Goal: Task Accomplishment & Management: Manage account settings

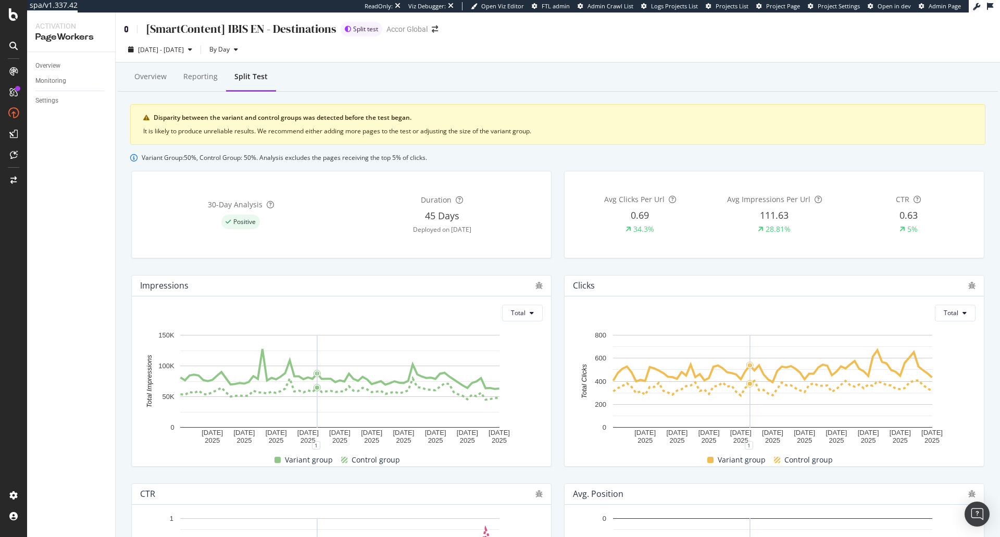
click at [125, 27] on icon at bounding box center [126, 29] width 5 height 7
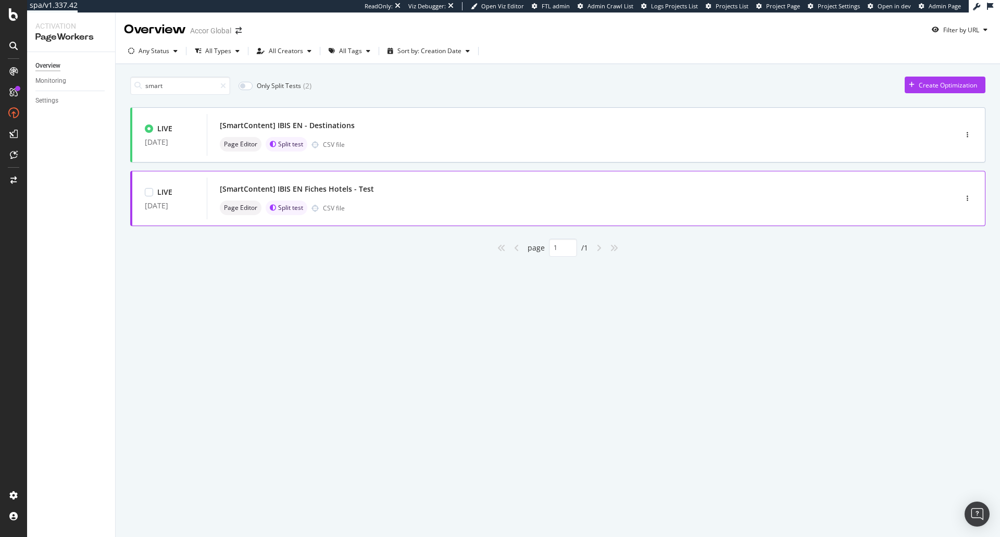
click at [326, 188] on div "[SmartContent] IBIS EN Fiches Hotels - Test" at bounding box center [297, 189] width 154 height 10
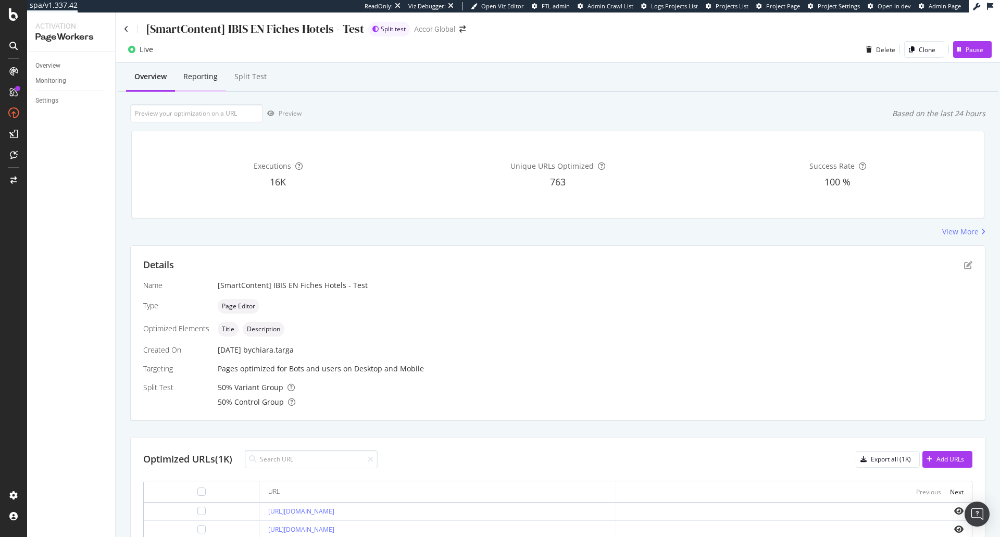
click at [222, 80] on div "Reporting" at bounding box center [200, 77] width 51 height 29
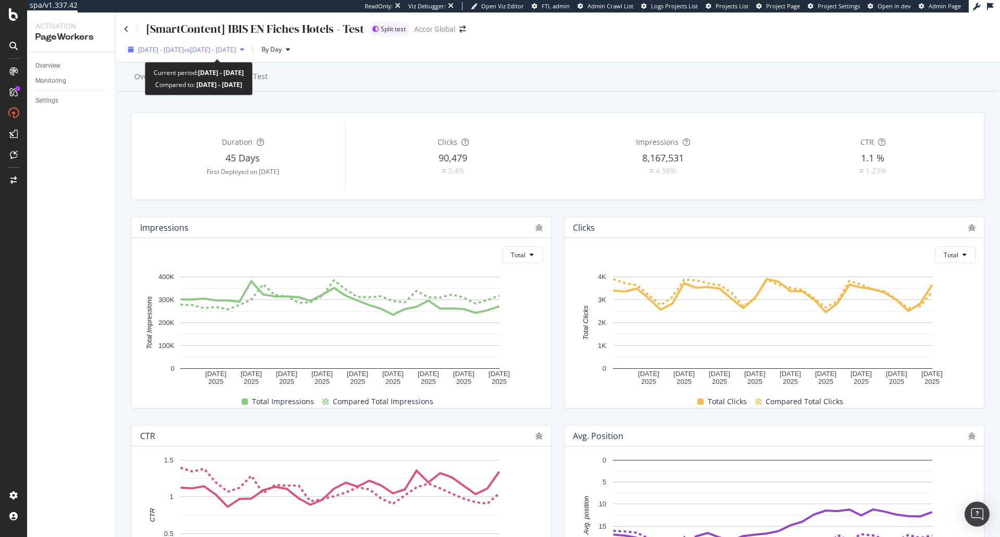
click at [236, 51] on span "vs 2025 Jul. 29th - Aug. 25th" at bounding box center [210, 49] width 52 height 9
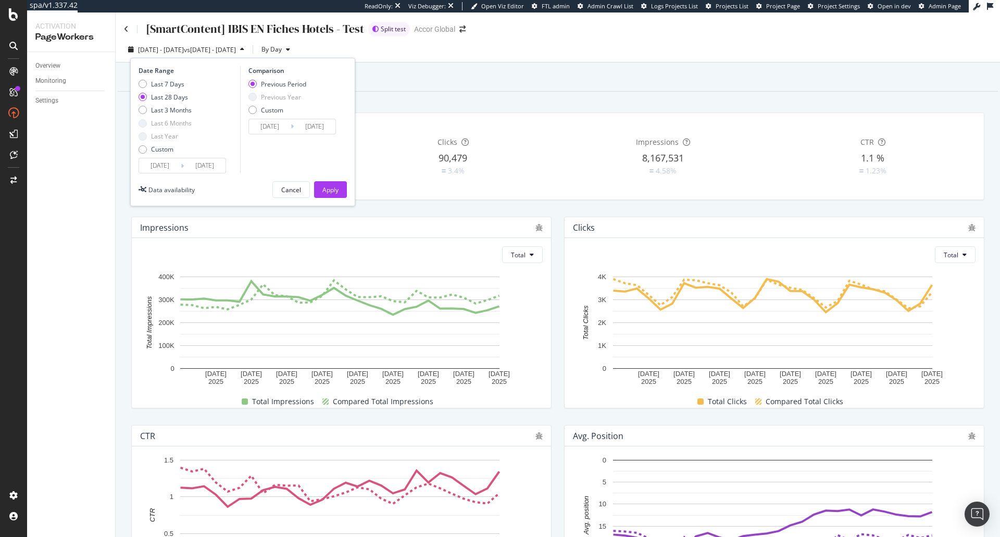
click at [150, 171] on input "2025/08/26" at bounding box center [160, 165] width 42 height 15
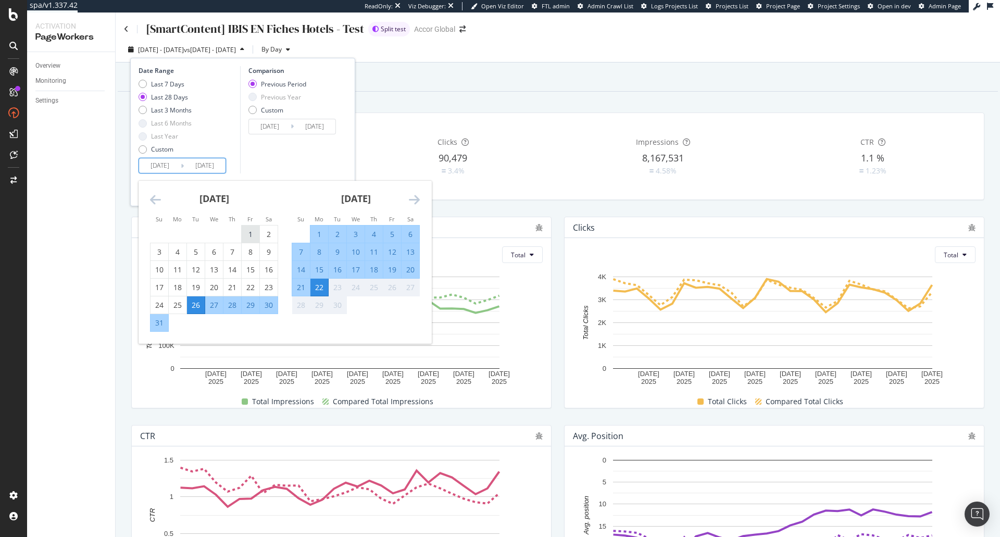
click at [253, 231] on div "1" at bounding box center [251, 234] width 18 height 10
type input "2025/08/01"
type input "2025/06/09"
type input "2025/07/31"
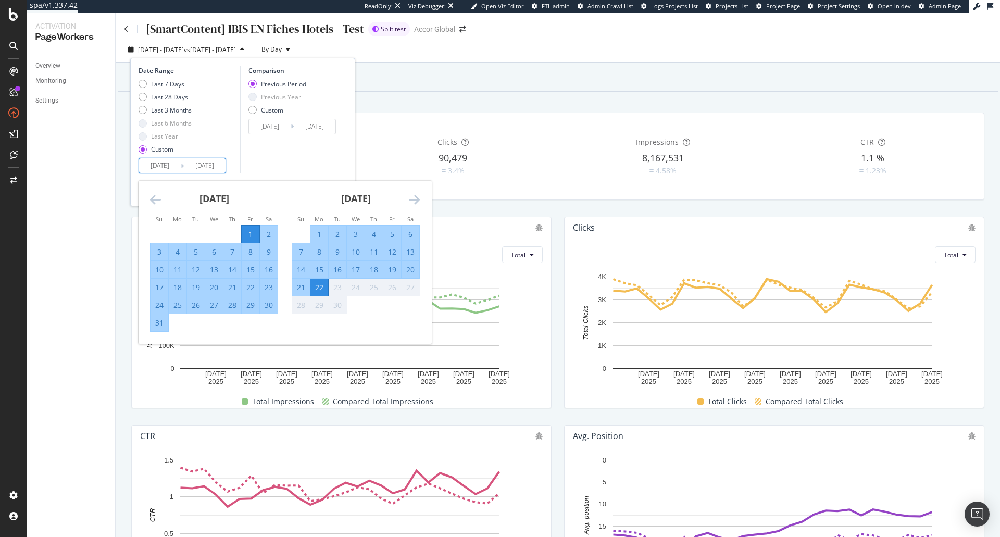
click at [303, 156] on div "Comparison Previous Period Previous Year Custom 2025/06/09 Navigate forward to …" at bounding box center [289, 119] width 99 height 107
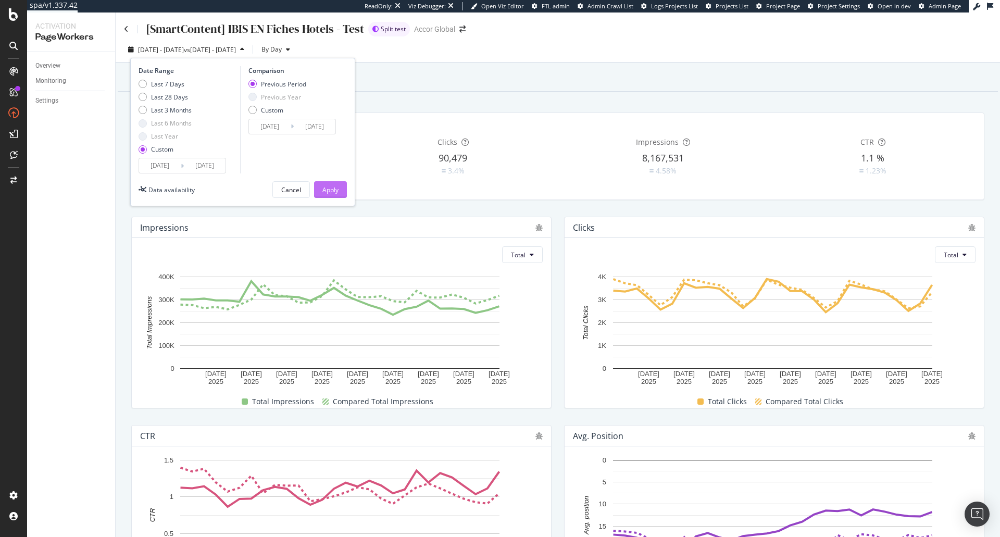
click at [325, 184] on div "Apply" at bounding box center [330, 190] width 16 height 16
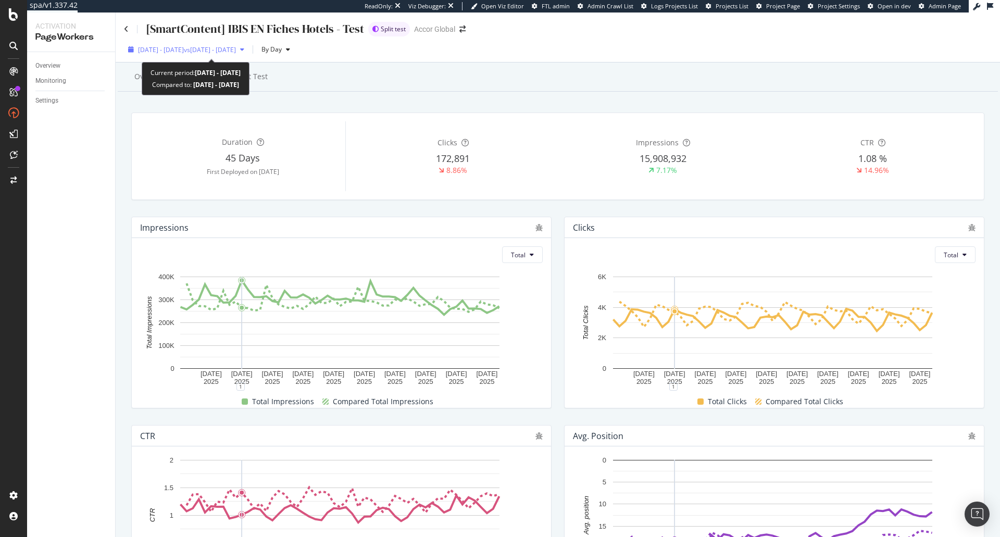
click at [184, 52] on span "2025 Aug. 1st - Sep. 22nd" at bounding box center [161, 49] width 46 height 9
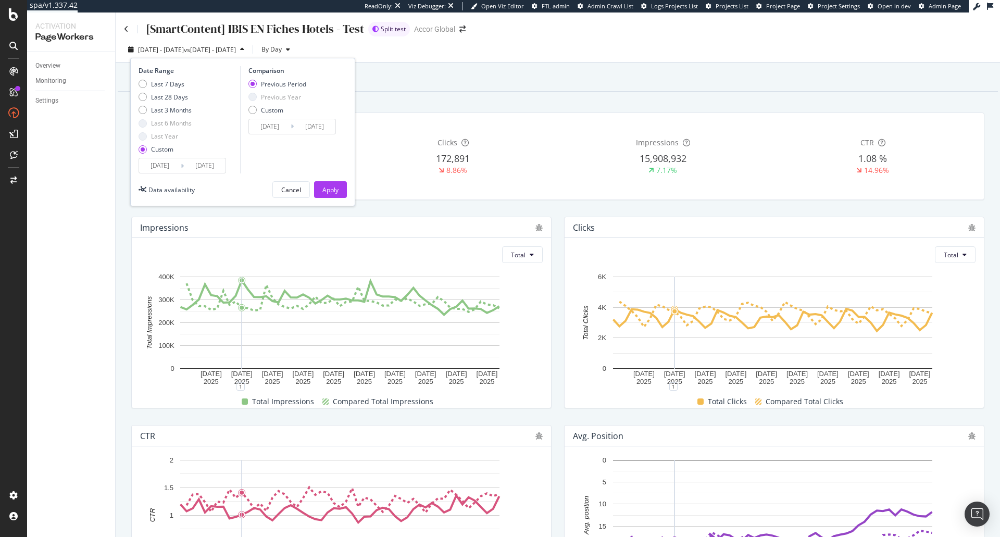
click at [170, 165] on input "2025/08/01" at bounding box center [160, 165] width 42 height 15
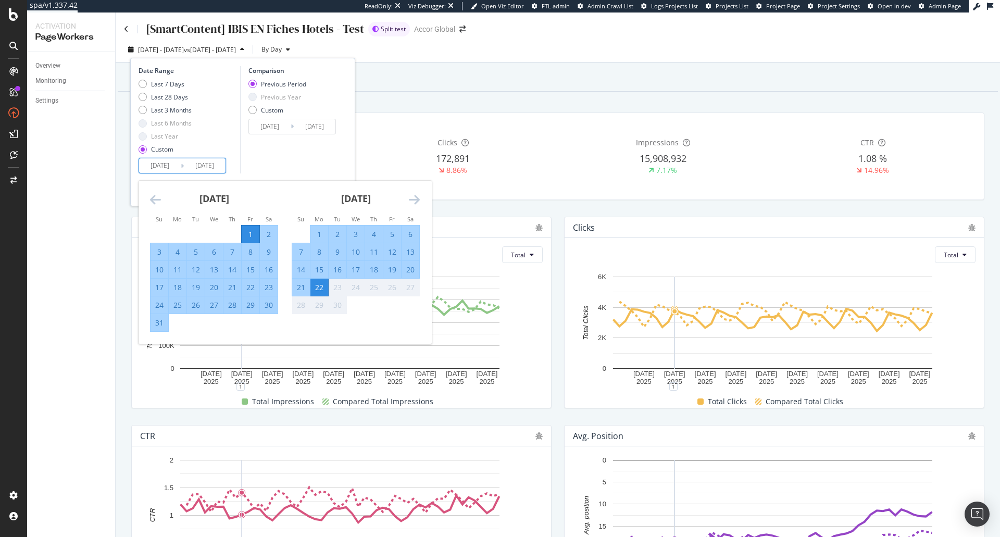
click at [173, 274] on div "11" at bounding box center [178, 269] width 18 height 10
type input "[DATE]"
type input "2025/06/29"
type input "2025/08/10"
click at [316, 290] on div "22" at bounding box center [319, 287] width 18 height 10
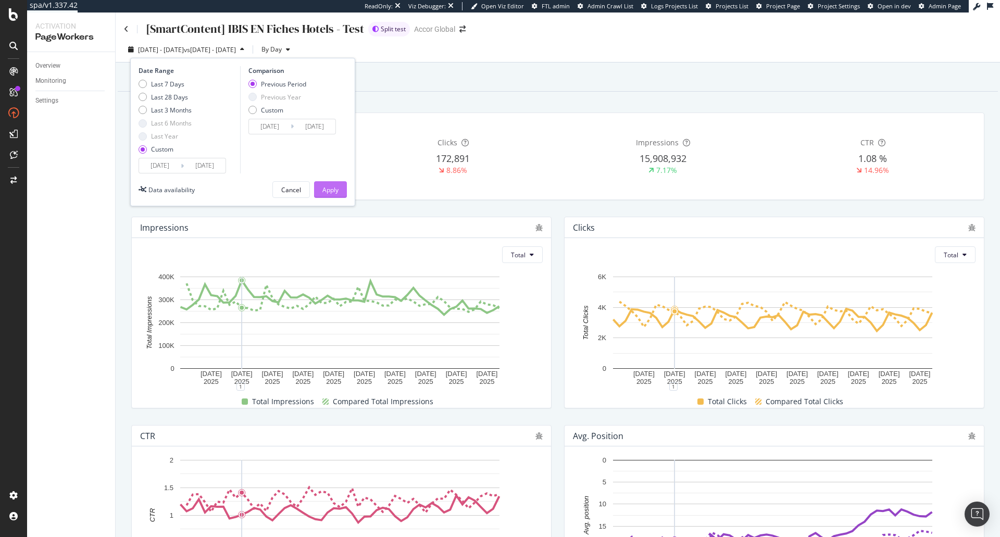
click at [333, 191] on div "Apply" at bounding box center [330, 189] width 16 height 9
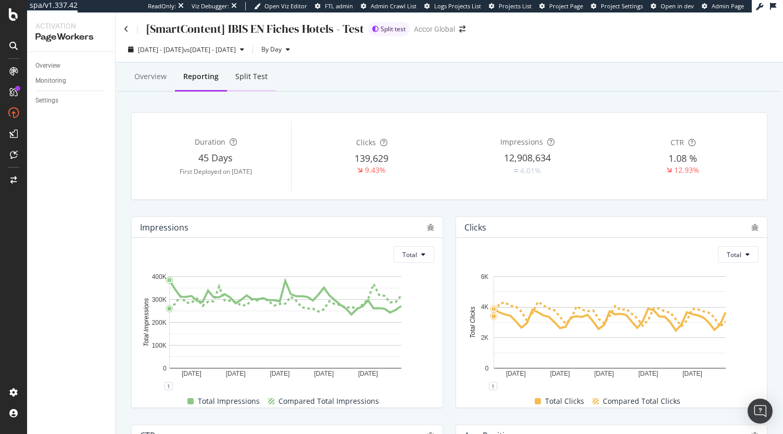
click at [255, 74] on div "Split Test" at bounding box center [251, 76] width 32 height 10
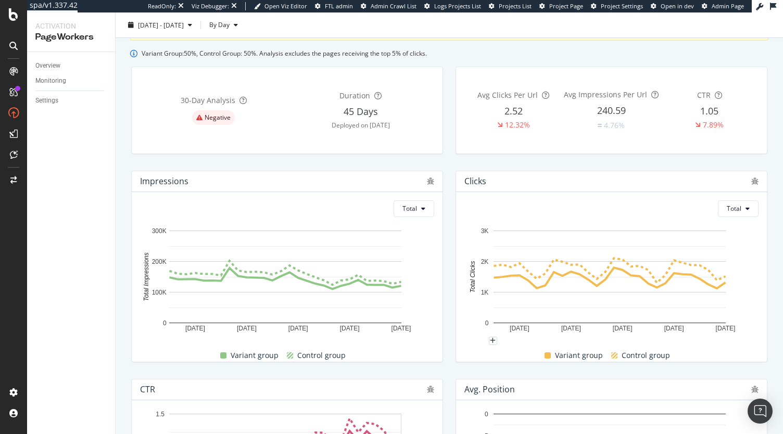
scroll to position [208, 0]
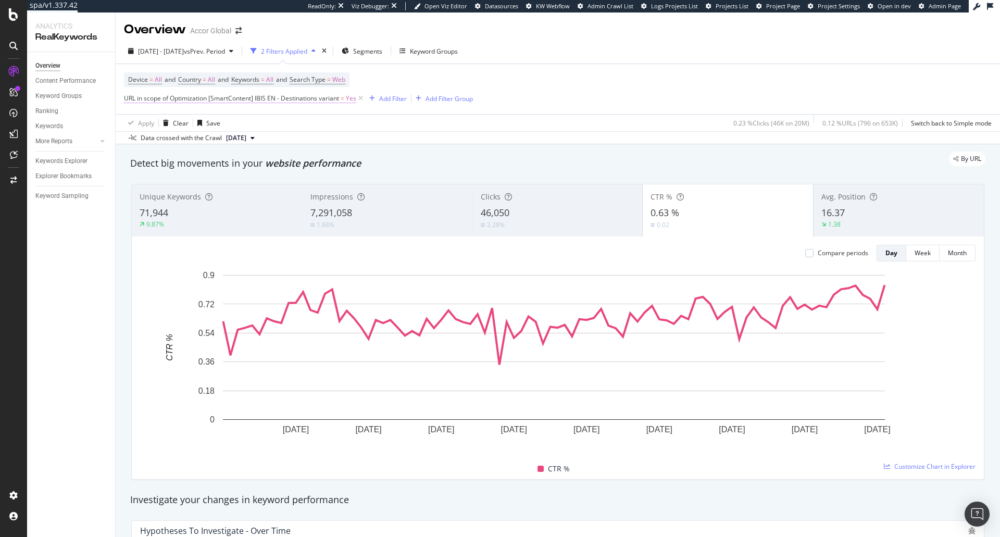
click at [332, 100] on span "URL in scope of Optimization [SmartContent] IBIS EN - Destinations variant" at bounding box center [231, 98] width 215 height 9
click at [162, 122] on span "[SmartContent] IBIS EN - Destinations" at bounding box center [187, 122] width 109 height 9
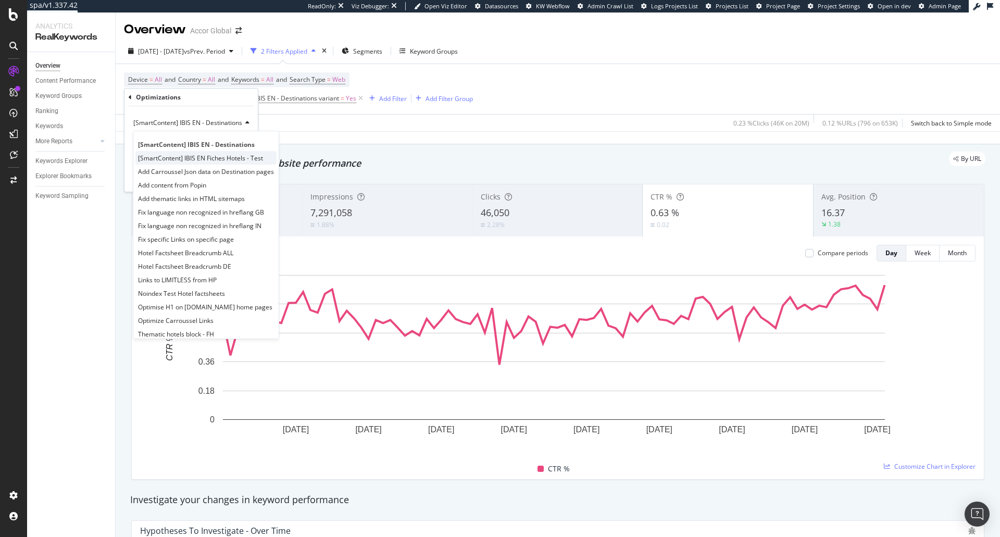
click at [258, 160] on span "[SmartContent] IBIS EN Fiches Hotels - Test" at bounding box center [200, 158] width 125 height 9
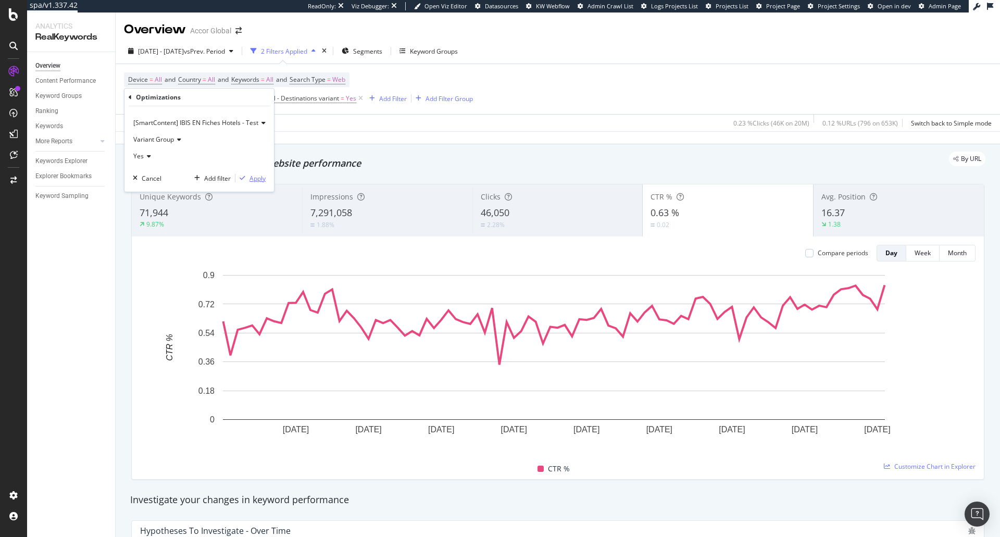
click at [260, 178] on div "Apply" at bounding box center [257, 178] width 16 height 9
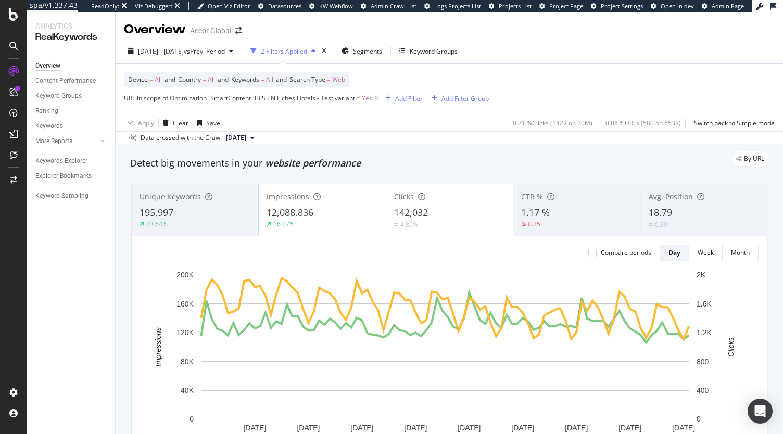
click at [558, 185] on div "CTR % 1.17 % 0.25" at bounding box center [576, 210] width 127 height 52
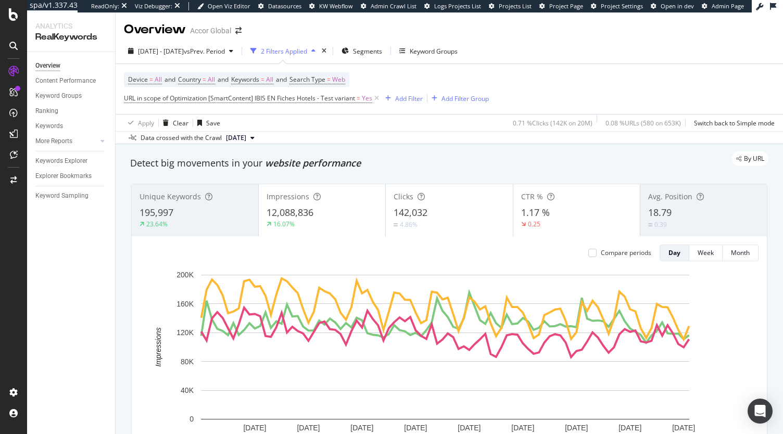
click at [432, 205] on div "Clicks 142,032 4.86%" at bounding box center [449, 210] width 127 height 47
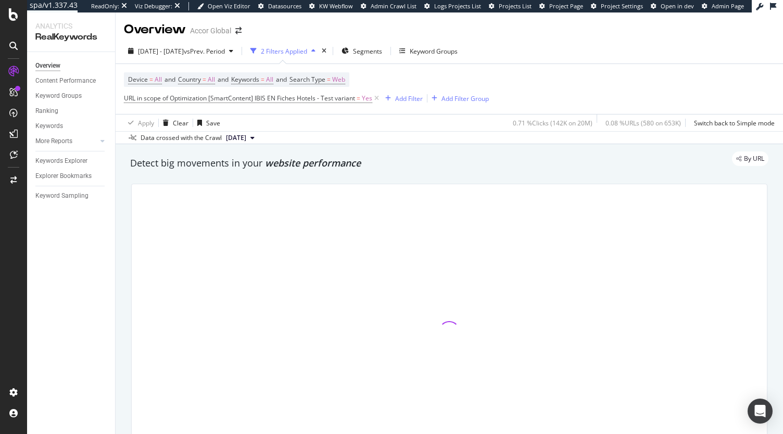
click at [319, 201] on div at bounding box center [449, 331] width 635 height 295
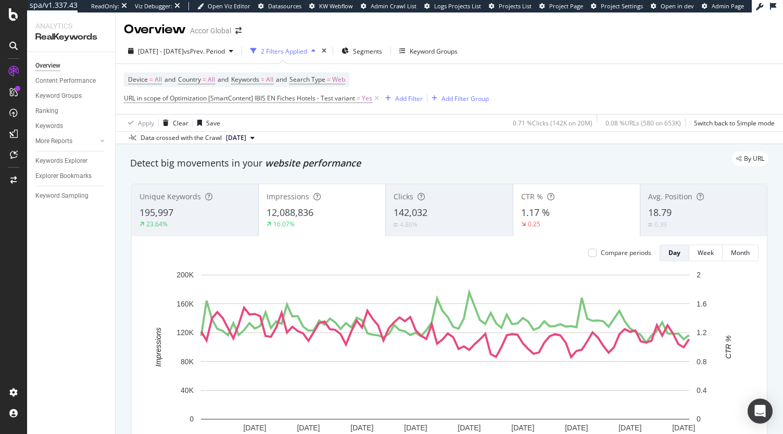
click at [361, 210] on div "12,088,836" at bounding box center [322, 213] width 111 height 14
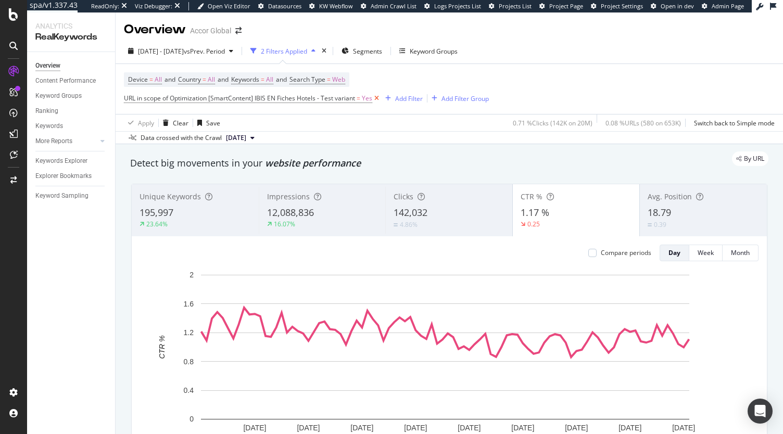
click at [381, 102] on icon at bounding box center [376, 98] width 9 height 10
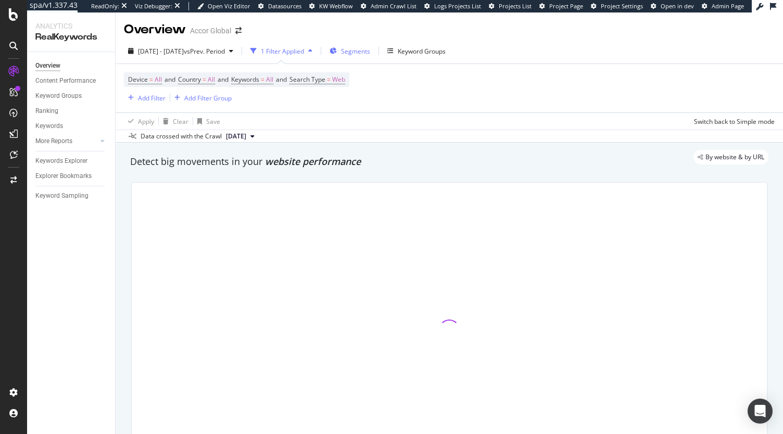
click at [370, 48] on span "Segments" at bounding box center [355, 51] width 29 height 9
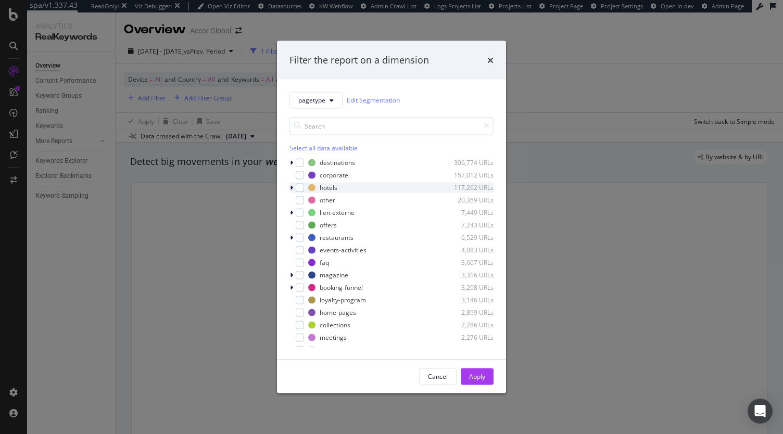
click at [294, 187] on div "modal" at bounding box center [292, 187] width 6 height 10
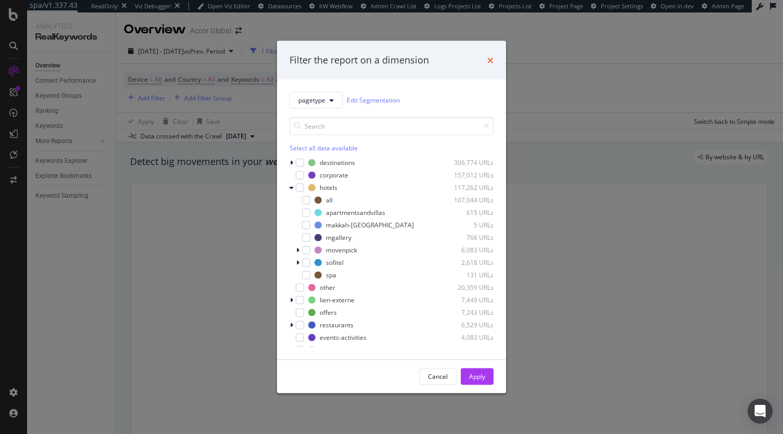
click at [493, 59] on icon "times" at bounding box center [490, 60] width 6 height 8
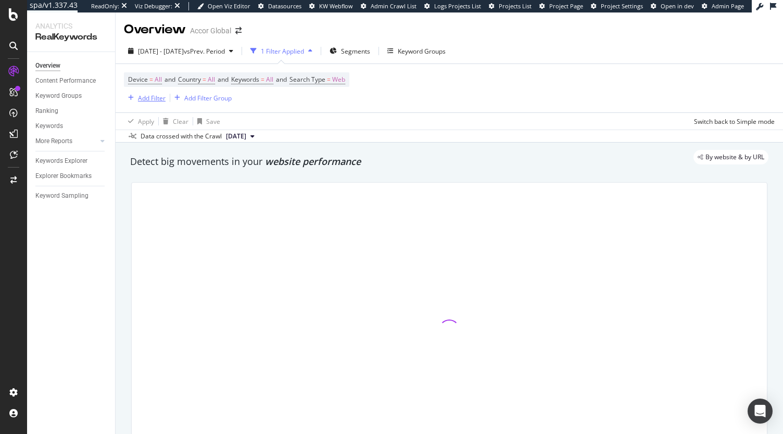
click at [149, 97] on div "Add Filter" at bounding box center [152, 98] width 28 height 9
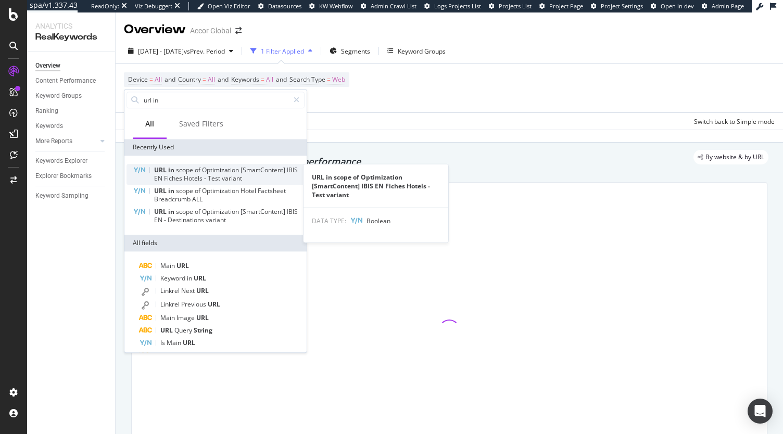
type input "url in"
click at [232, 170] on span "Optimization" at bounding box center [221, 170] width 39 height 9
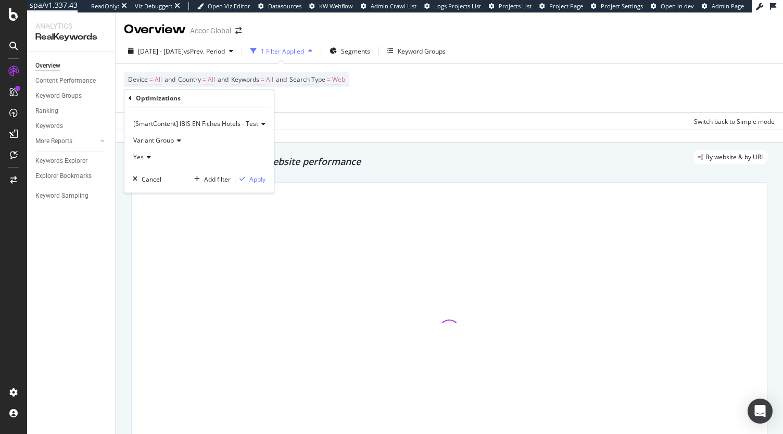
click at [149, 141] on span "Variant Group" at bounding box center [153, 140] width 41 height 9
click at [159, 188] on span "All urls in Scope" at bounding box center [161, 189] width 46 height 9
click at [255, 178] on div "Apply" at bounding box center [257, 179] width 16 height 9
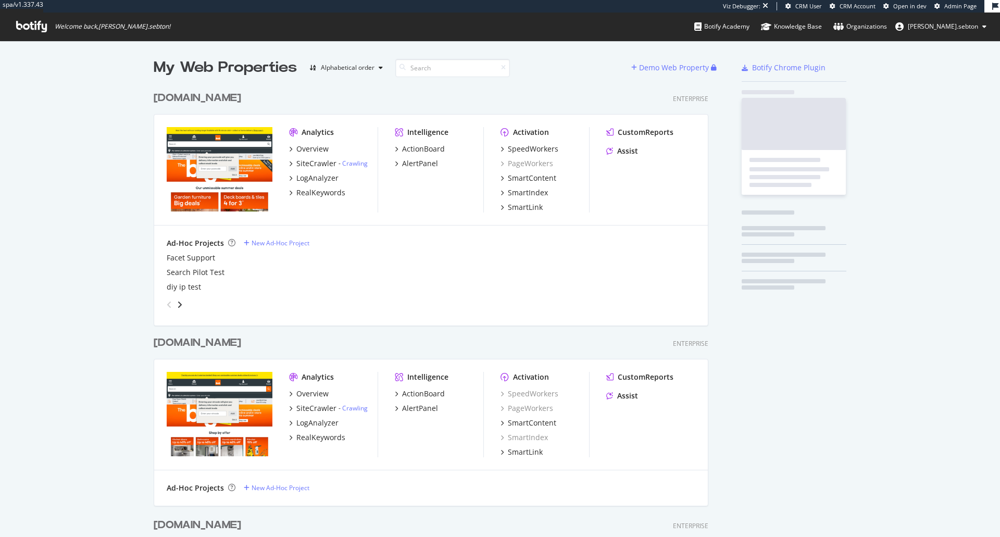
scroll to position [601, 555]
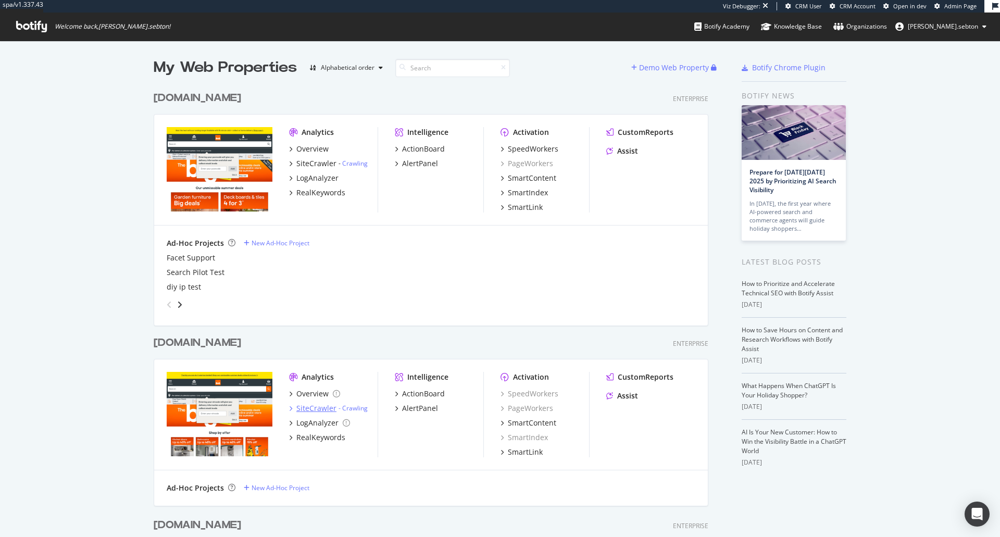
click at [296, 405] on div "SiteCrawler" at bounding box center [316, 408] width 40 height 10
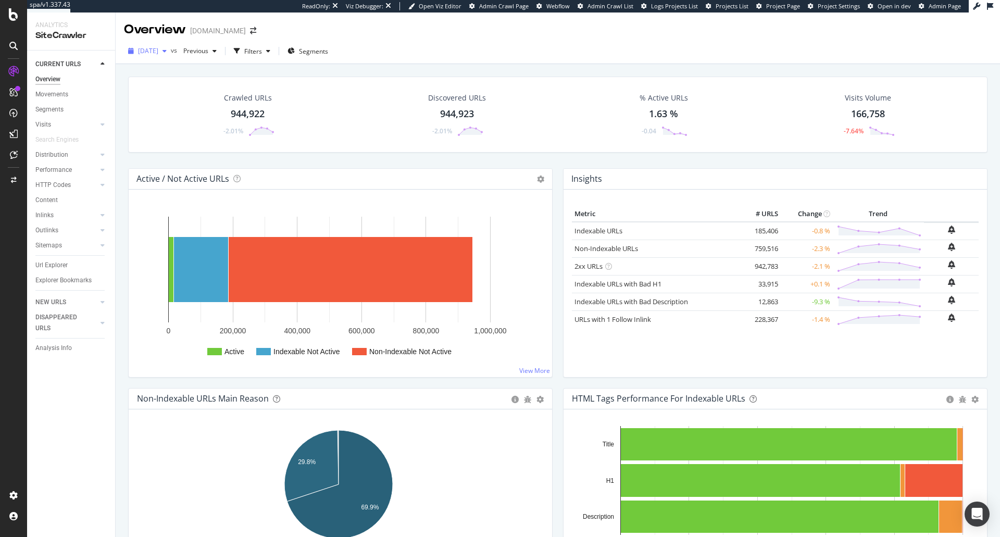
click at [158, 52] on span "2025 Sep. 10th" at bounding box center [148, 50] width 20 height 9
click at [54, 342] on div "Analysis Info" at bounding box center [75, 347] width 80 height 15
click at [54, 343] on div "Analysis Info" at bounding box center [53, 348] width 36 height 11
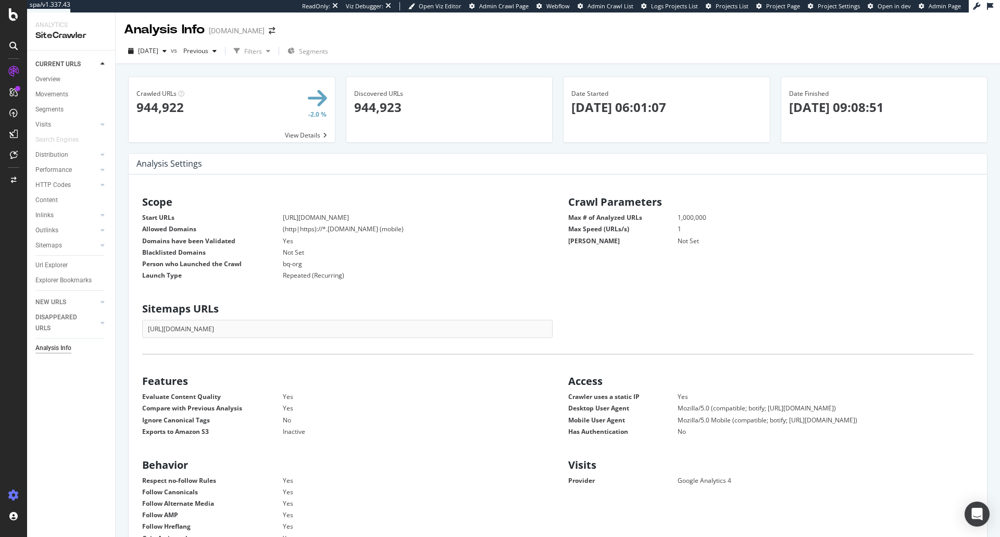
scroll to position [158, 397]
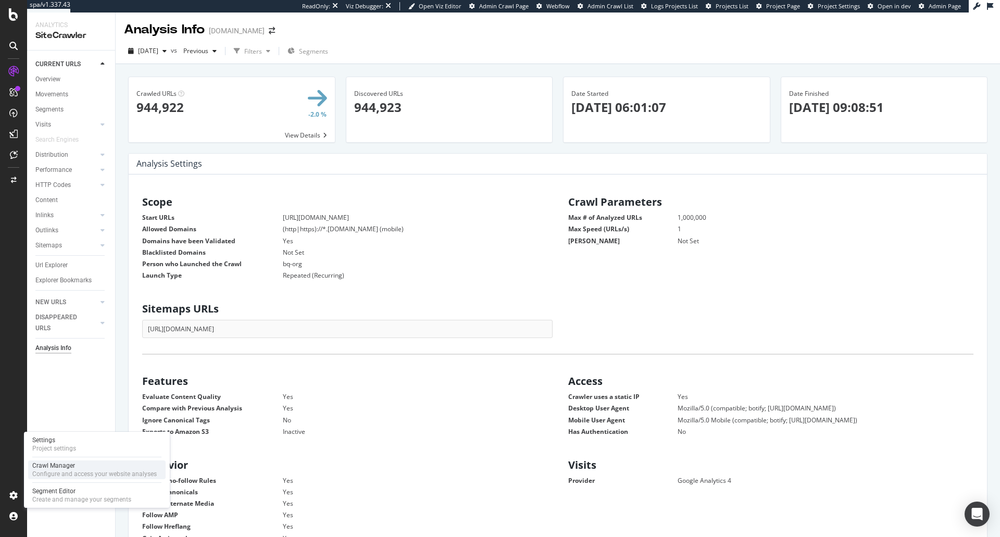
click at [53, 470] on div "Configure and access your website analyses" at bounding box center [94, 474] width 124 height 8
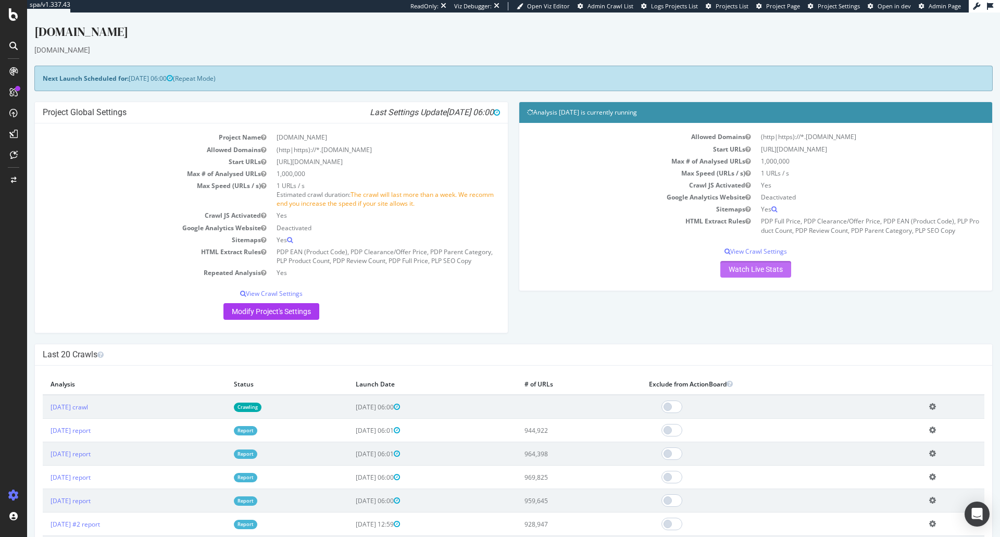
click at [761, 271] on link "Watch Live Stats" at bounding box center [755, 269] width 71 height 17
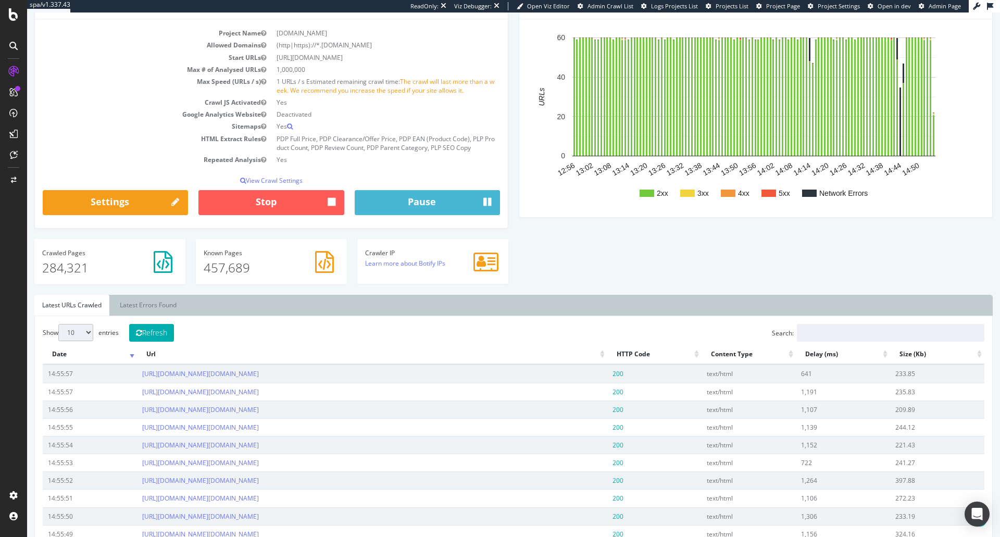
scroll to position [208, 0]
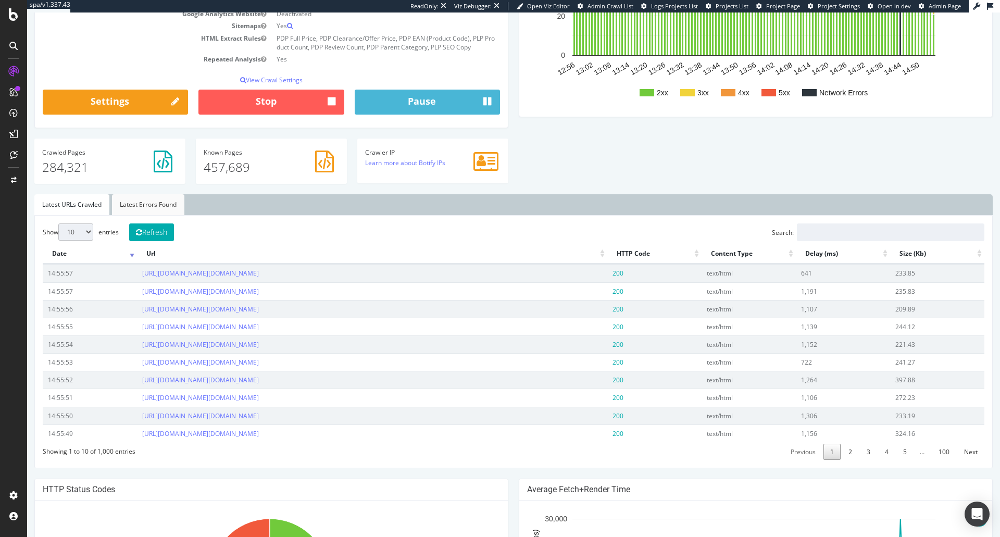
click at [136, 205] on link "Latest Errors Found" at bounding box center [148, 204] width 72 height 21
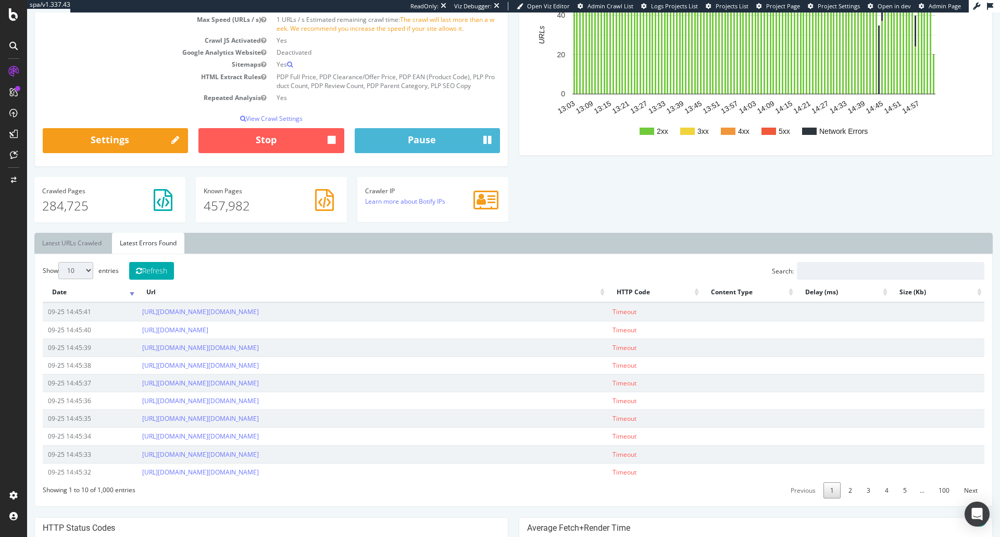
scroll to position [156, 0]
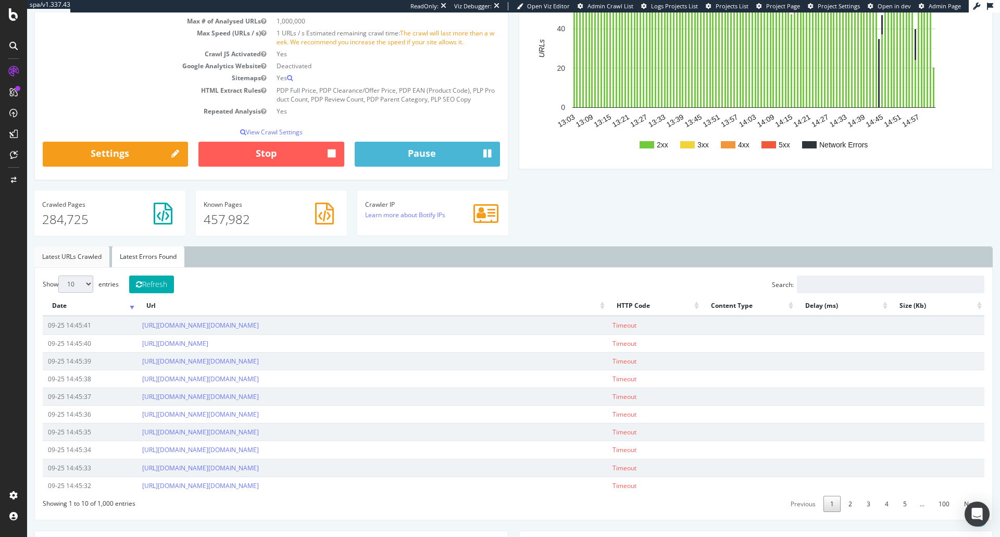
click at [89, 262] on link "Latest URLs Crawled" at bounding box center [71, 256] width 75 height 21
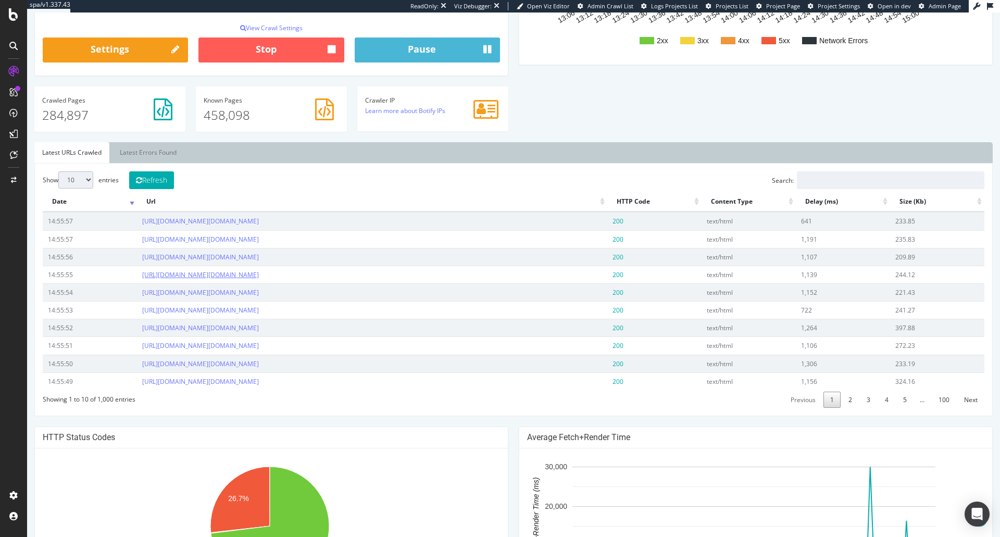
scroll to position [0, 0]
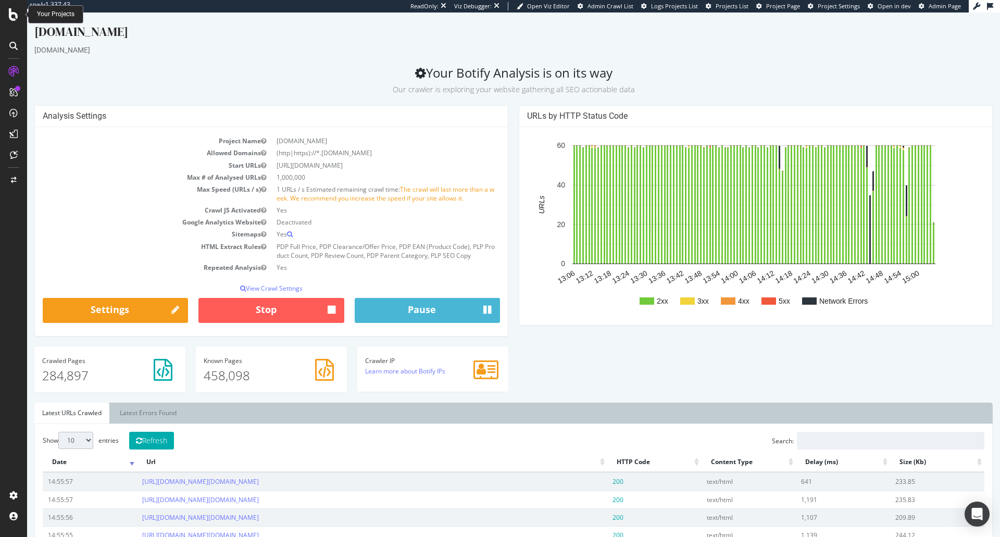
click at [15, 15] on icon at bounding box center [13, 14] width 9 height 12
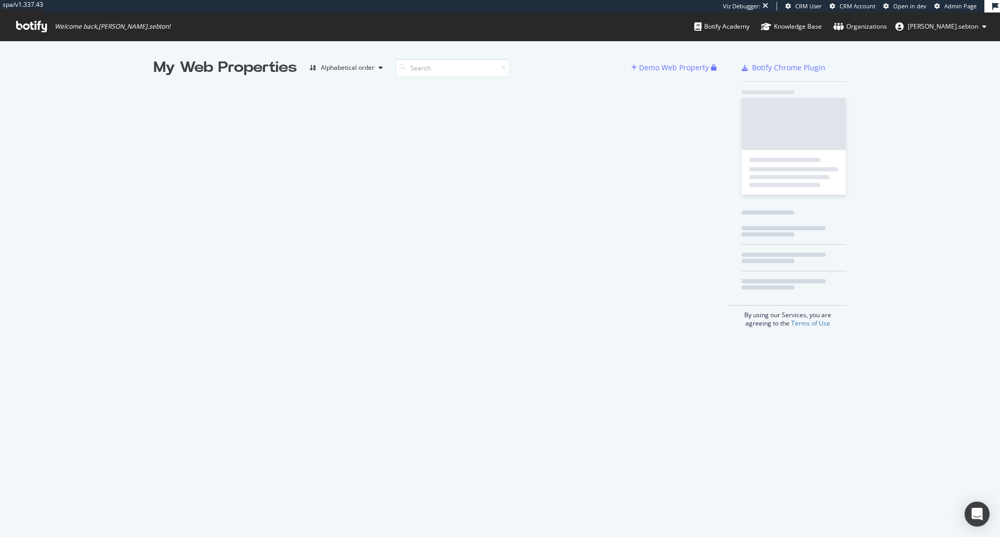
scroll to position [529, 984]
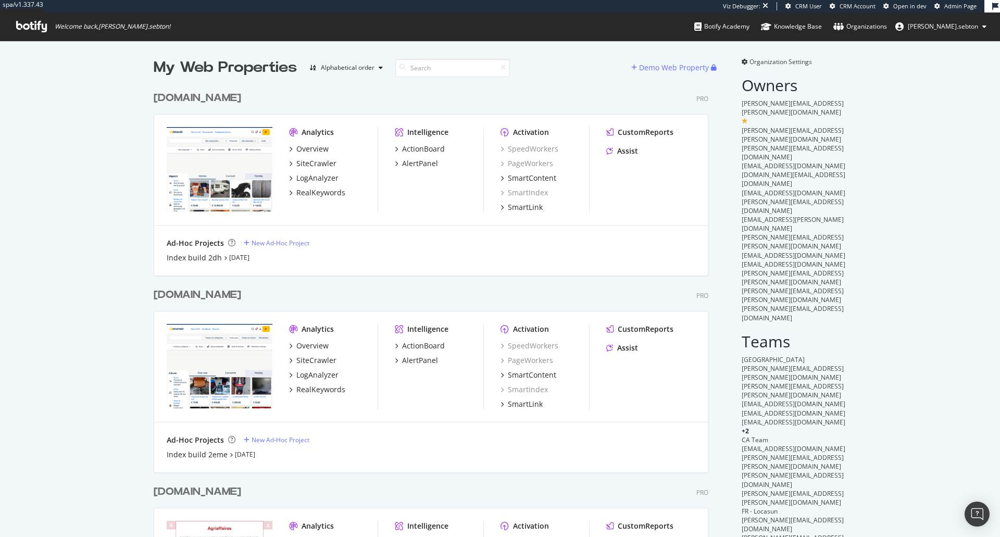
scroll to position [2989, 555]
click at [444, 69] on input at bounding box center [452, 68] width 115 height 18
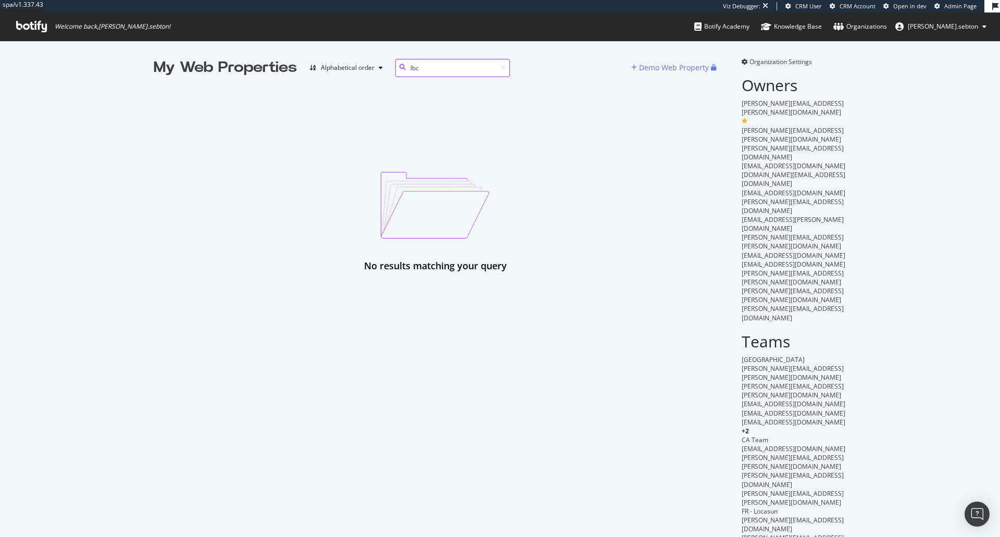
click at [427, 72] on input "lbc" at bounding box center [452, 68] width 115 height 18
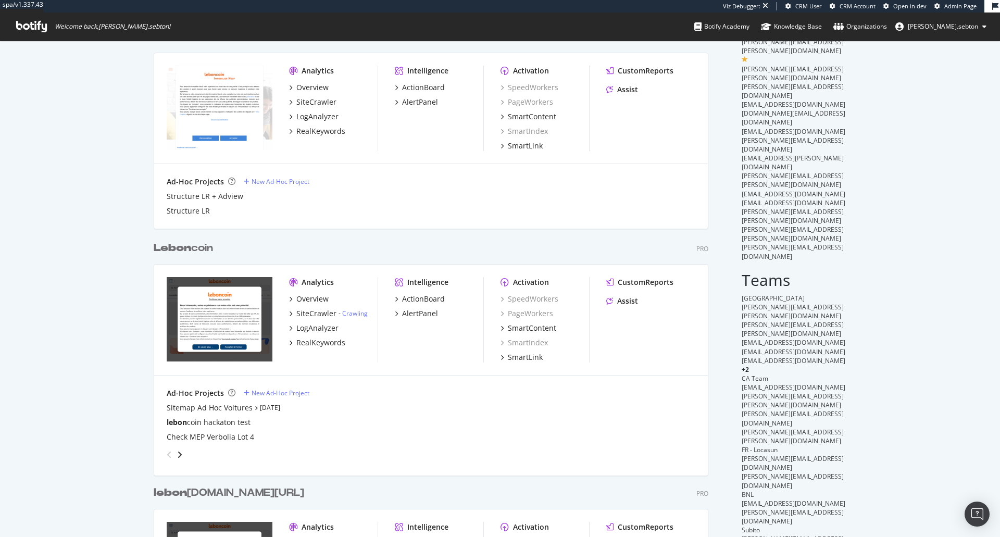
scroll to position [156, 0]
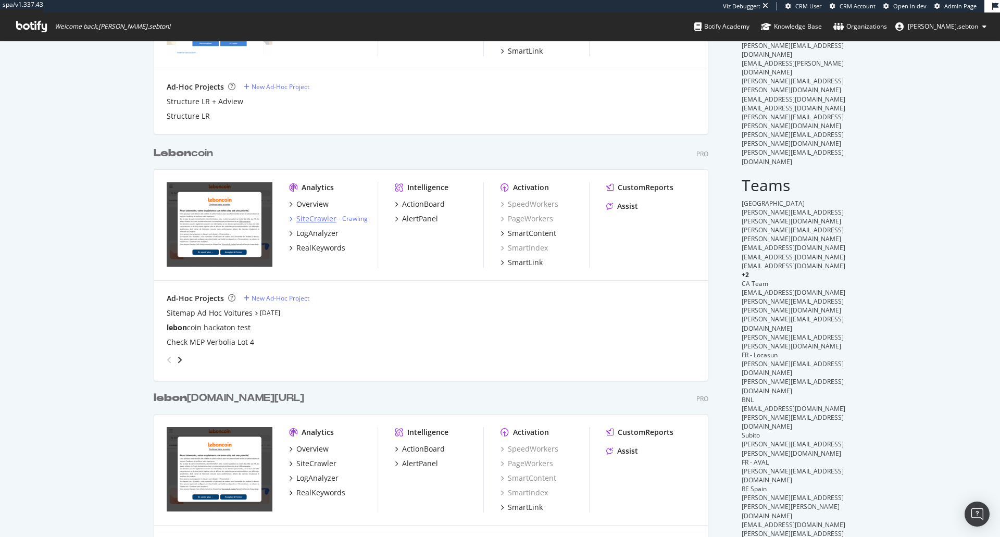
type input "lebon"
click at [324, 219] on div "SiteCrawler" at bounding box center [316, 218] width 40 height 10
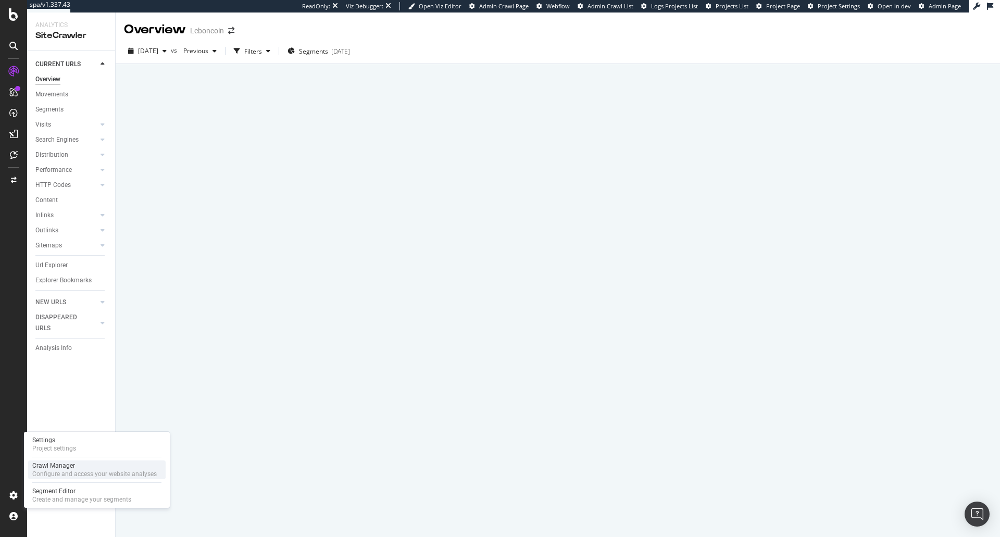
click at [69, 470] on div "Configure and access your website analyses" at bounding box center [94, 474] width 124 height 8
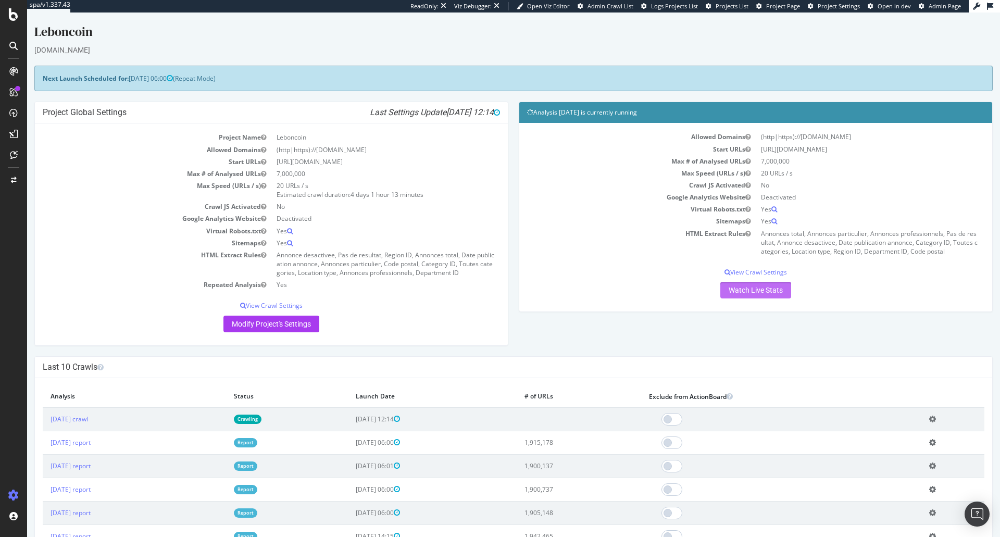
click at [765, 292] on link "Watch Live Stats" at bounding box center [755, 290] width 71 height 17
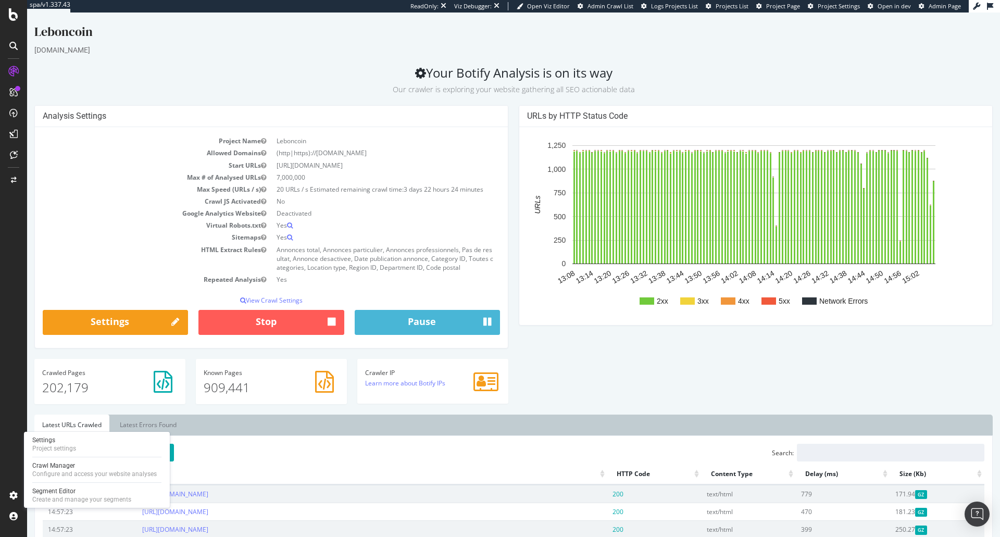
click at [652, 391] on div "Analysis Settings Project Name Leboncoin Allowed Domains (http|https)://www.leb…" at bounding box center [513, 259] width 968 height 309
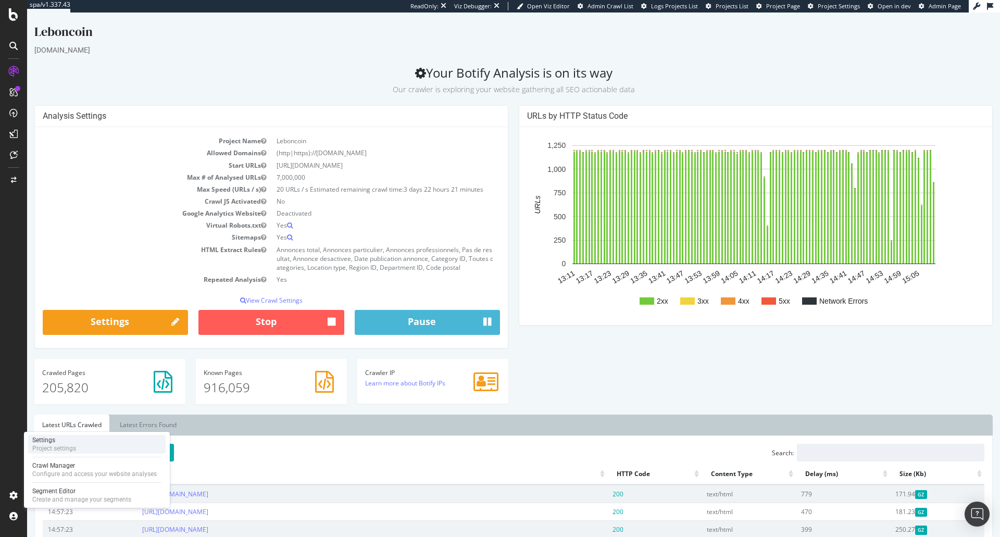
click at [55, 443] on div "Settings" at bounding box center [54, 440] width 44 height 8
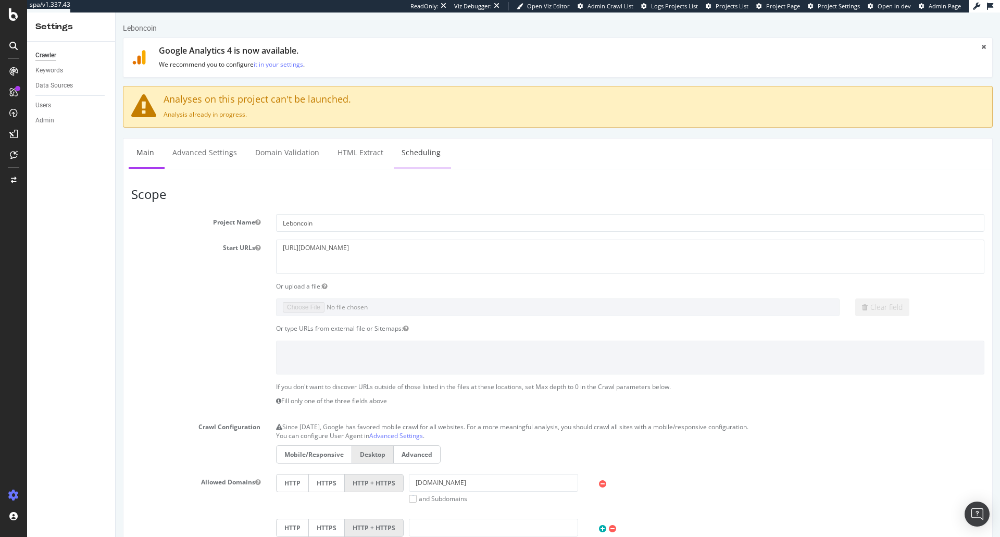
click at [433, 154] on link "Scheduling" at bounding box center [421, 152] width 55 height 29
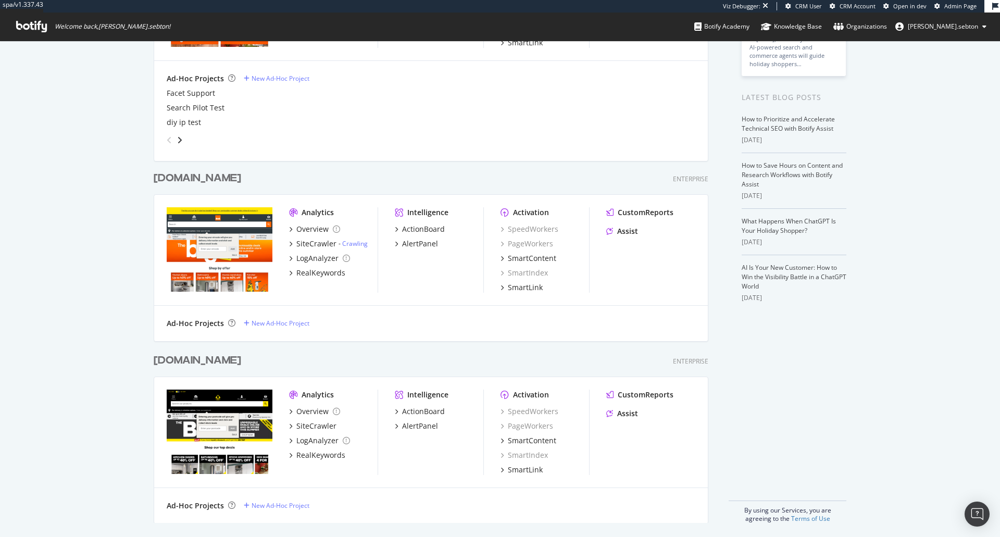
scroll to position [167, 0]
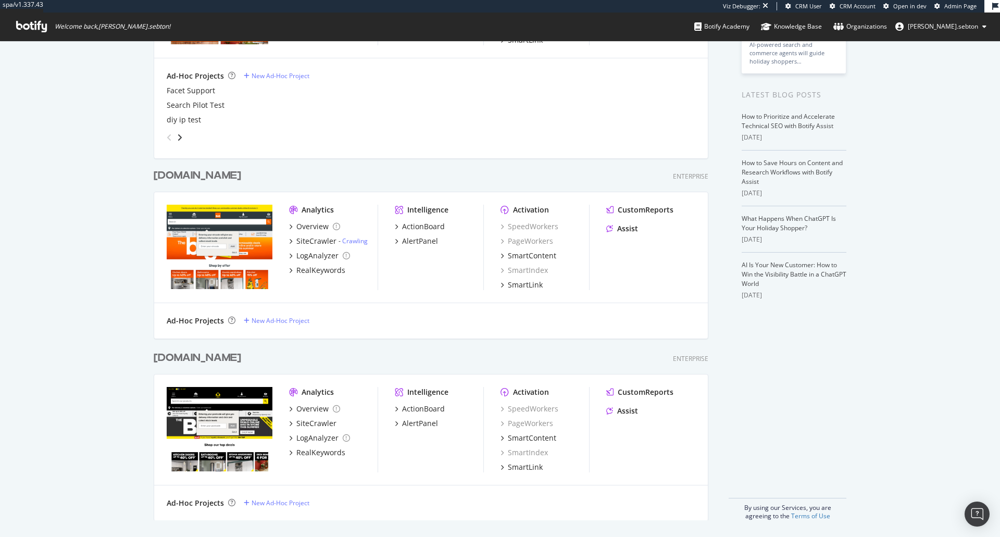
click at [197, 359] on div "[DOMAIN_NAME]" at bounding box center [197, 357] width 87 height 15
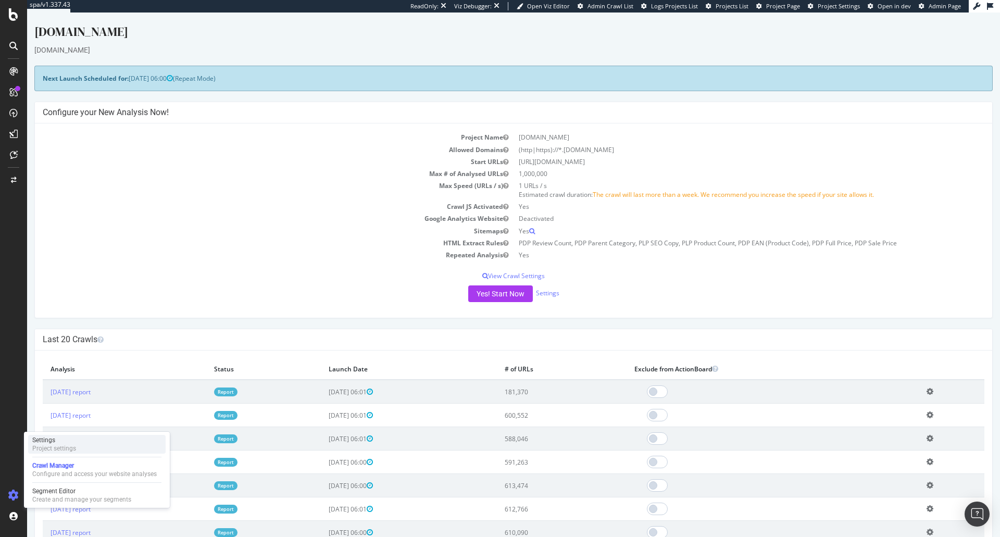
click at [69, 444] on div "Project settings" at bounding box center [54, 448] width 44 height 8
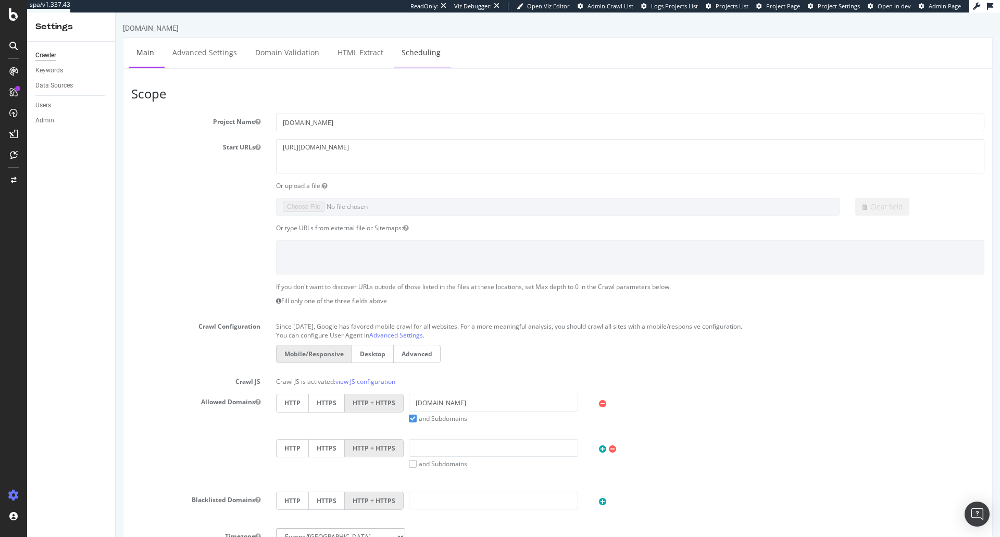
click at [408, 55] on link "Scheduling" at bounding box center [421, 52] width 55 height 29
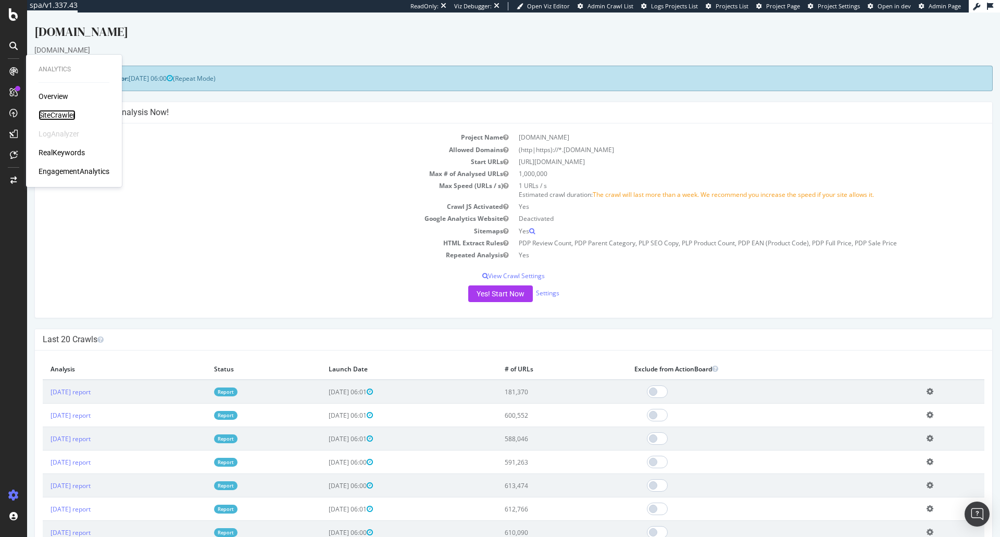
click at [68, 113] on div "SiteCrawler" at bounding box center [57, 115] width 37 height 10
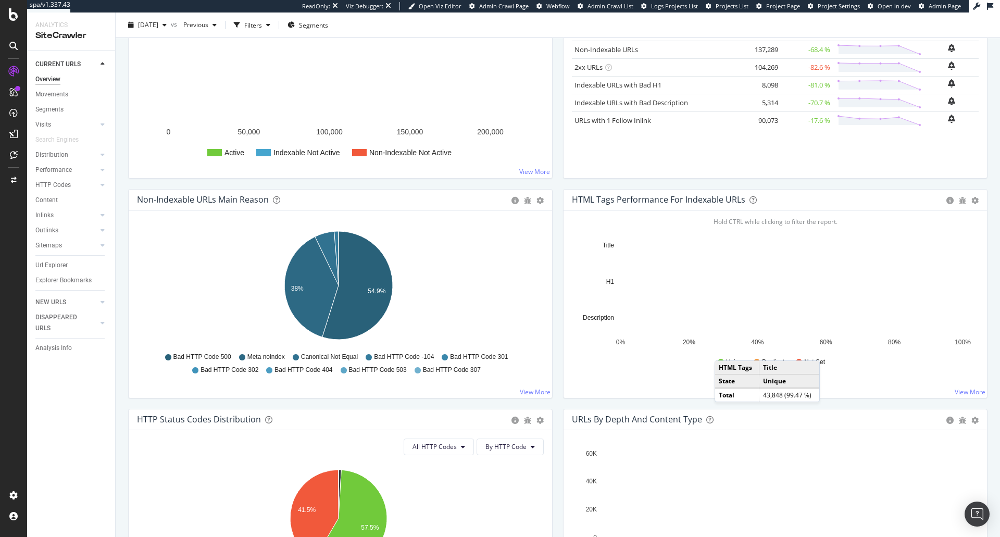
scroll to position [52, 0]
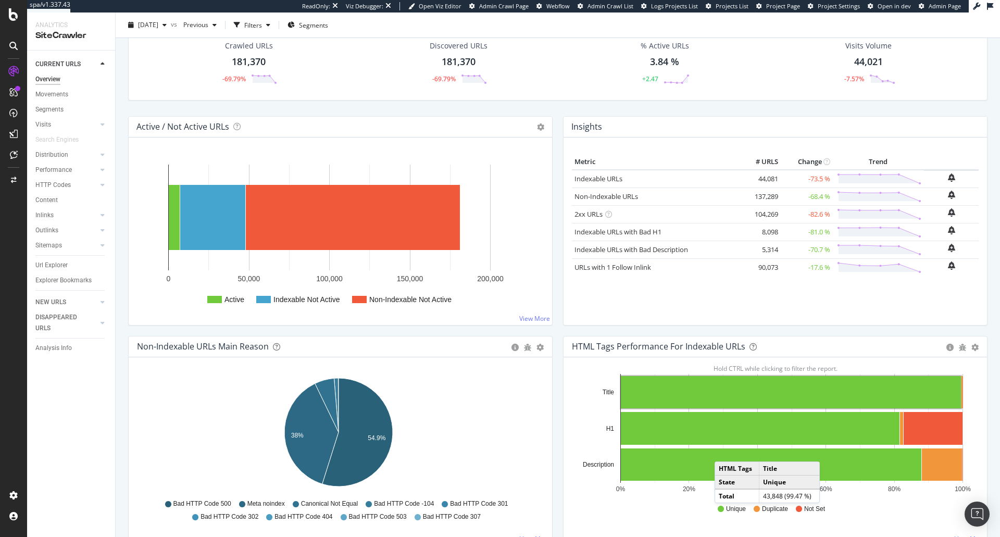
click at [55, 178] on div "HTTP Codes" at bounding box center [75, 185] width 80 height 15
click at [57, 186] on div "HTTP Codes" at bounding box center [52, 185] width 35 height 11
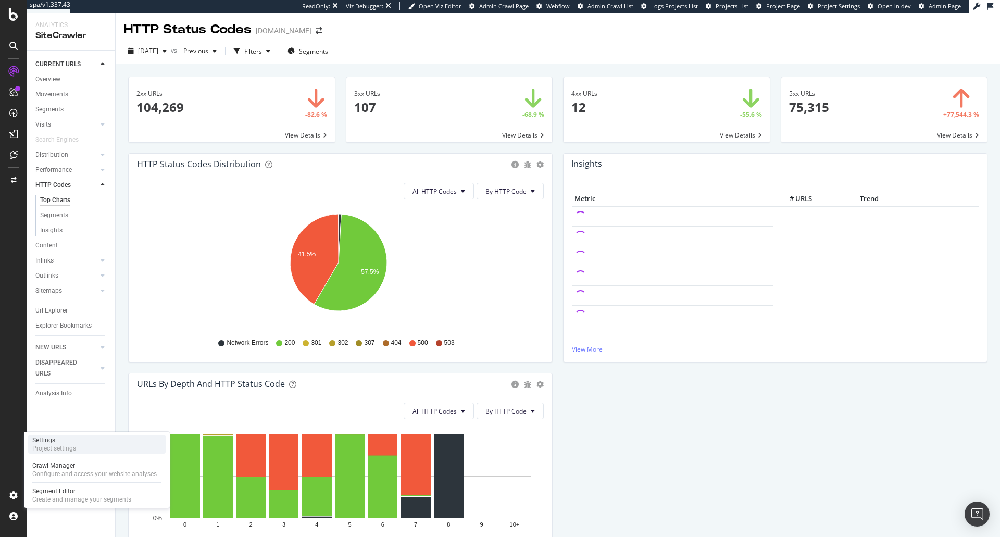
click at [57, 443] on div "Settings" at bounding box center [54, 440] width 44 height 8
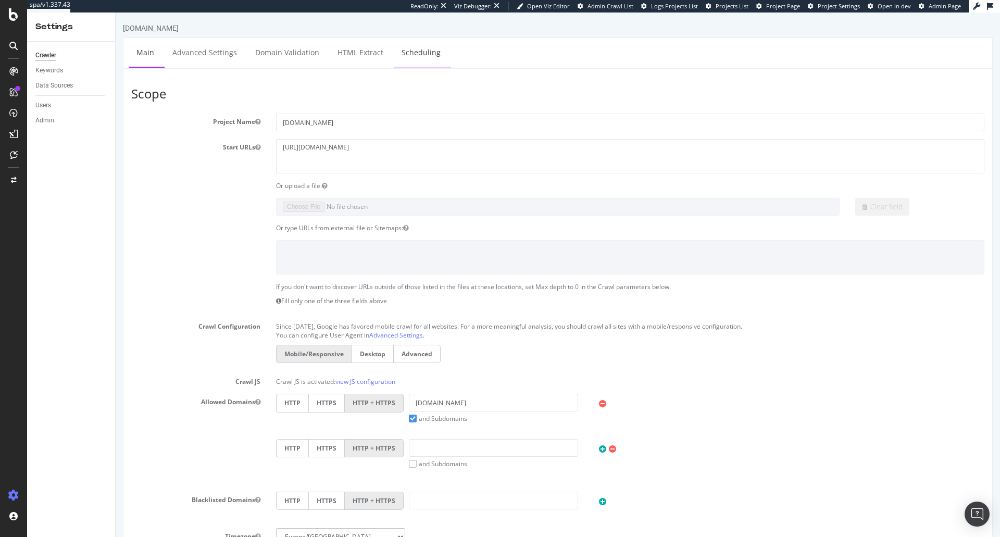
click at [427, 53] on link "Scheduling" at bounding box center [421, 52] width 55 height 29
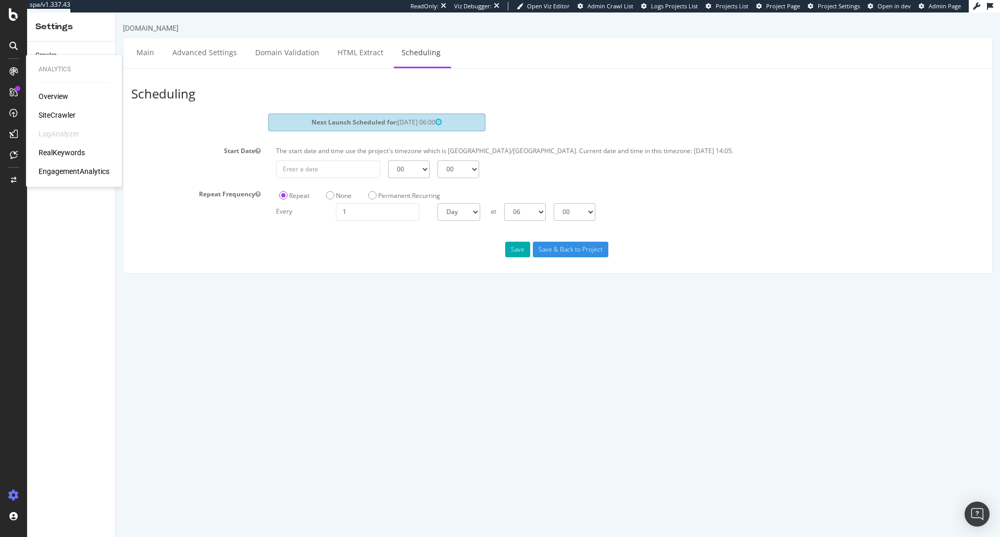
click at [49, 112] on div "SiteCrawler" at bounding box center [57, 115] width 37 height 10
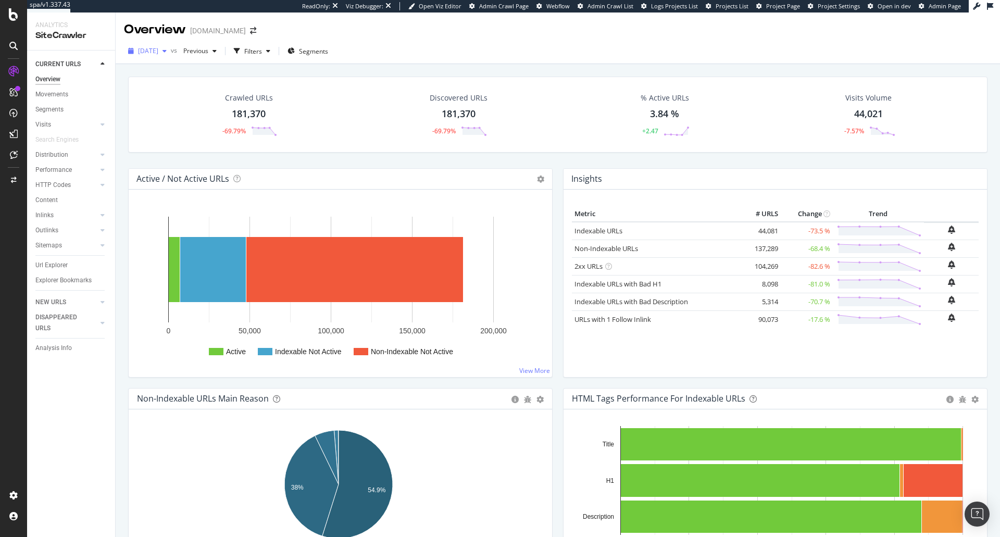
click at [158, 51] on span "[DATE]" at bounding box center [148, 50] width 20 height 9
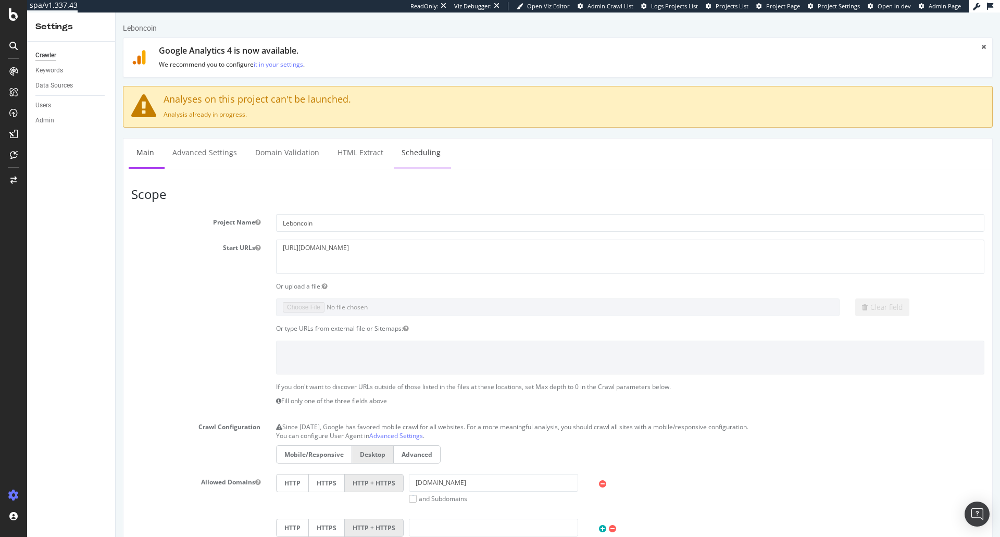
click at [427, 161] on link "Scheduling" at bounding box center [421, 152] width 55 height 29
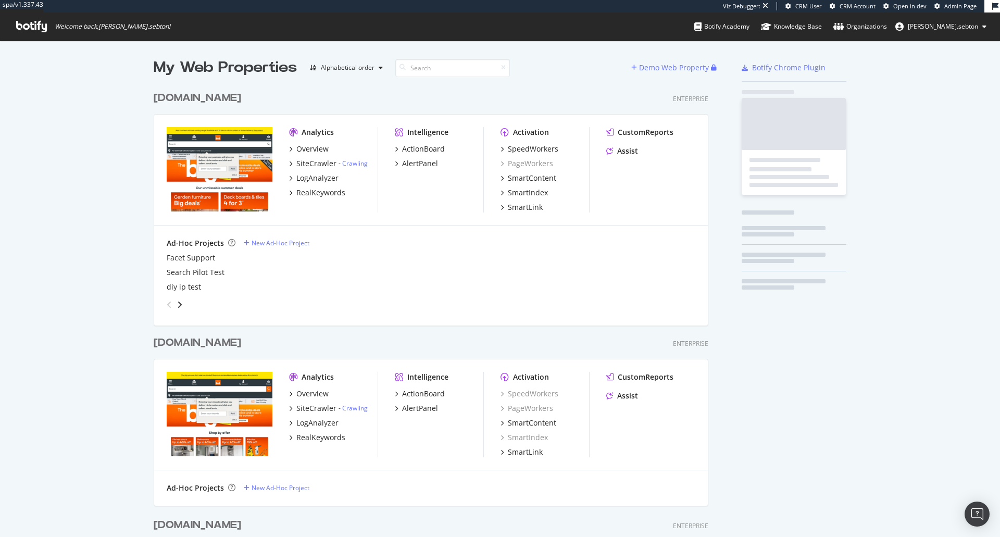
scroll to position [601, 555]
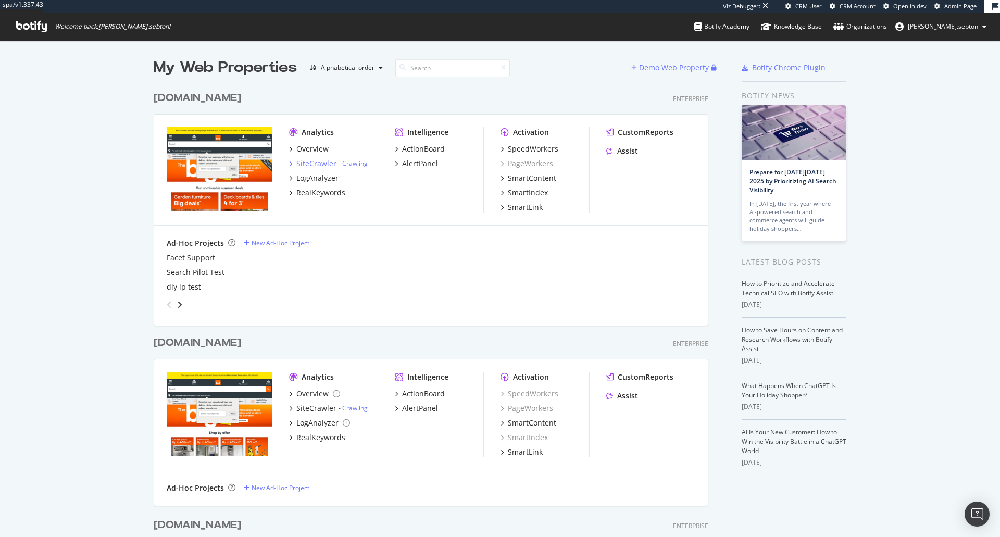
click at [308, 164] on div "SiteCrawler" at bounding box center [316, 163] width 40 height 10
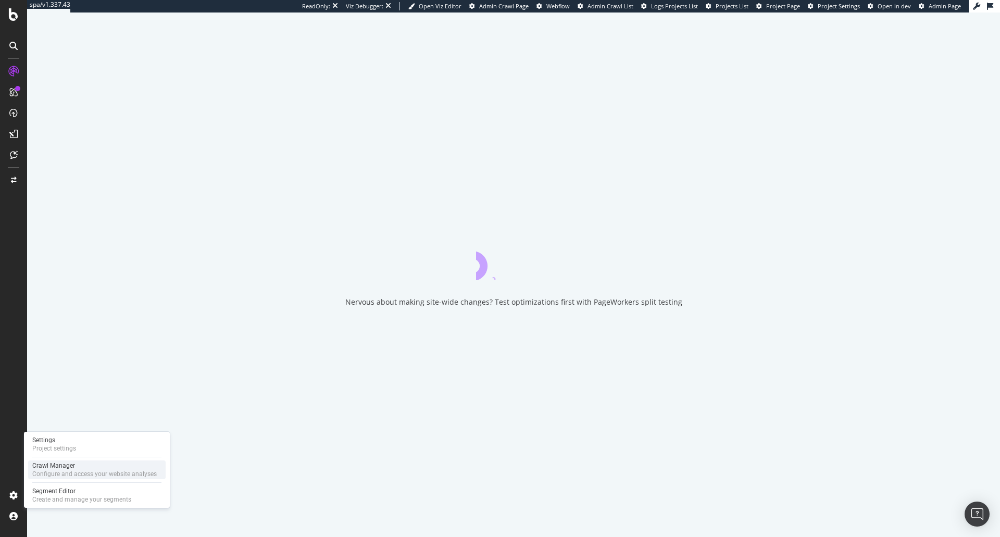
click at [67, 470] on div "Configure and access your website analyses" at bounding box center [94, 474] width 124 height 8
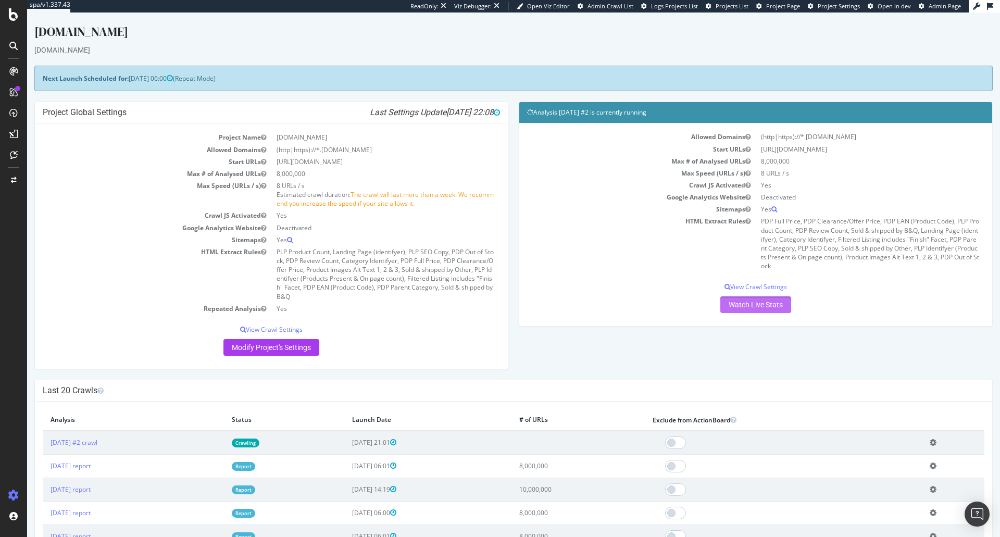
click at [745, 304] on link "Watch Live Stats" at bounding box center [755, 304] width 71 height 17
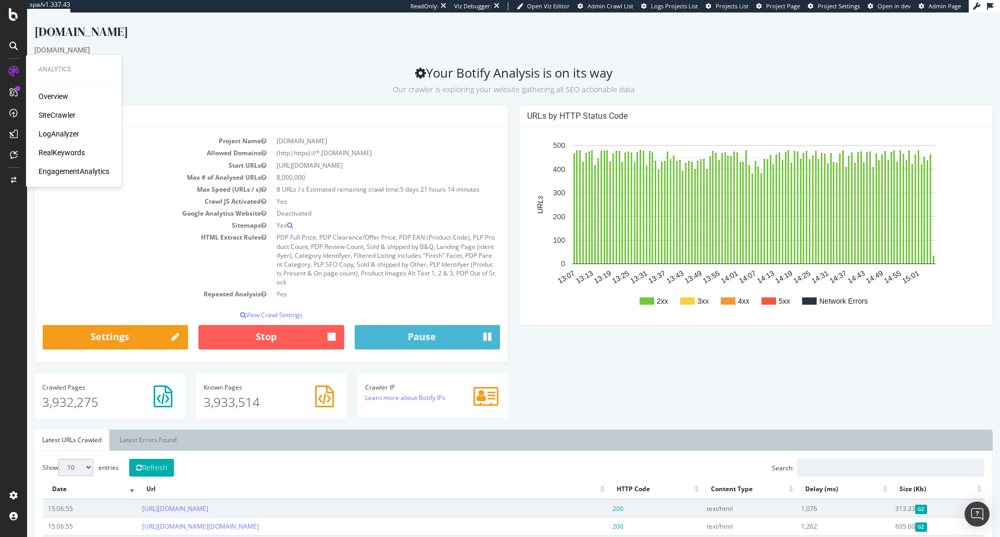
click at [45, 112] on div "SiteCrawler" at bounding box center [57, 115] width 37 height 10
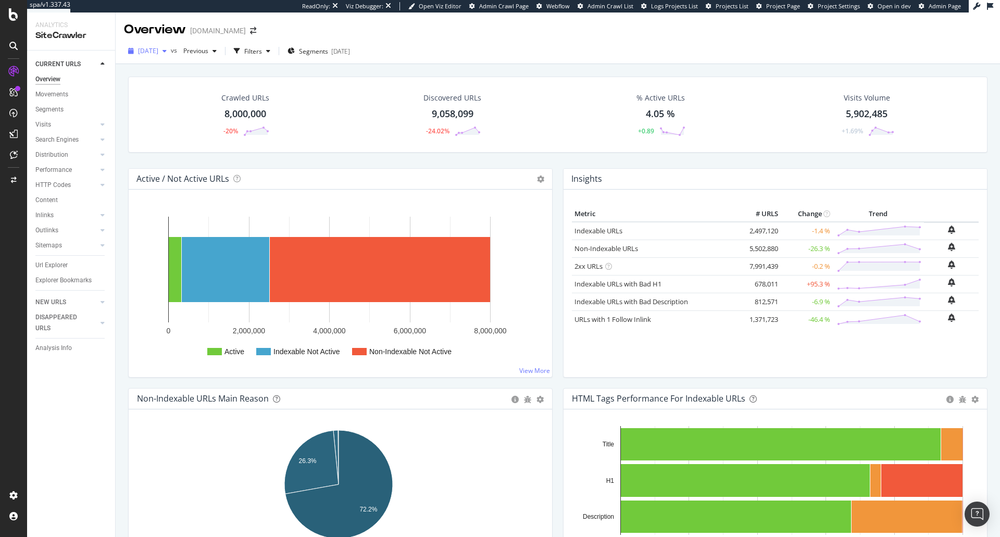
click at [158, 55] on span "[DATE]" at bounding box center [148, 50] width 20 height 9
click at [380, 78] on div "Crawled URLs 8,000,000 -20% Discovered URLs 9,058,099 -24.02% % Active URLs 4.0…" at bounding box center [557, 115] width 859 height 76
click at [67, 441] on div "Settings" at bounding box center [54, 440] width 44 height 8
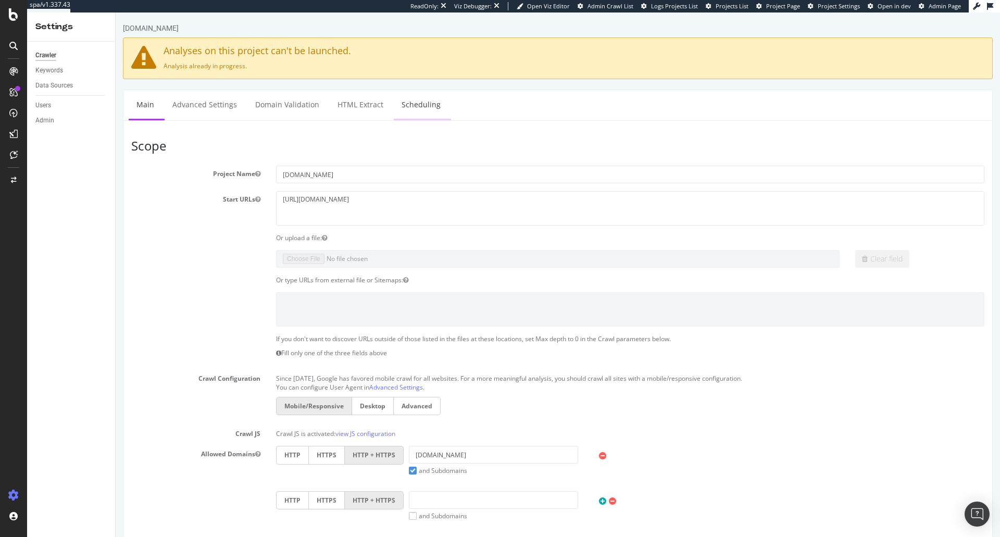
click at [399, 103] on link "Scheduling" at bounding box center [421, 104] width 55 height 29
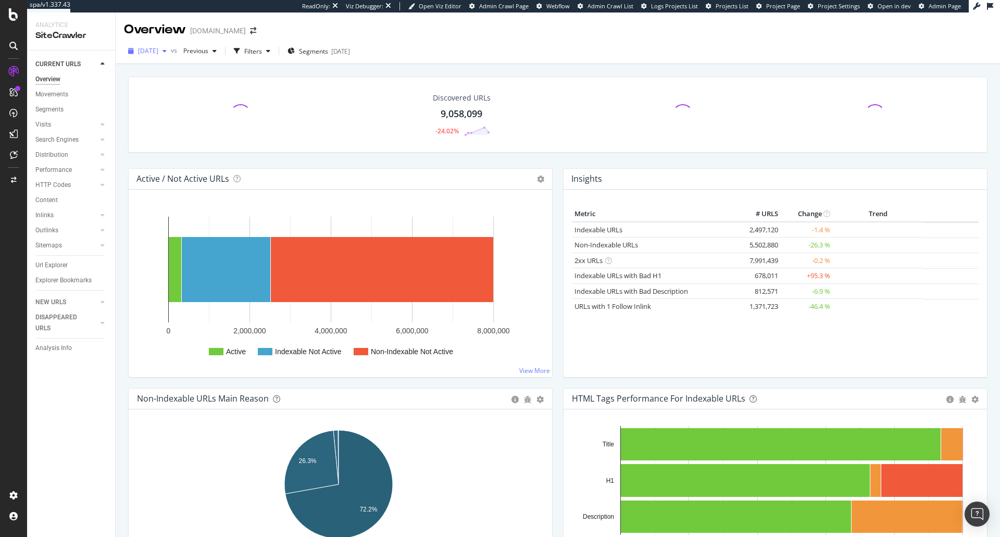
click at [158, 49] on span "[DATE]" at bounding box center [148, 50] width 20 height 9
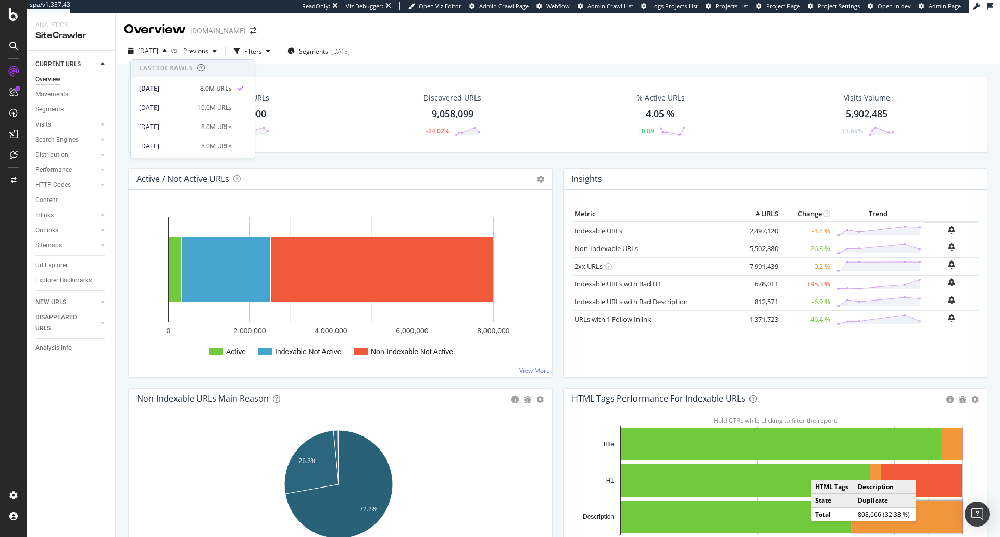
click at [355, 157] on div "Crawled URLs 8,000,000 -20% Discovered URLs 9,058,099 -24.02% % Active URLs 4.0…" at bounding box center [557, 123] width 869 height 92
click at [158, 54] on span "[DATE]" at bounding box center [148, 50] width 20 height 9
click at [531, 54] on div "[DATE] vs Previous Filters Segments [DATE]" at bounding box center [558, 53] width 884 height 21
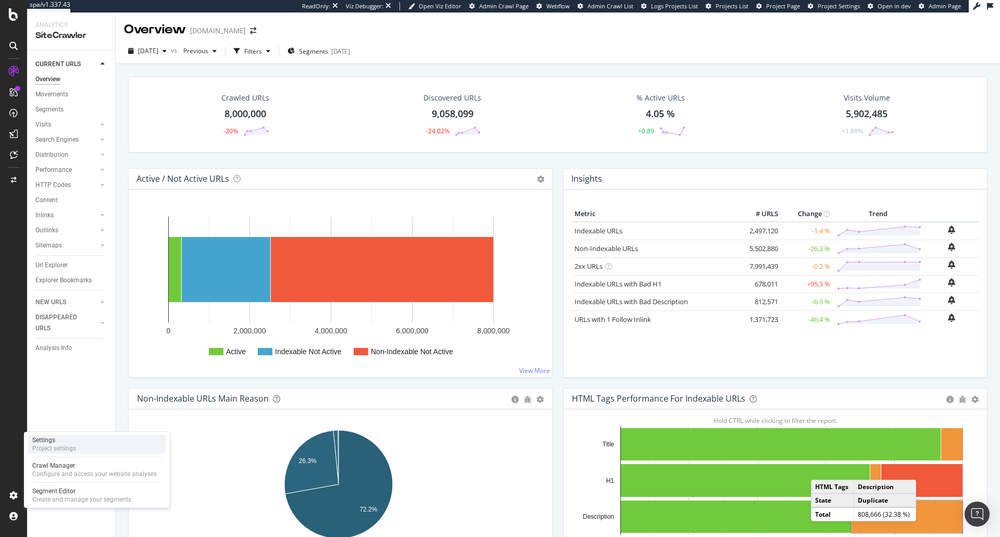
click at [59, 445] on div "Project settings" at bounding box center [54, 448] width 44 height 8
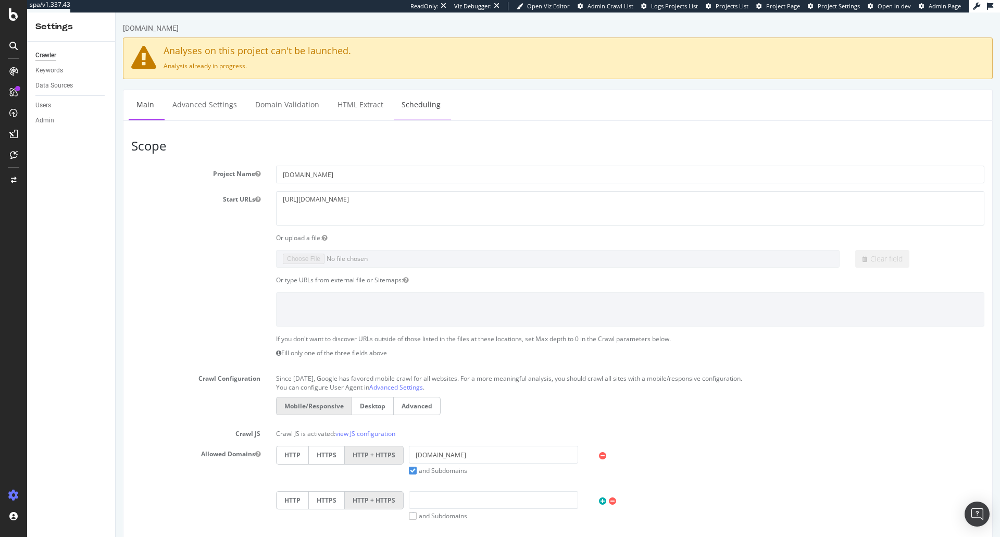
click at [405, 98] on link "Scheduling" at bounding box center [421, 104] width 55 height 29
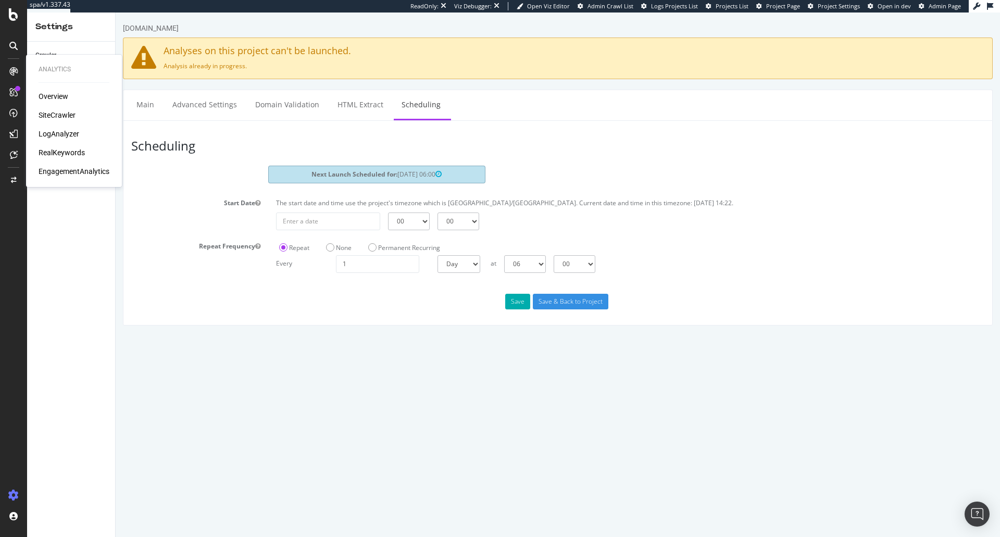
click at [48, 118] on div "SiteCrawler" at bounding box center [57, 115] width 37 height 10
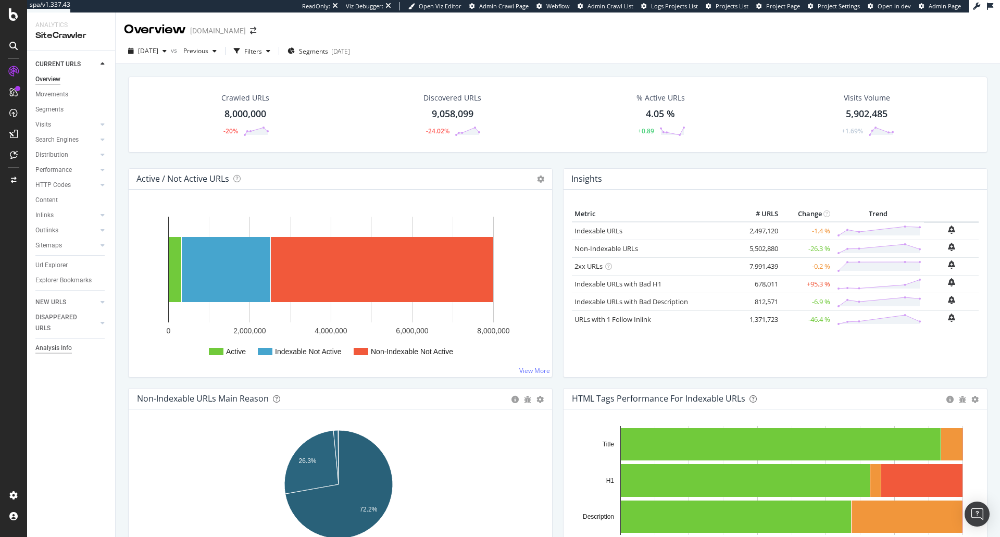
click at [61, 350] on div "Analysis Info" at bounding box center [53, 348] width 36 height 11
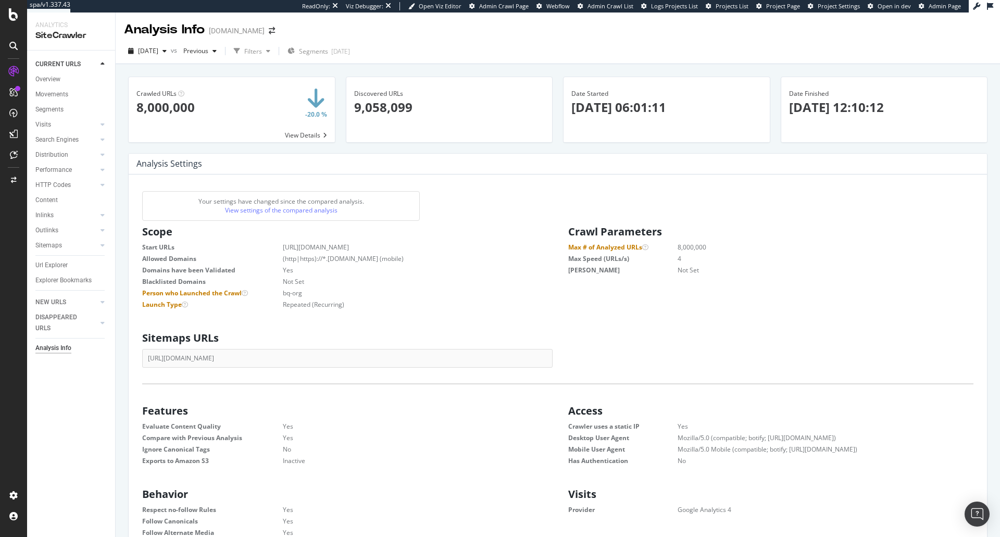
scroll to position [158, 397]
click at [158, 53] on span "2025 Aug. 11th" at bounding box center [148, 50] width 20 height 9
click at [175, 108] on div "2025 Jul. 10th" at bounding box center [165, 107] width 52 height 9
click at [158, 49] on span "2025 Jul. 10th" at bounding box center [148, 50] width 20 height 9
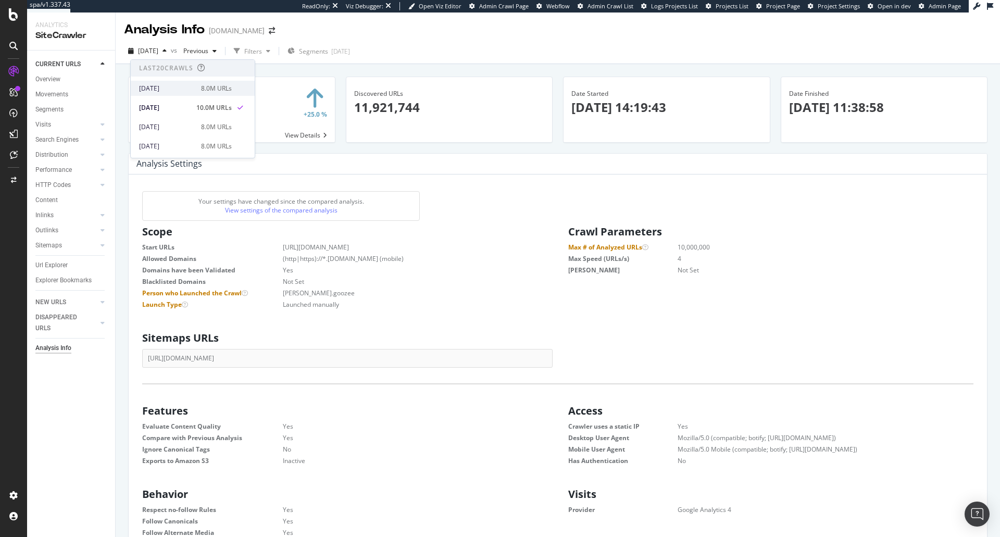
click at [183, 94] on div "2025 Aug. 11th 8.0M URLs" at bounding box center [193, 88] width 124 height 15
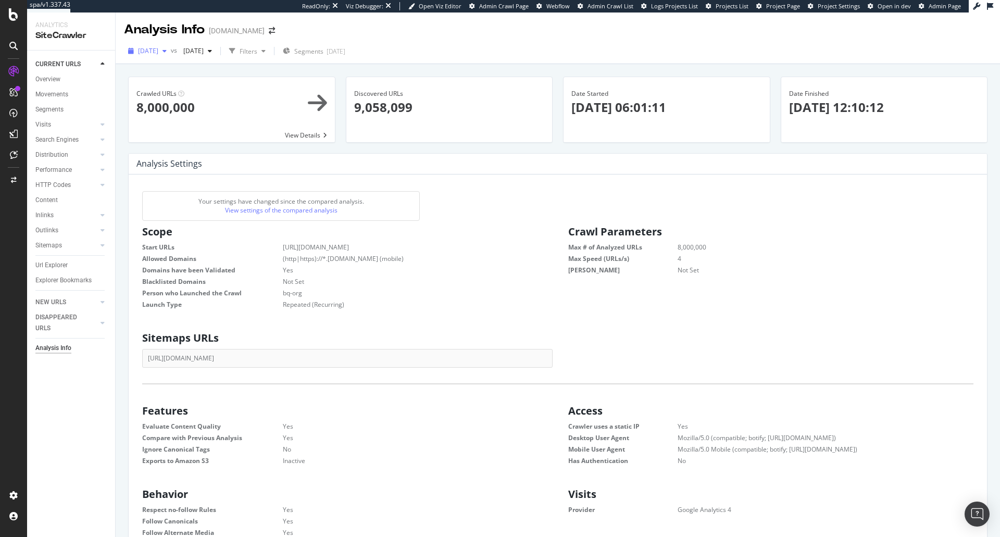
click at [152, 48] on span "2025 Aug. 11th" at bounding box center [148, 50] width 20 height 9
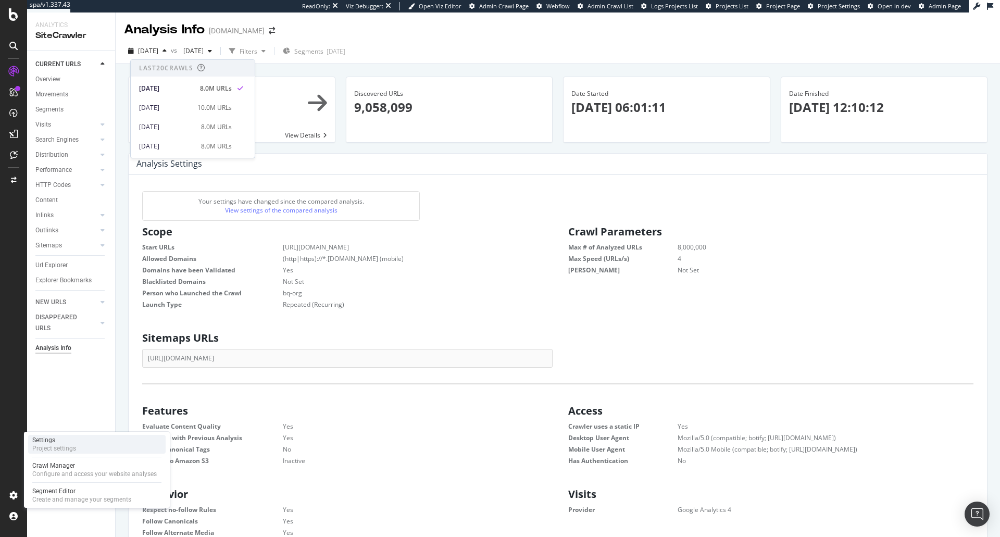
click at [54, 452] on div "Project settings" at bounding box center [54, 448] width 44 height 8
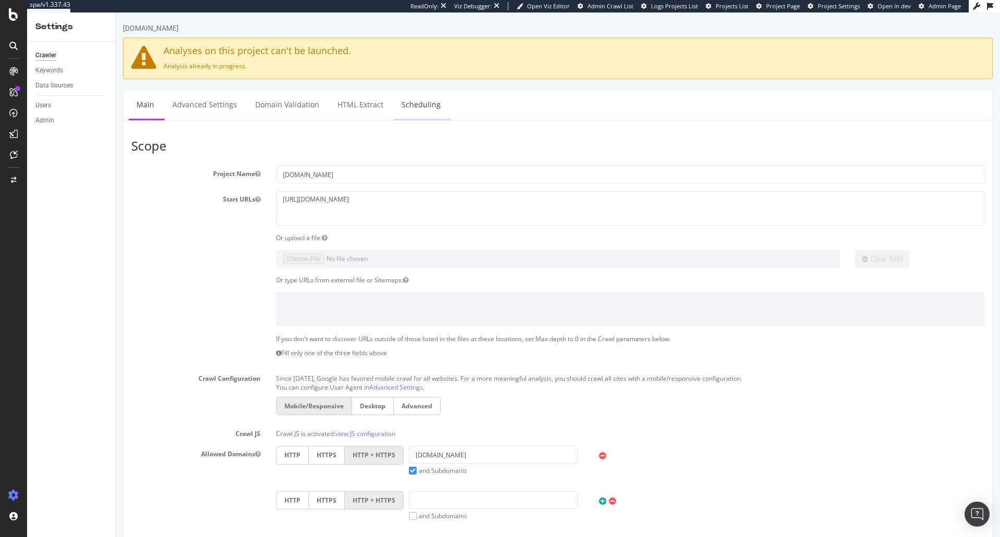
click at [420, 109] on link "Scheduling" at bounding box center [421, 104] width 55 height 29
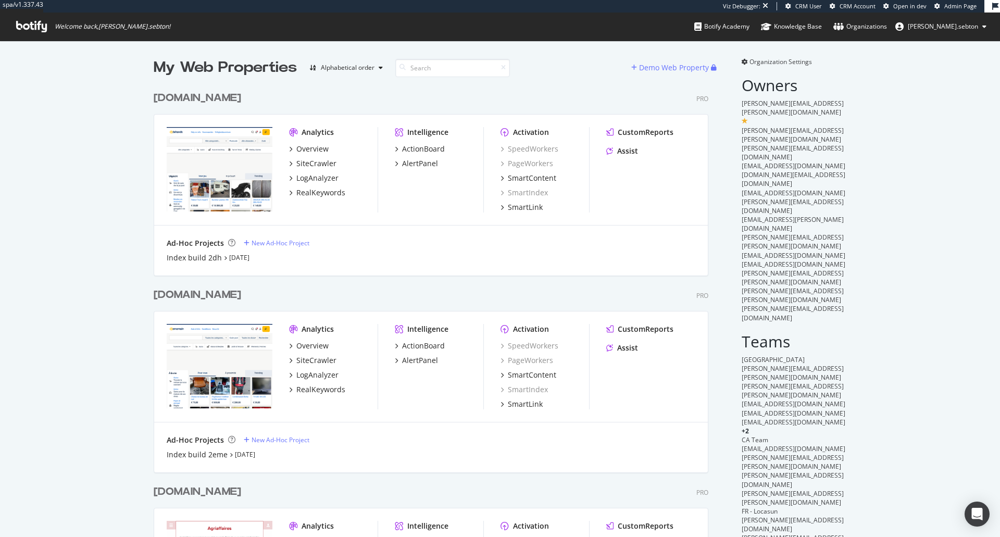
scroll to position [2989, 555]
click at [435, 72] on input at bounding box center [452, 68] width 115 height 18
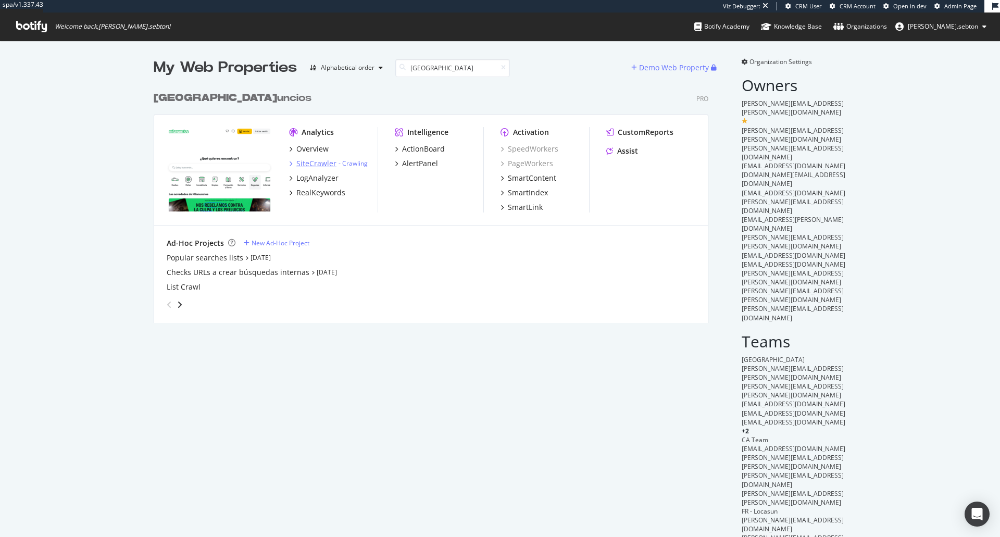
drag, startPoint x: 314, startPoint y: 161, endPoint x: 201, endPoint y: 100, distance: 128.6
click at [424, 70] on input "[GEOGRAPHIC_DATA]" at bounding box center [452, 68] width 115 height 18
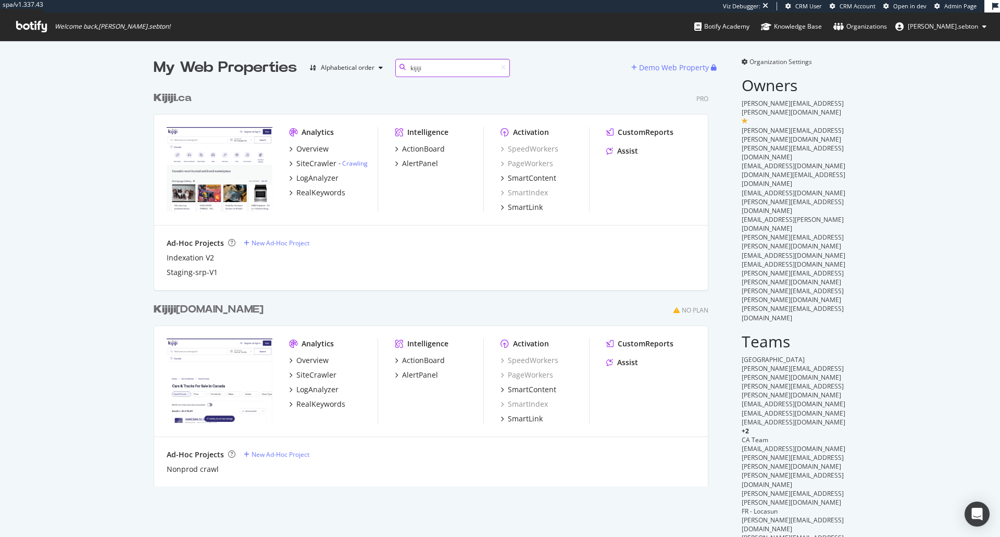
scroll to position [400, 555]
type input "kijiji"
click at [435, 67] on input "kijiji" at bounding box center [452, 68] width 115 height 18
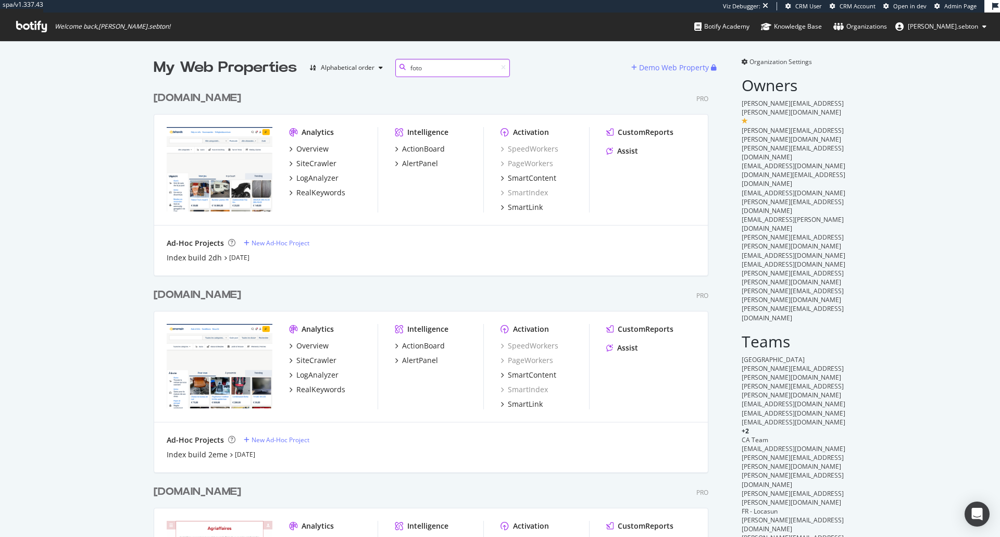
scroll to position [237, 555]
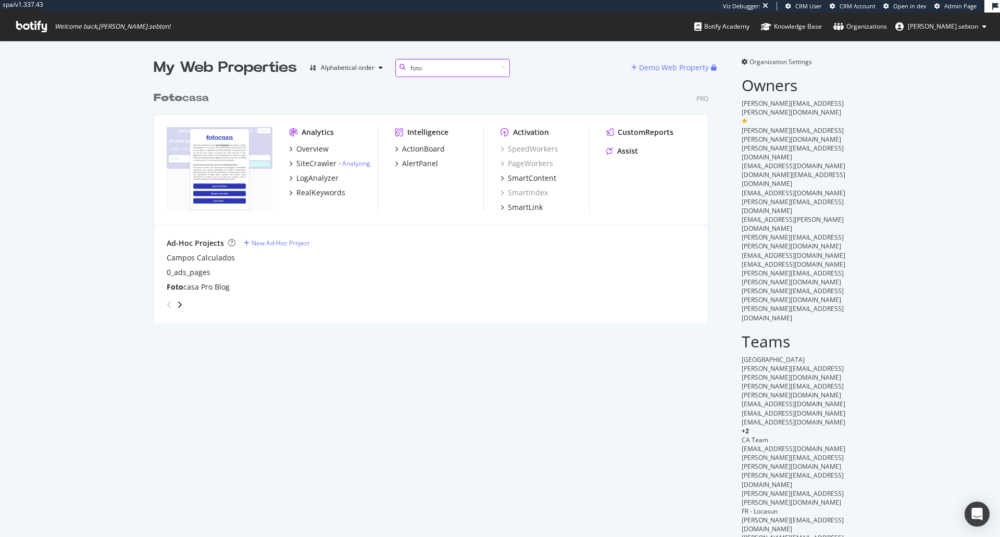
type input "foto"
click at [173, 97] on b "Foto" at bounding box center [168, 98] width 29 height 10
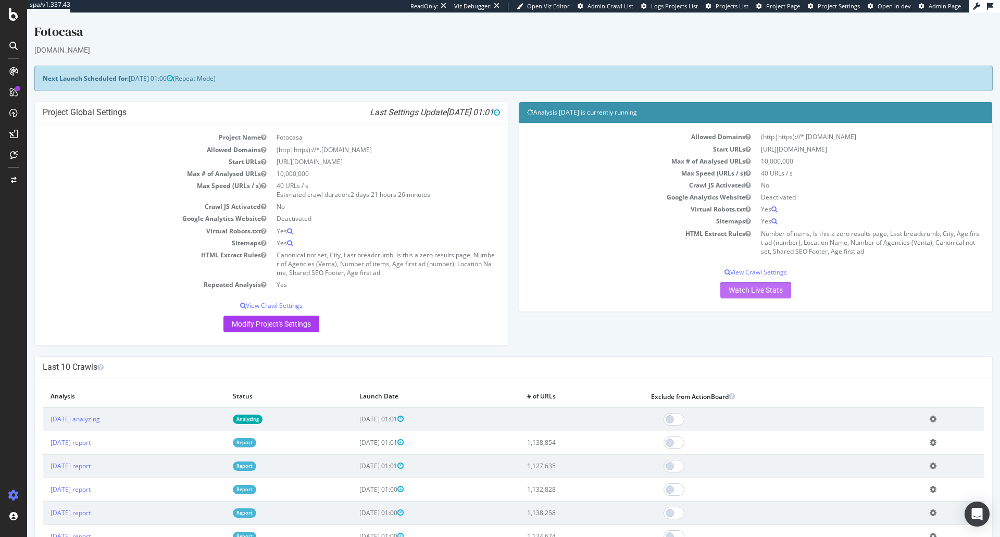
click at [739, 292] on link "Watch Live Stats" at bounding box center [755, 290] width 71 height 17
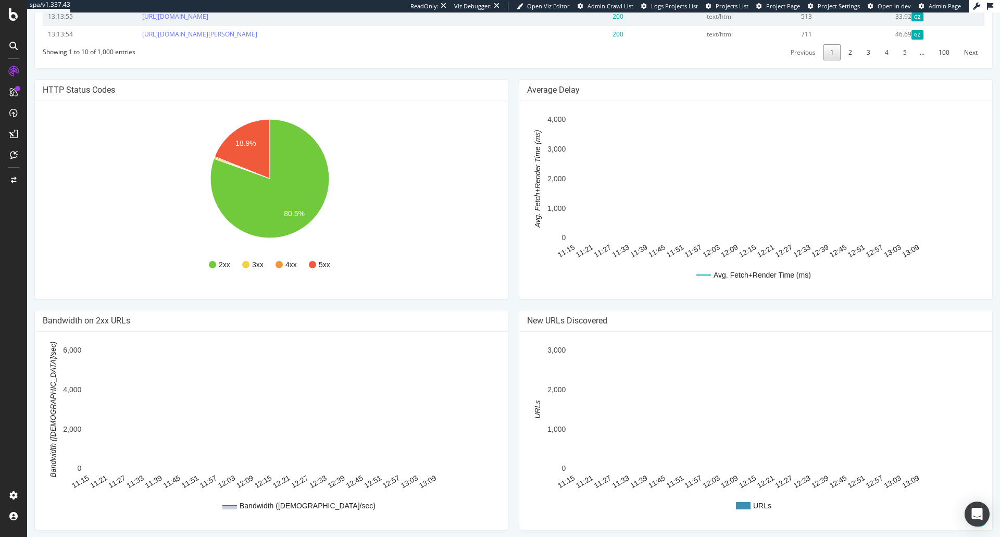
scroll to position [602, 0]
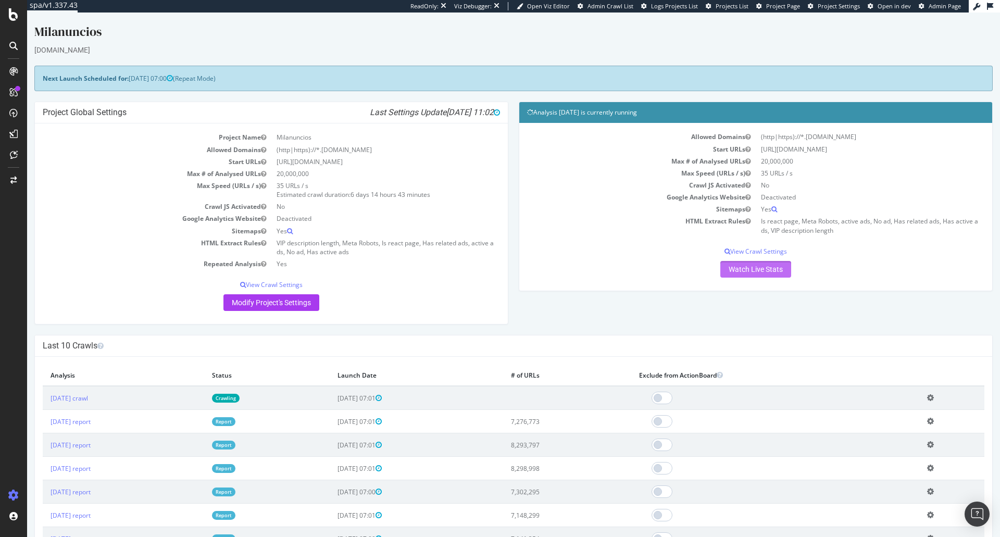
click at [730, 271] on link "Watch Live Stats" at bounding box center [755, 269] width 71 height 17
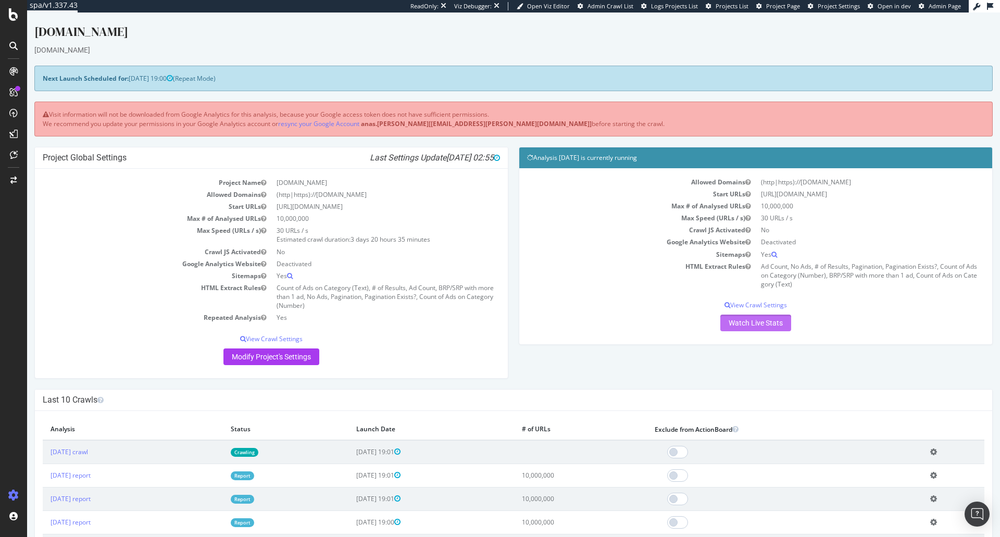
click at [754, 320] on link "Watch Live Stats" at bounding box center [755, 322] width 71 height 17
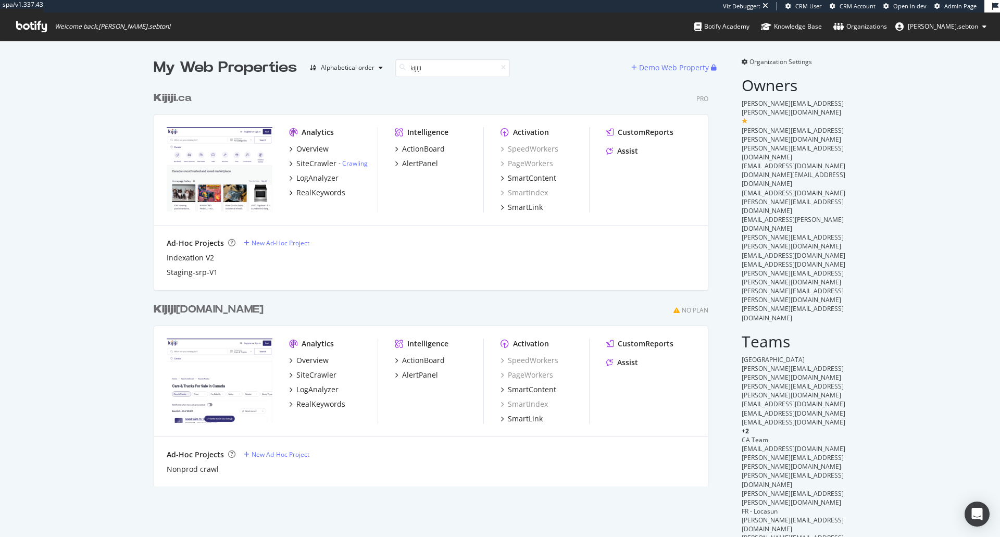
scroll to position [400, 555]
type input "kijiji"
click at [168, 102] on b "Kijiji" at bounding box center [165, 98] width 22 height 10
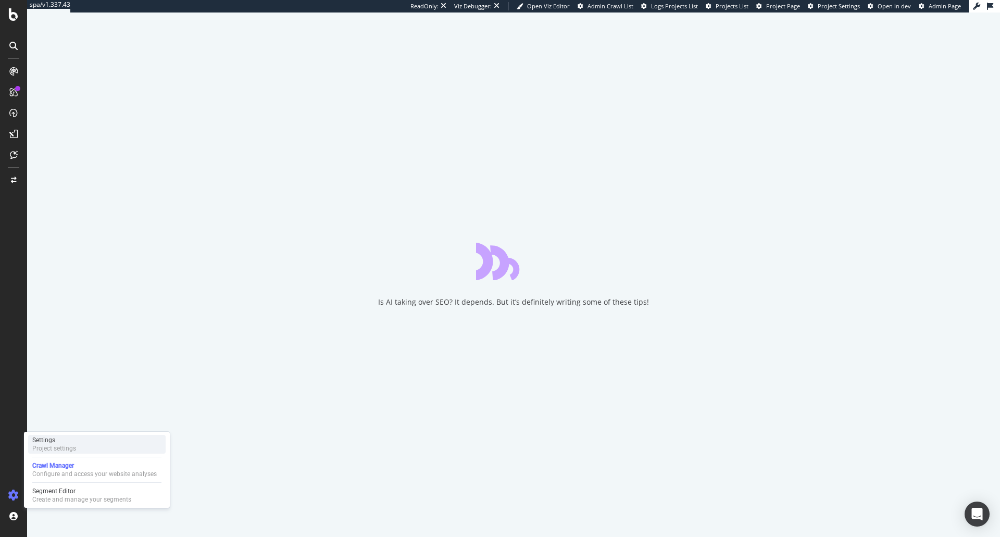
click at [89, 438] on div "Settings Project settings" at bounding box center [96, 444] width 137 height 19
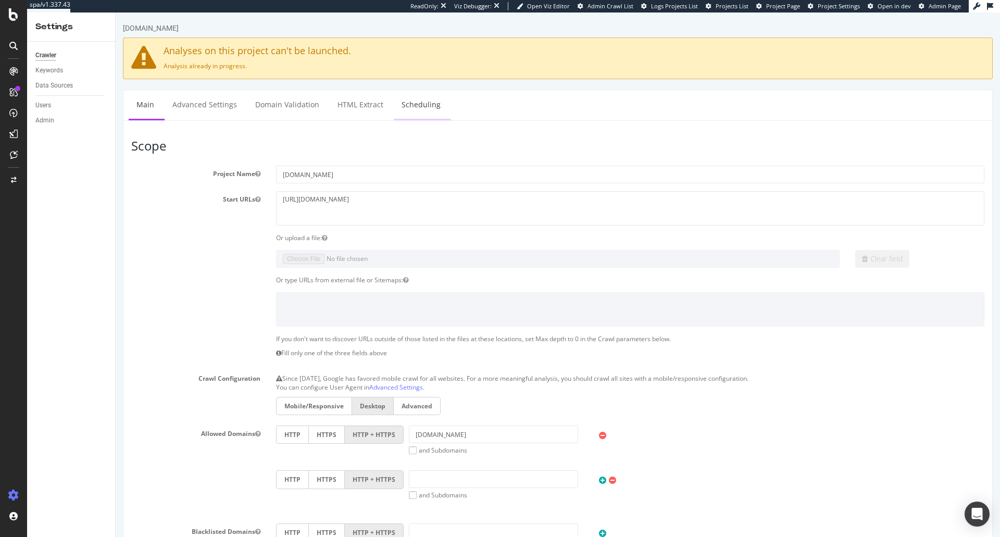
click at [414, 101] on link "Scheduling" at bounding box center [421, 104] width 55 height 29
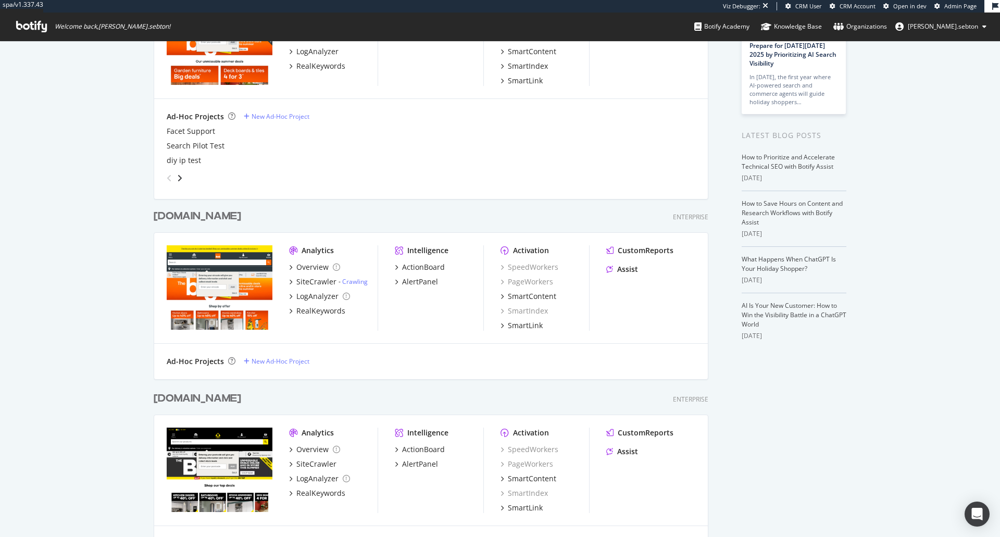
scroll to position [132, 0]
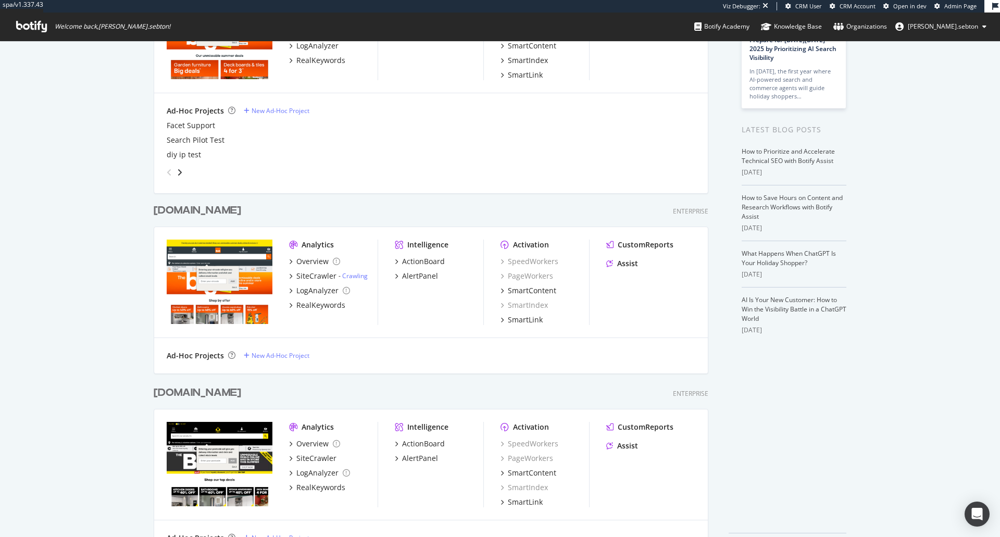
click at [195, 397] on div "www.trade-point.co.uk" at bounding box center [197, 392] width 87 height 15
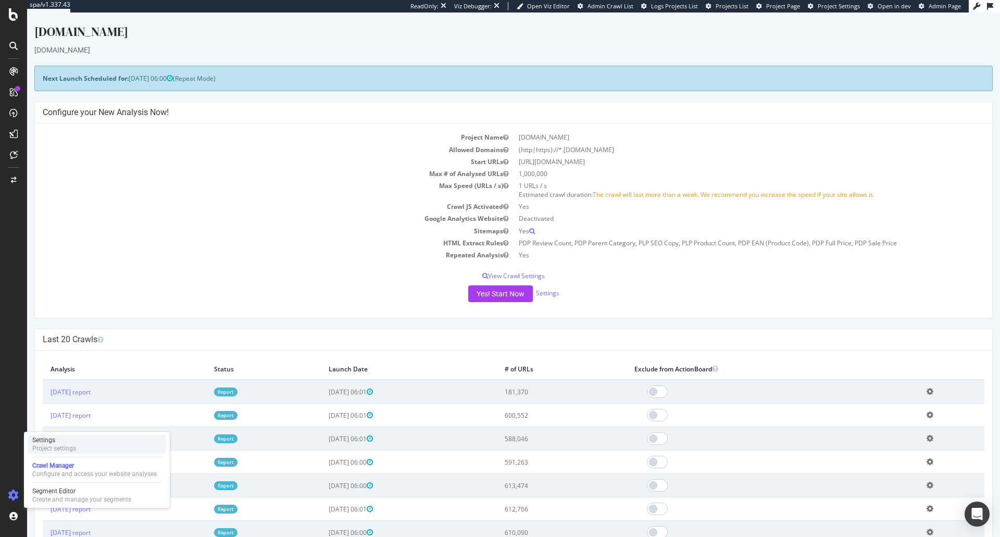
click at [70, 440] on div "Settings" at bounding box center [54, 440] width 44 height 8
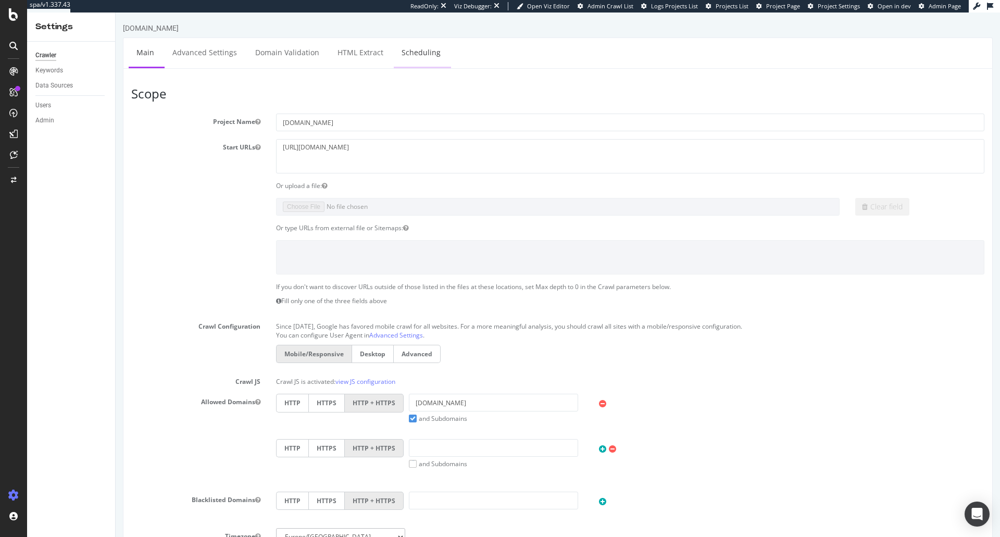
click at [412, 65] on link "Scheduling" at bounding box center [421, 52] width 55 height 29
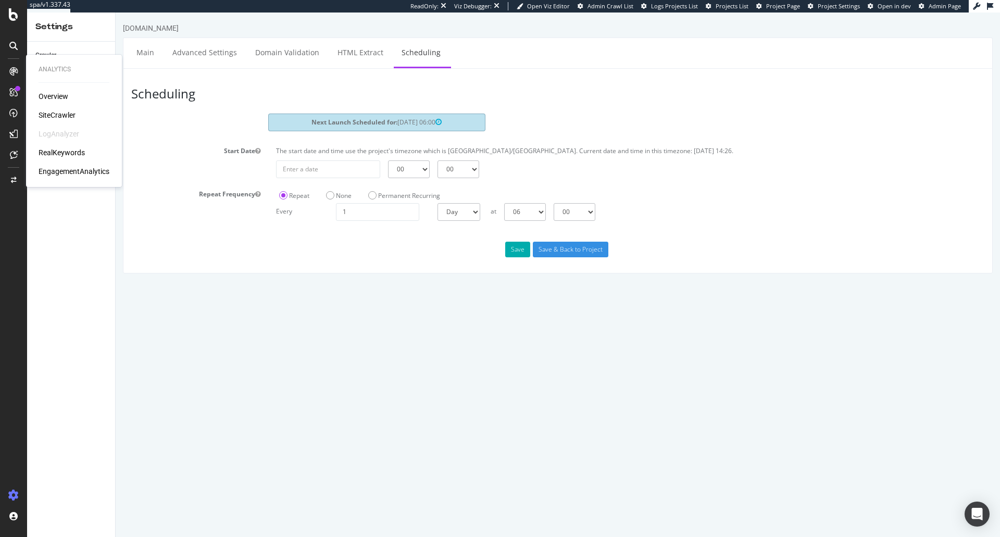
click at [53, 116] on div "SiteCrawler" at bounding box center [57, 115] width 37 height 10
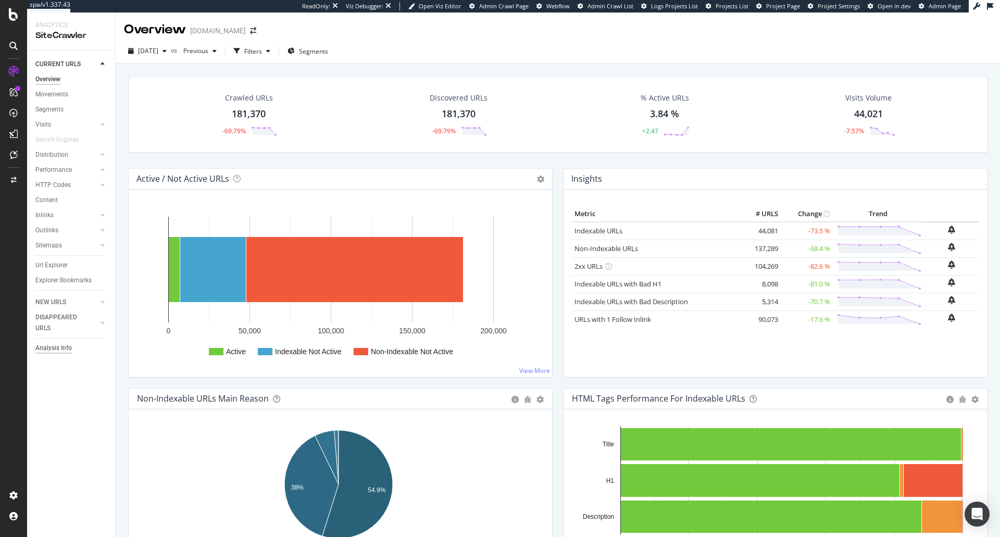
click at [57, 347] on div "Analysis Info" at bounding box center [53, 348] width 36 height 11
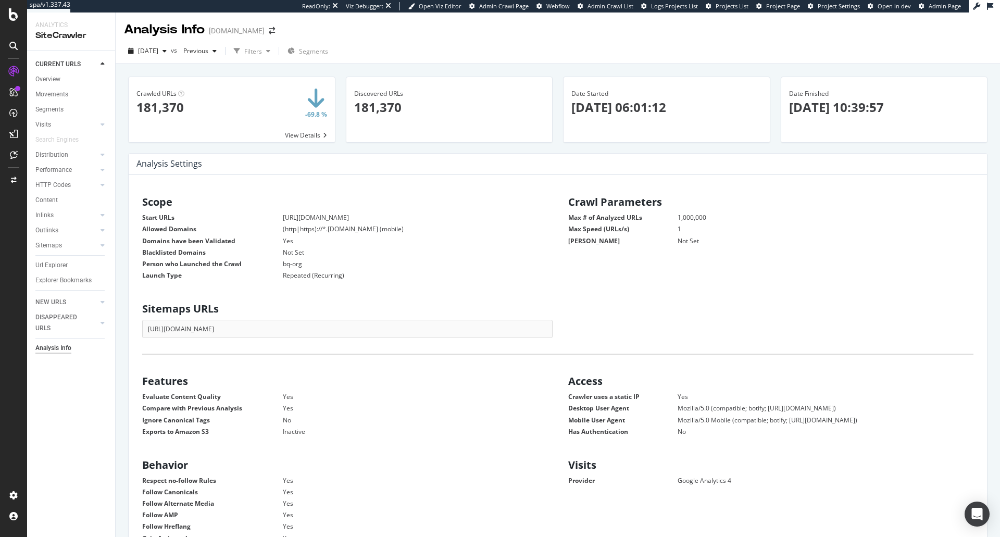
scroll to position [158, 397]
drag, startPoint x: 351, startPoint y: 277, endPoint x: 264, endPoint y: 254, distance: 90.5
click at [264, 254] on dl "Start URLs https://www.trade-point.co.uk/ Allowed Domains (http|https)://*.trad…" at bounding box center [344, 246] width 405 height 67
click at [399, 303] on h2 "Sitemaps URLs" at bounding box center [347, 308] width 410 height 11
click at [168, 45] on div "2025 Sep. 23rd" at bounding box center [147, 51] width 47 height 16
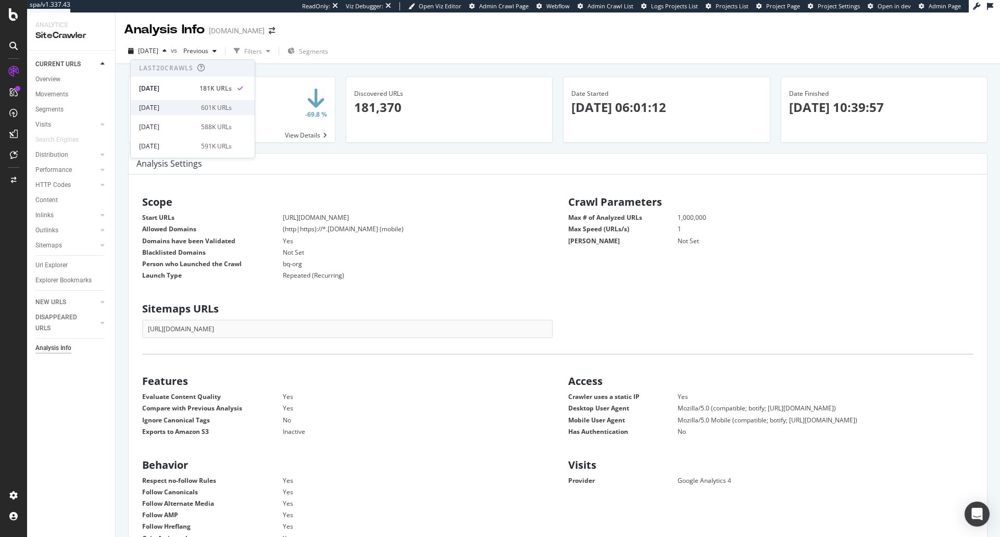
click at [179, 103] on div "2025 Sep. 15th" at bounding box center [167, 107] width 56 height 9
click at [158, 49] on span "2025 Sep. 15th" at bounding box center [148, 50] width 20 height 9
click at [180, 85] on div "2025 Sep. 23rd" at bounding box center [167, 88] width 56 height 9
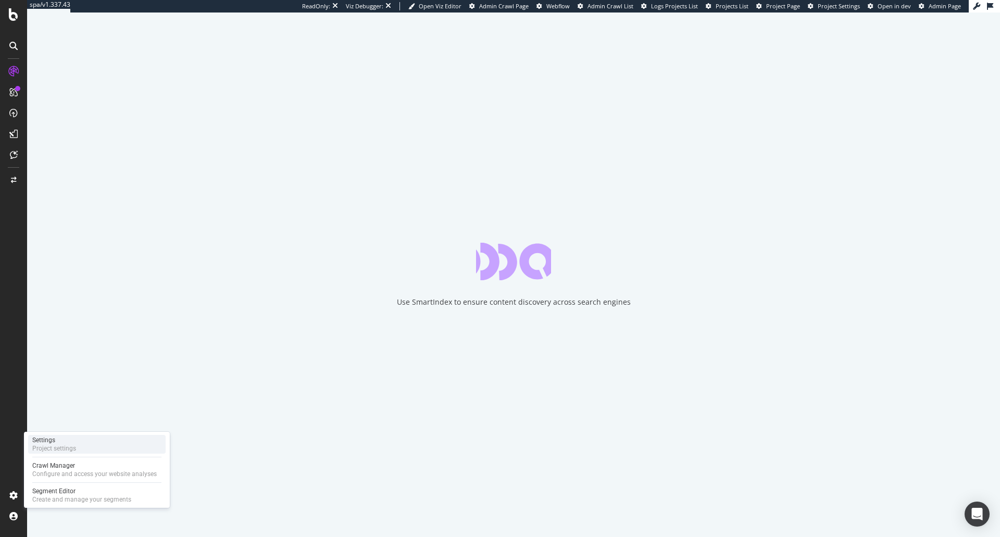
click at [47, 444] on div "Settings" at bounding box center [54, 440] width 44 height 8
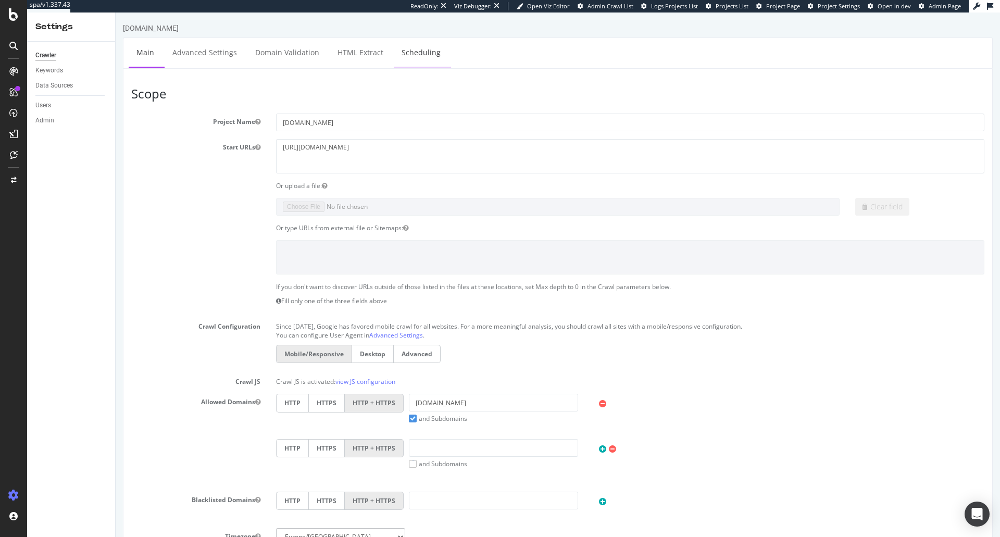
click at [419, 59] on link "Scheduling" at bounding box center [421, 52] width 55 height 29
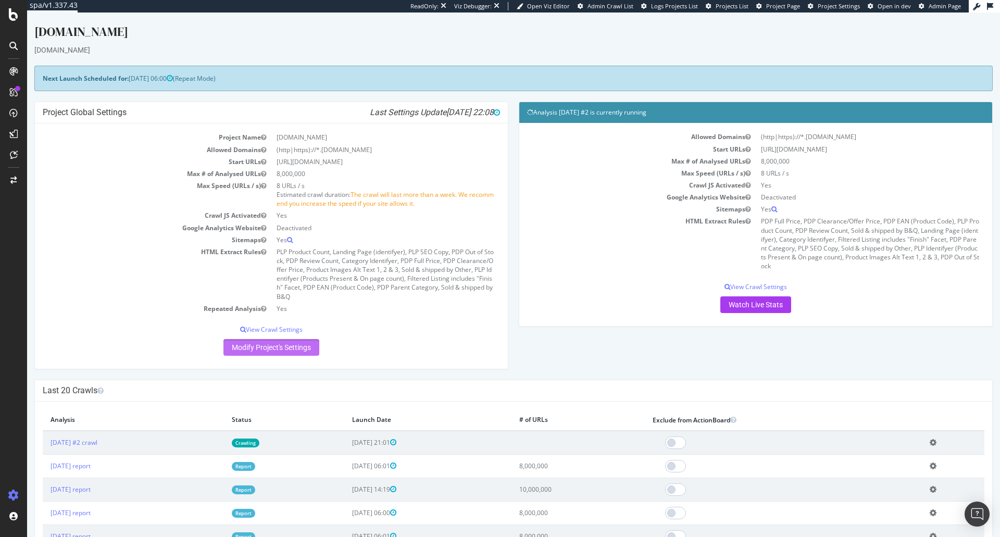
click at [284, 347] on link "Modify Project's Settings" at bounding box center [271, 347] width 96 height 17
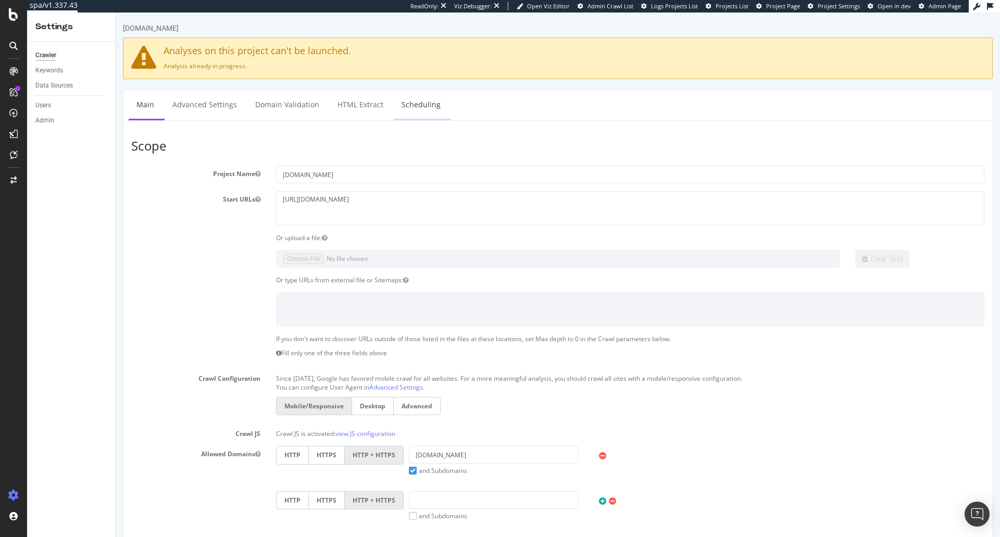
click at [427, 112] on link "Scheduling" at bounding box center [421, 104] width 55 height 29
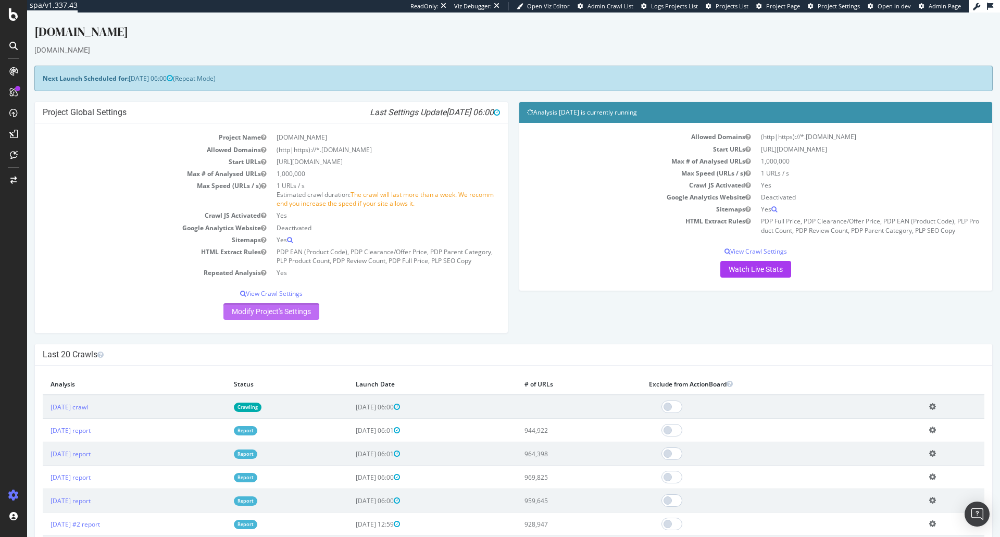
click at [272, 318] on link "Modify Project's Settings" at bounding box center [271, 311] width 96 height 17
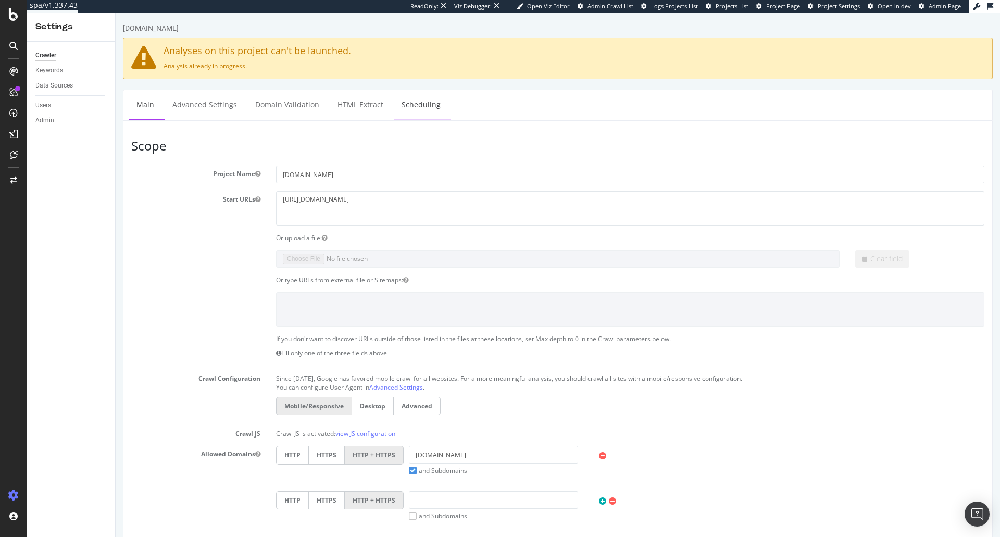
click at [398, 99] on link "Scheduling" at bounding box center [421, 104] width 55 height 29
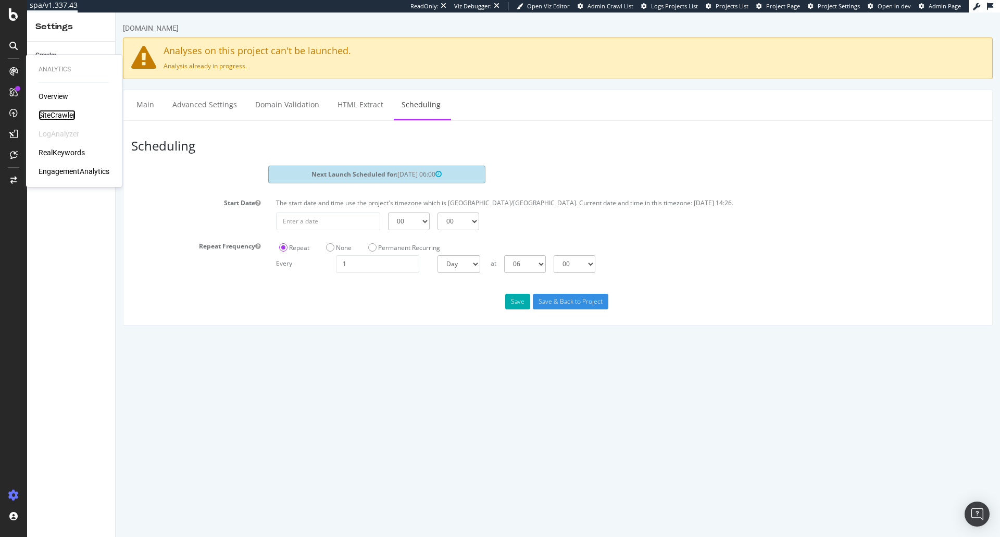
click at [50, 116] on div "SiteCrawler" at bounding box center [57, 115] width 37 height 10
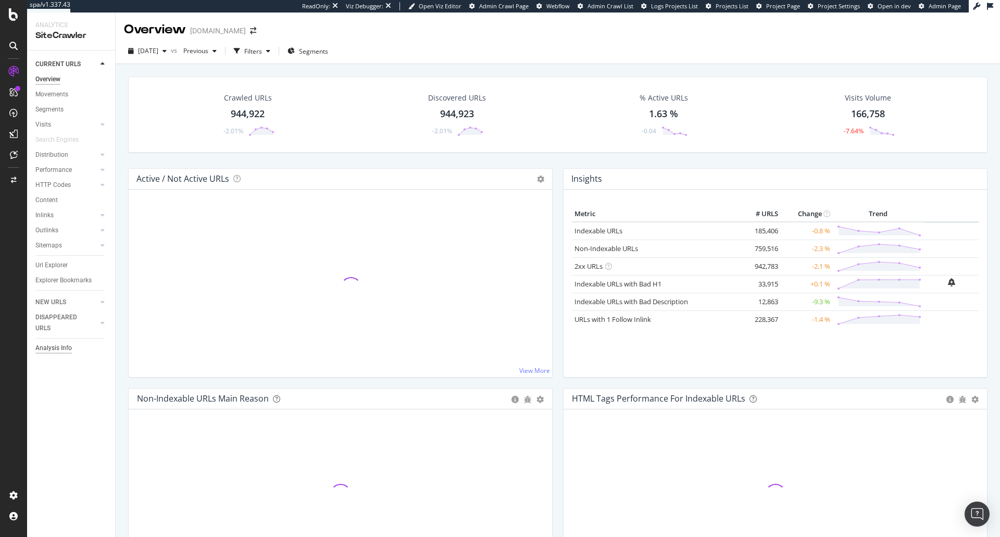
click at [55, 348] on div "Analysis Info" at bounding box center [53, 348] width 36 height 11
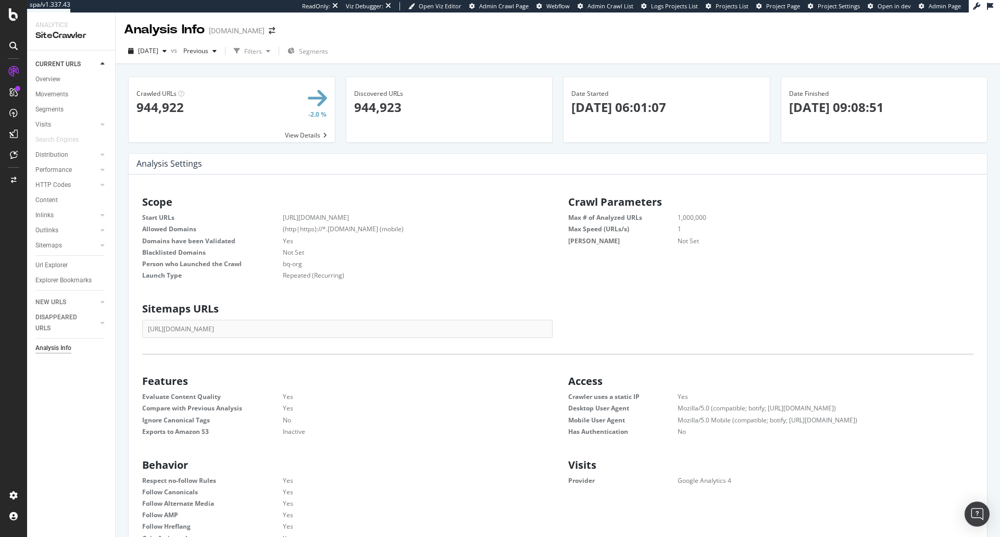
scroll to position [158, 397]
click at [158, 53] on span "2025 Sep. 10th" at bounding box center [148, 50] width 20 height 9
click at [47, 463] on div "Crawl Manager" at bounding box center [94, 465] width 124 height 8
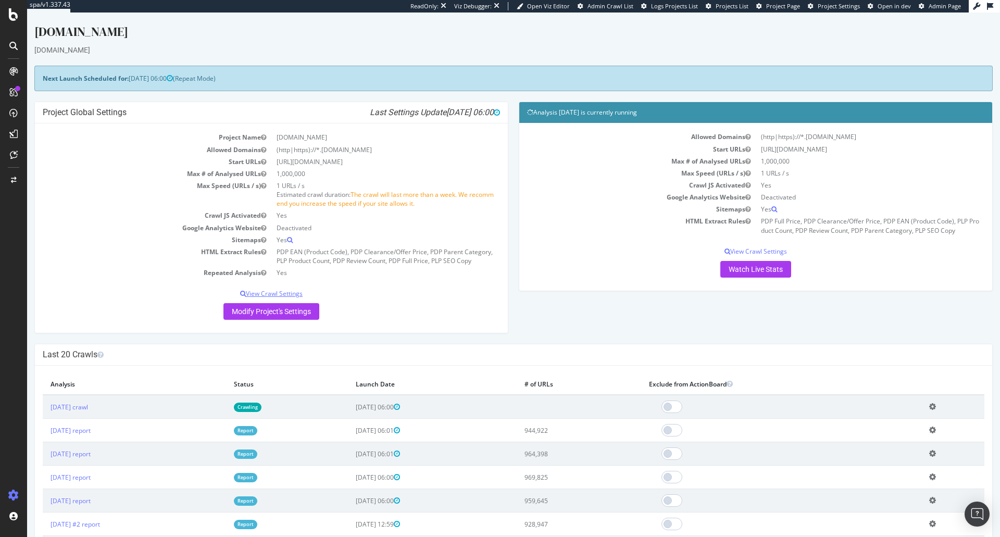
click at [286, 291] on p "View Crawl Settings" at bounding box center [271, 293] width 457 height 9
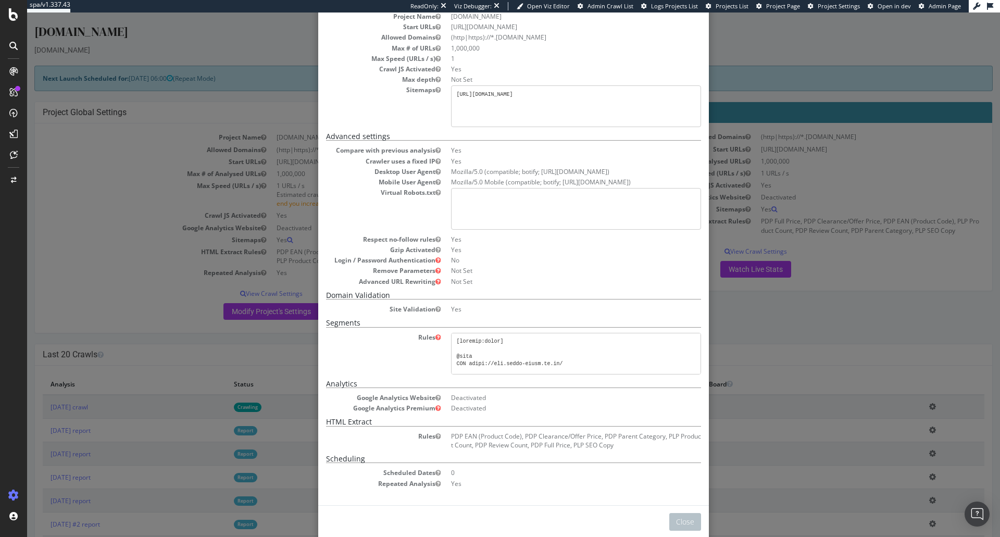
scroll to position [86, 0]
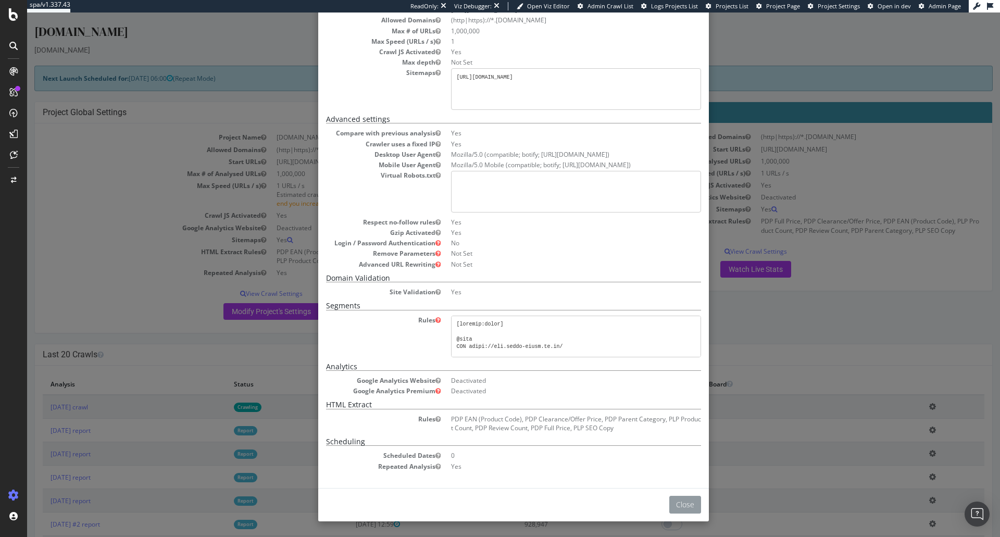
click at [676, 502] on button "Close" at bounding box center [685, 505] width 32 height 18
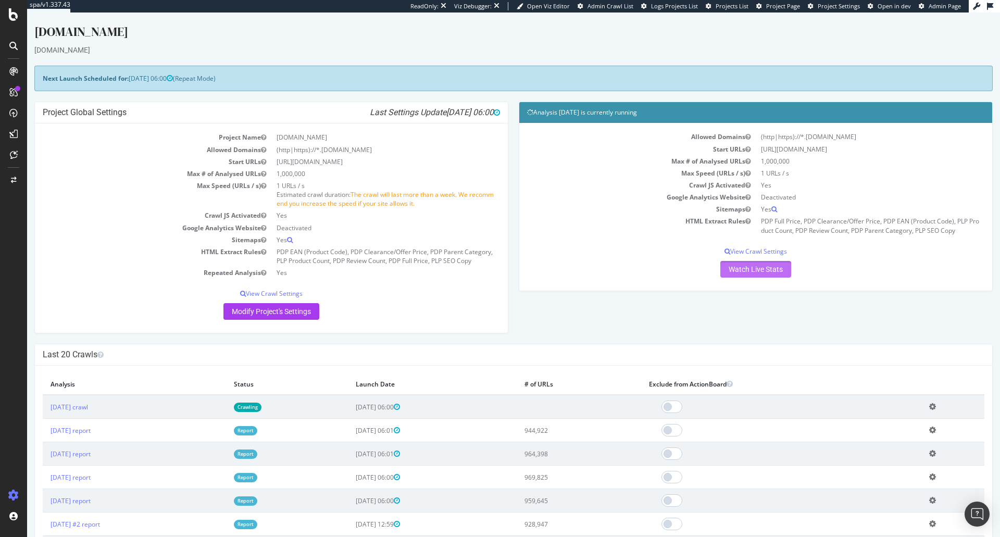
click at [741, 269] on link "Watch Live Stats" at bounding box center [755, 269] width 71 height 17
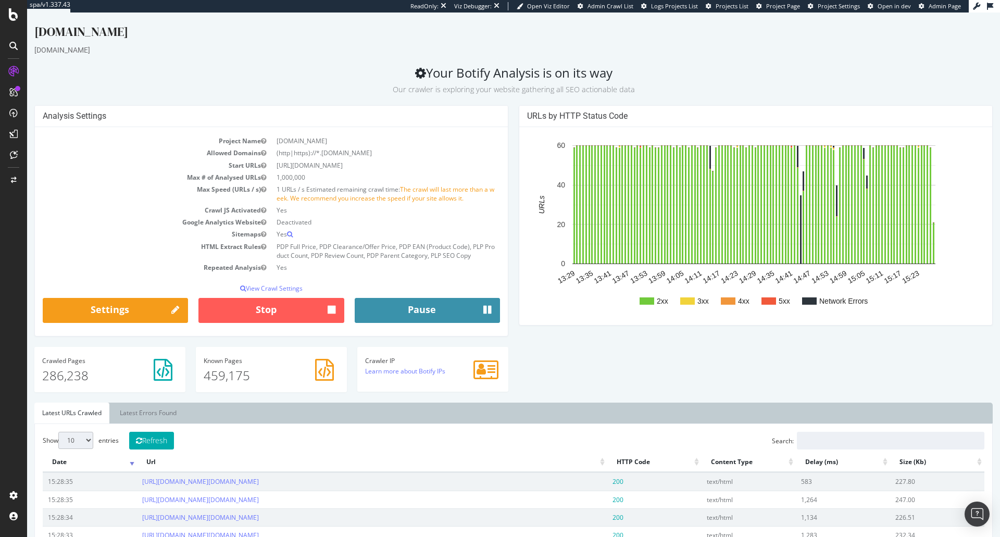
scroll to position [1, 0]
click at [256, 291] on p "View Crawl Settings" at bounding box center [271, 287] width 457 height 9
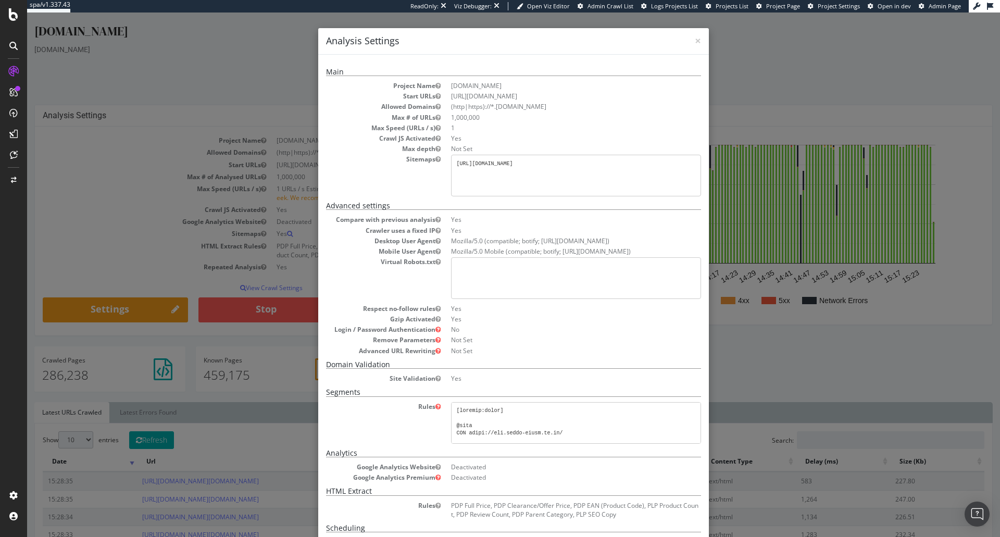
scroll to position [86, 0]
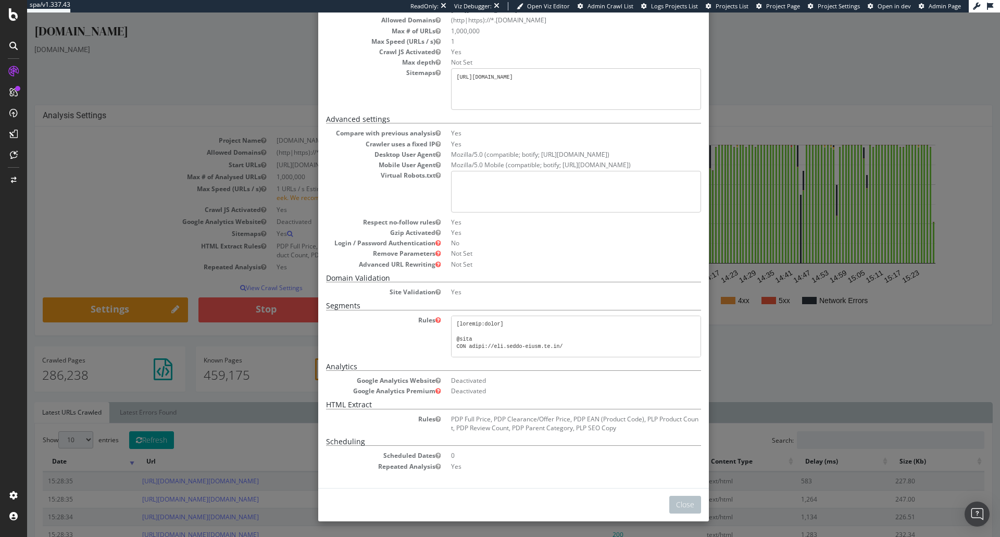
click at [807, 364] on div "× Close Analysis Settings Main Project Name www.diy.ie Start URLs https://www.d…" at bounding box center [513, 274] width 973 height 524
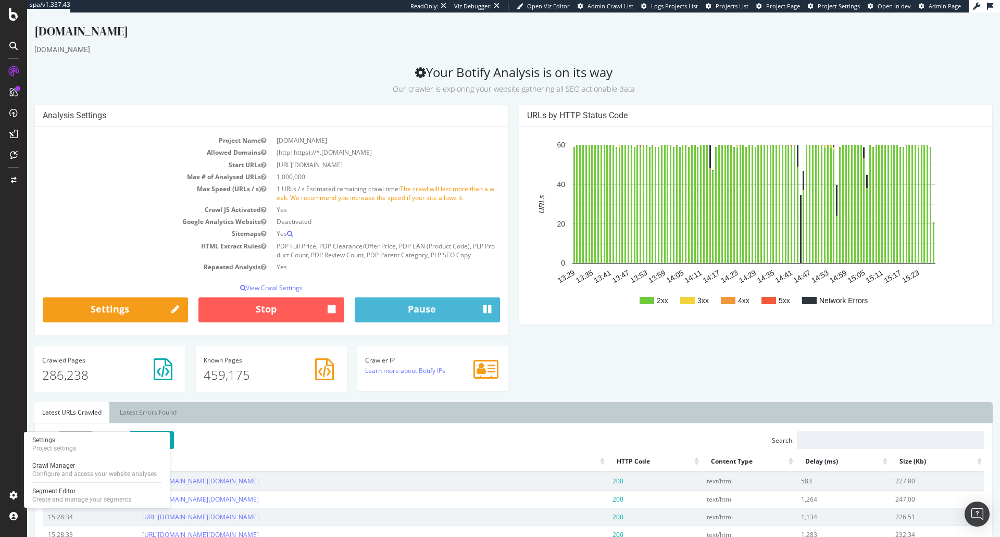
click at [89, 434] on div "Settings Project settings Crawl Manager Configure and access your website analy…" at bounding box center [97, 470] width 146 height 76
click at [85, 439] on div "Settings Project settings" at bounding box center [96, 444] width 137 height 19
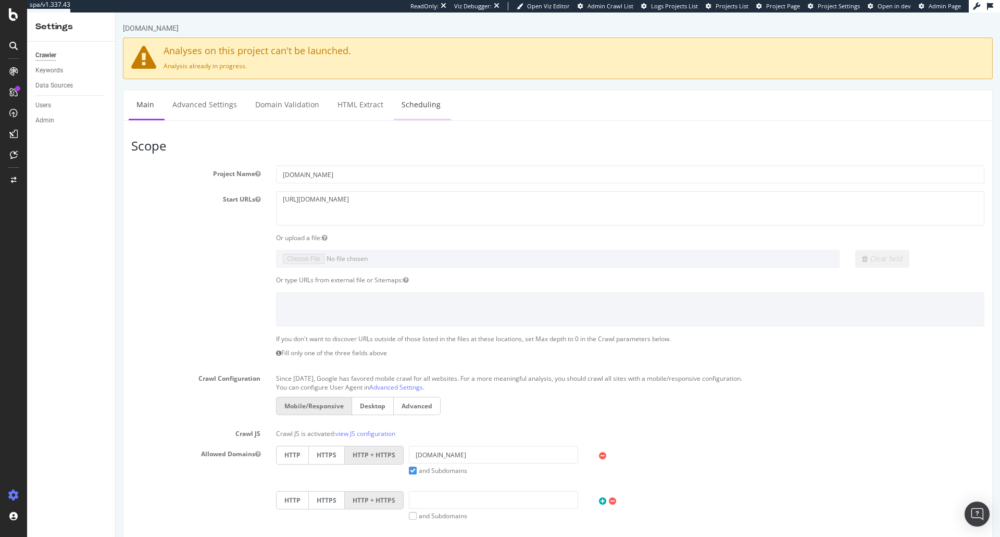
click at [412, 100] on link "Scheduling" at bounding box center [421, 104] width 55 height 29
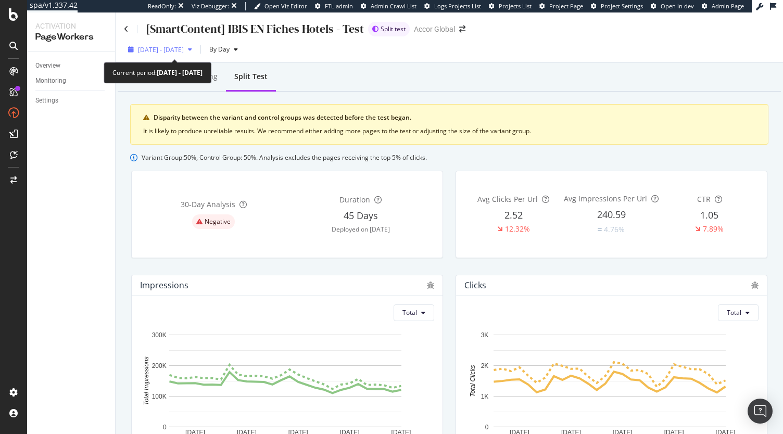
click at [178, 47] on span "[DATE] - [DATE]" at bounding box center [161, 49] width 46 height 9
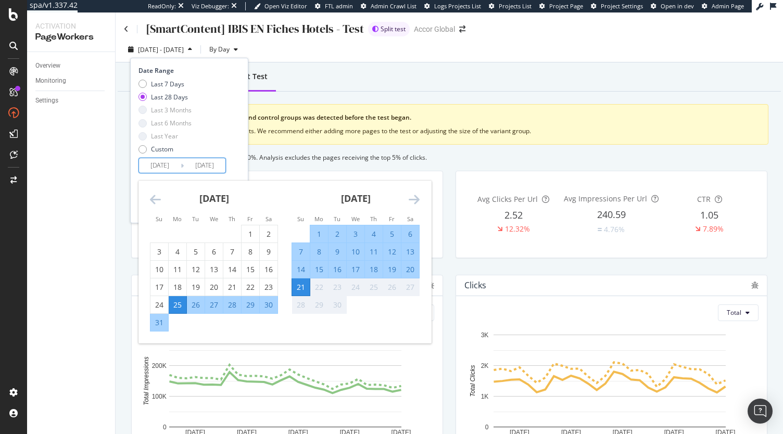
click at [156, 167] on input "[DATE]" at bounding box center [160, 165] width 42 height 15
click at [180, 272] on div "11" at bounding box center [178, 269] width 18 height 10
type input "[DATE]"
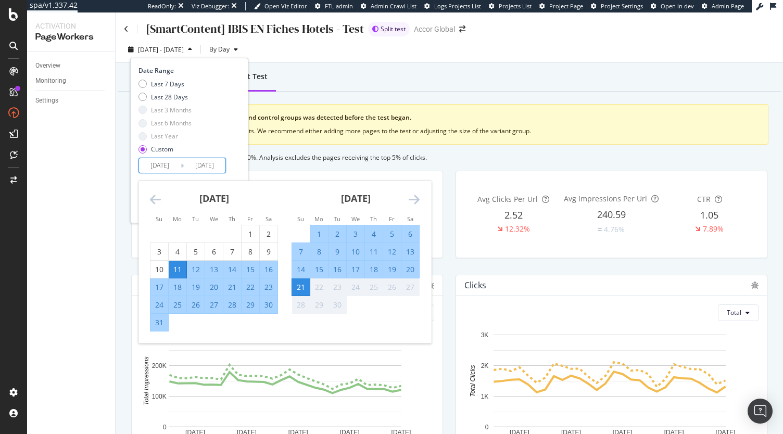
click at [301, 289] on div "21" at bounding box center [301, 287] width 18 height 10
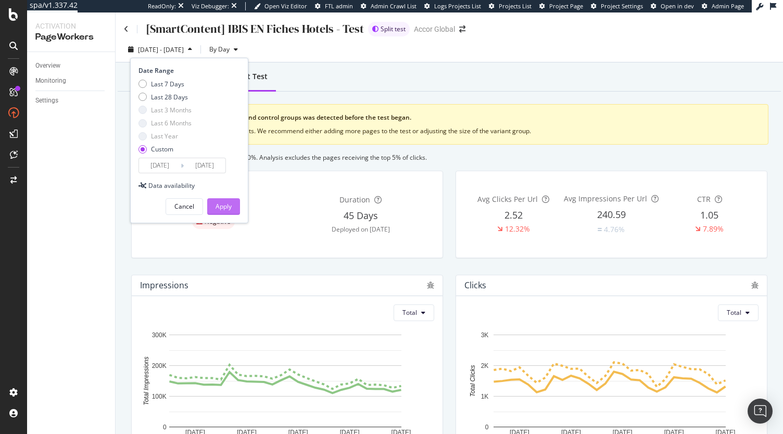
click at [225, 204] on div "Apply" at bounding box center [224, 206] width 16 height 9
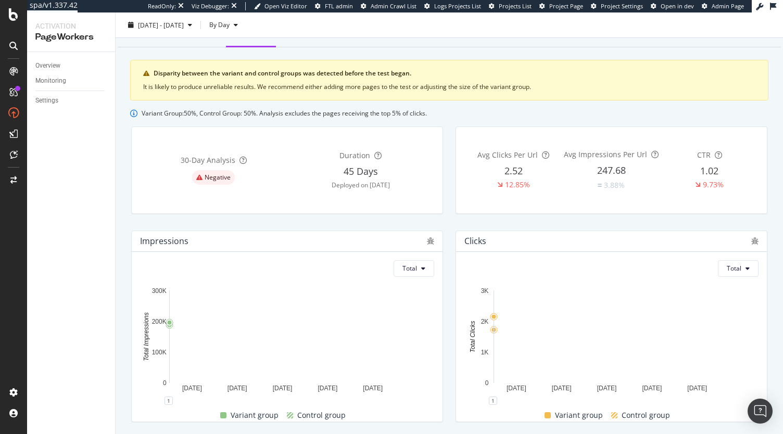
scroll to position [46, 0]
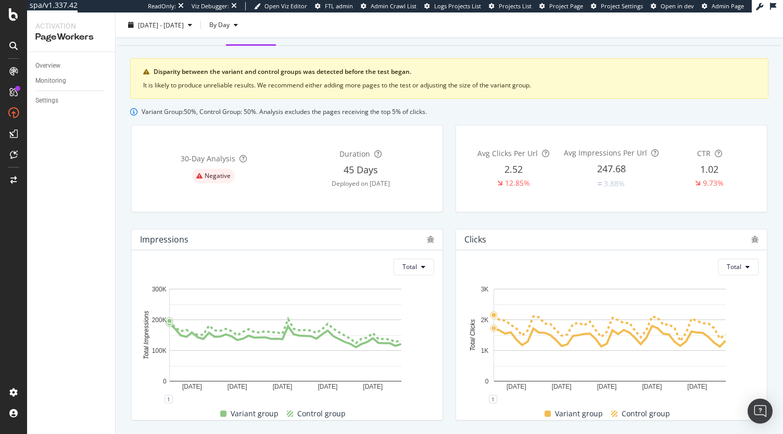
click at [445, 313] on div "Impressions Total 15 Aug. 2025 23 Aug. 2025 31 Aug. 2025 8 Sep. 2025 16 Sep. 20…" at bounding box center [287, 325] width 324 height 208
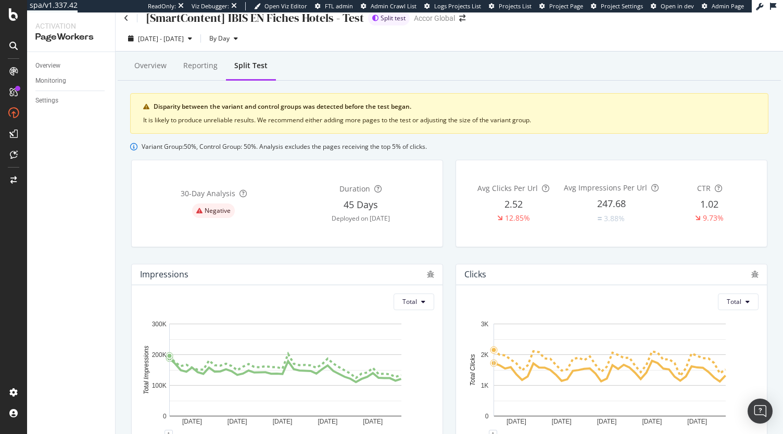
scroll to position [11, 0]
click at [454, 257] on div "Clicks Total 15 Aug. 2025 23 Aug. 2025 31 Aug. 2025 8 Sep. 2025 16 Sep. 2025 0 …" at bounding box center [611, 360] width 324 height 208
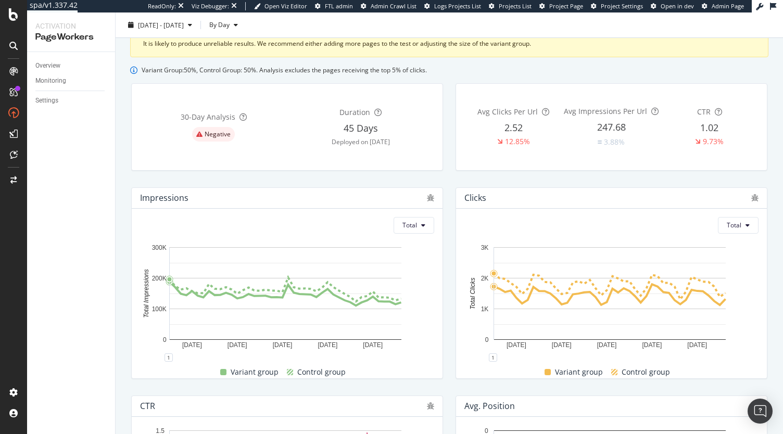
scroll to position [110, 0]
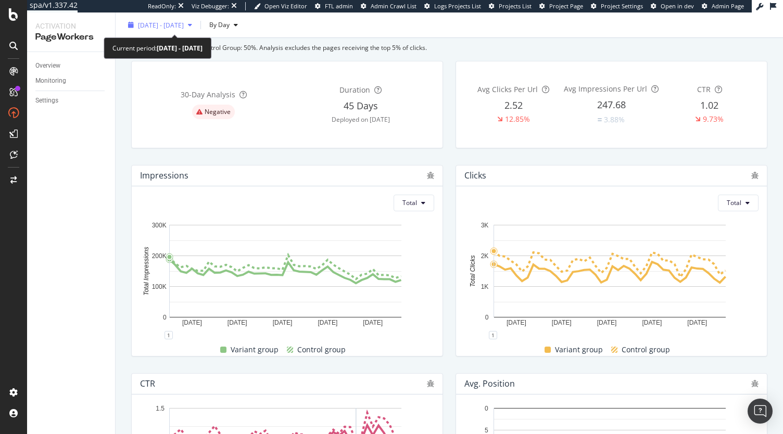
click at [195, 18] on div "2025 Aug. 11th - Sep. 21st" at bounding box center [160, 25] width 72 height 16
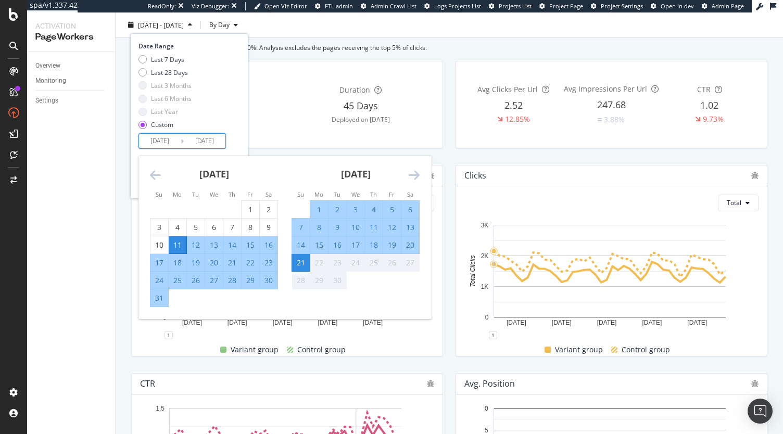
click at [163, 139] on input "2025/08/11" at bounding box center [160, 141] width 42 height 15
click at [249, 207] on div "1" at bounding box center [251, 209] width 18 height 10
type input "2025/08/01"
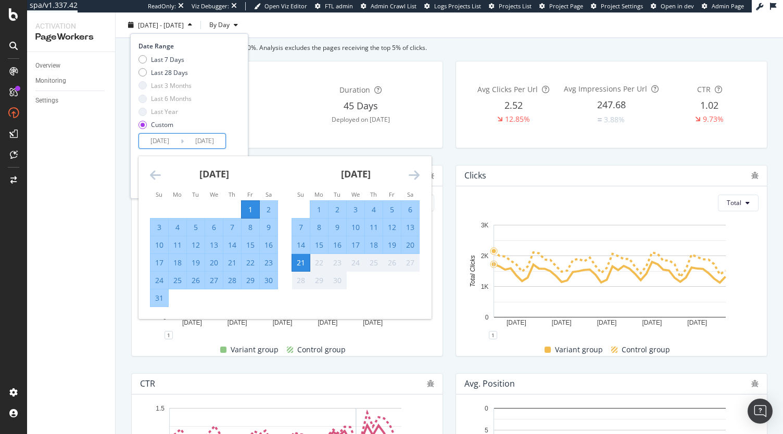
click at [302, 261] on div "21" at bounding box center [301, 262] width 18 height 10
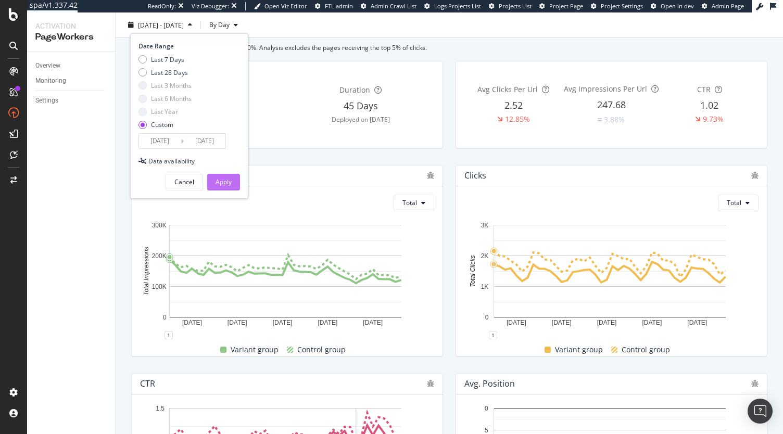
click at [228, 174] on div "Apply" at bounding box center [224, 182] width 16 height 16
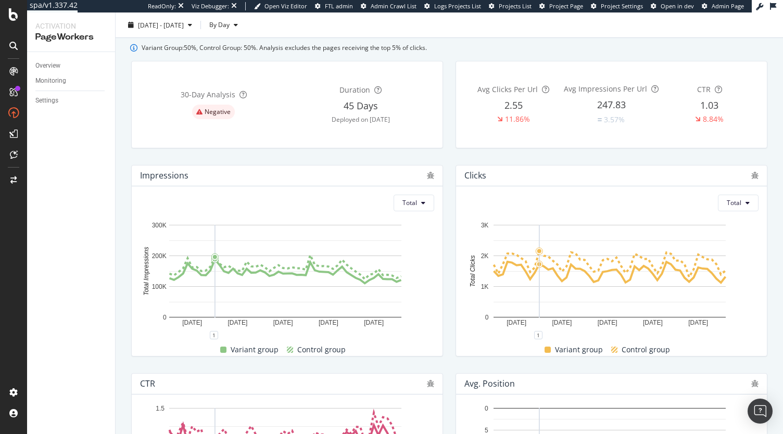
click at [451, 363] on div "Clicks Total 6 Aug. 2025 16 Aug. 2025 26 Aug. 2025 5 Sep. 2025 15 Sep. 2025 0 1…" at bounding box center [611, 261] width 324 height 208
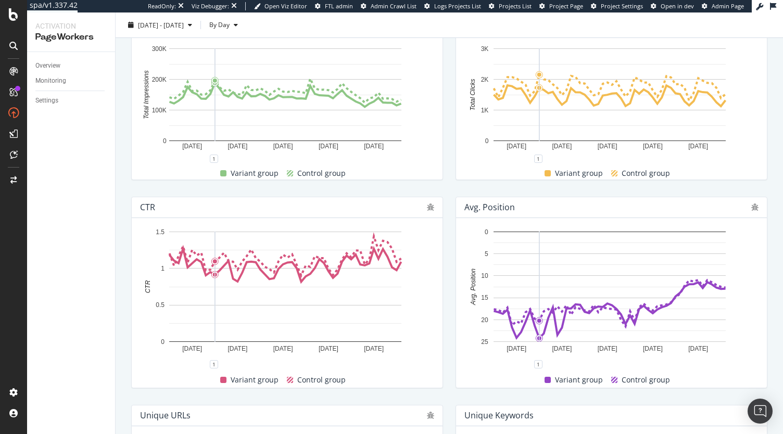
scroll to position [287, 0]
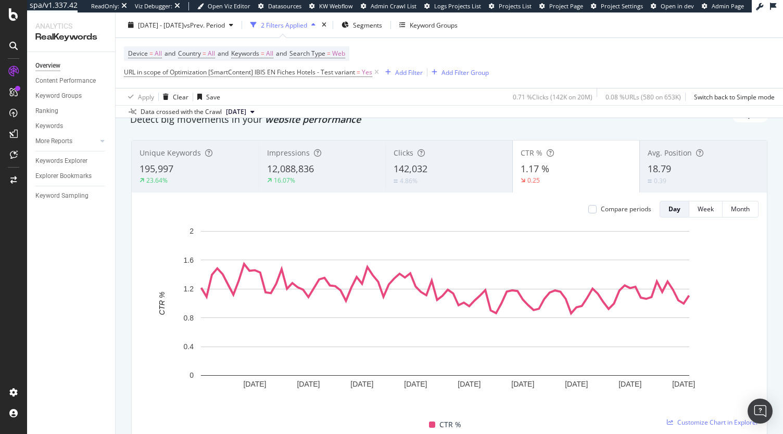
scroll to position [44, 0]
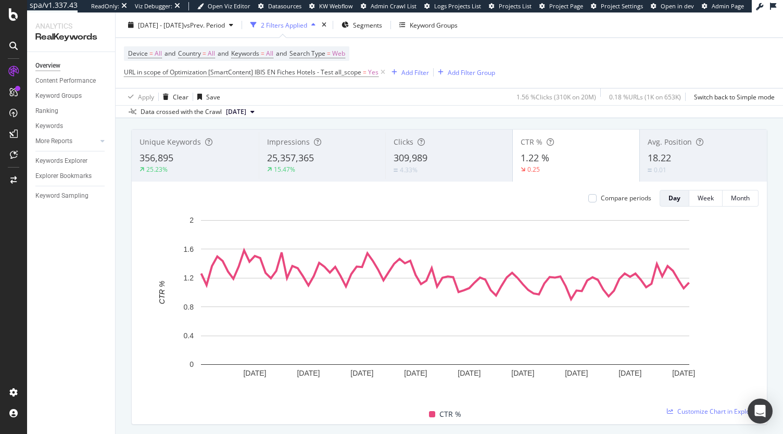
scroll to position [55, 0]
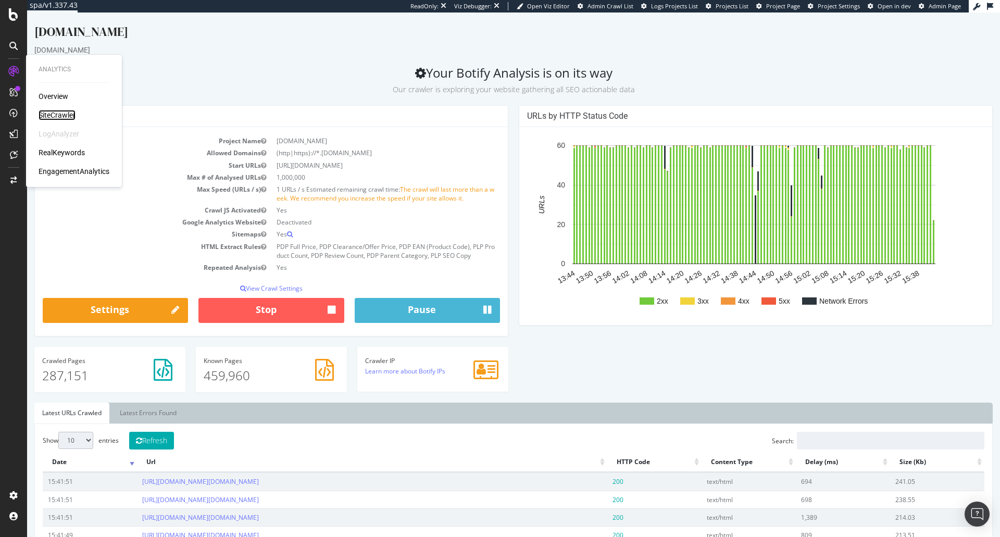
click at [61, 119] on div "SiteCrawler" at bounding box center [57, 115] width 37 height 10
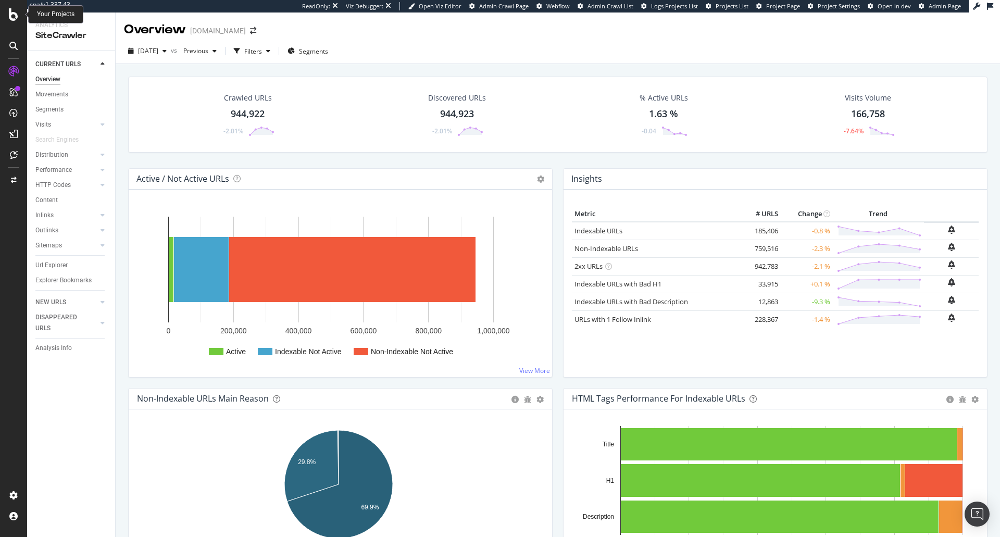
click at [8, 20] on div at bounding box center [13, 14] width 25 height 12
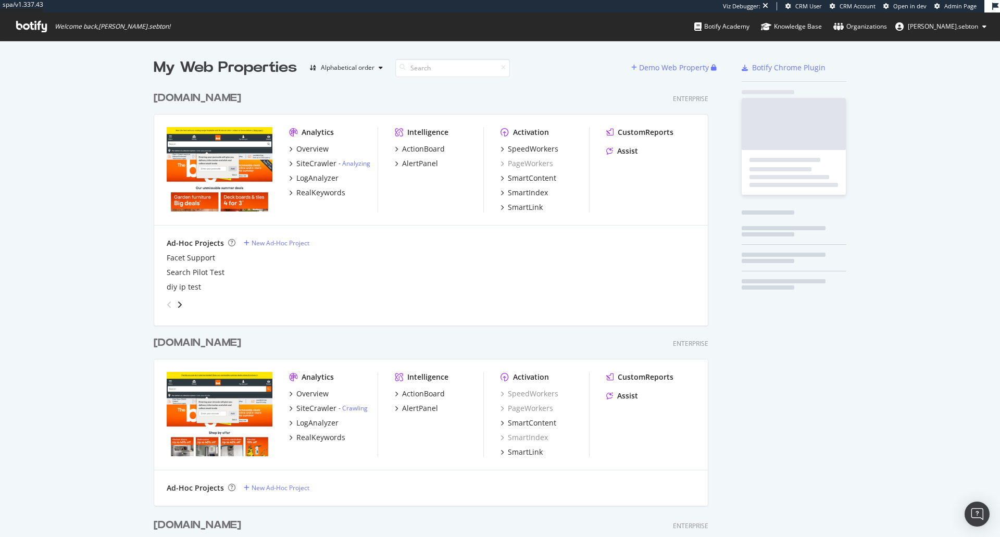
scroll to position [601, 555]
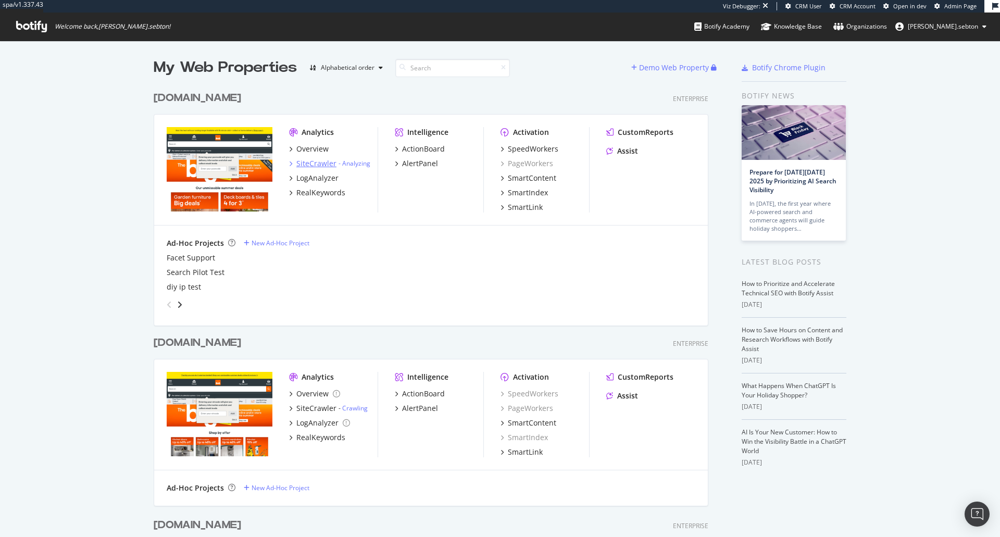
click at [304, 165] on div "SiteCrawler" at bounding box center [316, 163] width 40 height 10
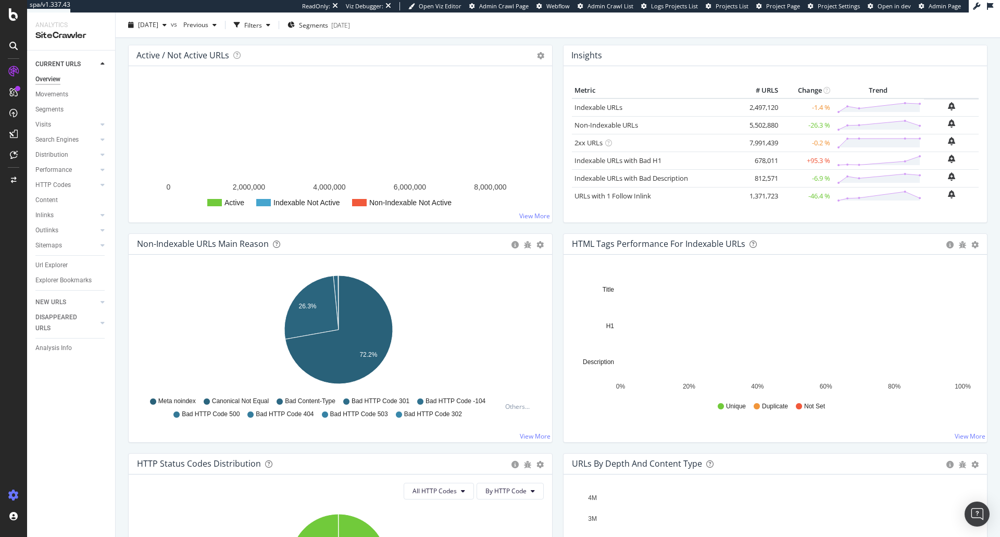
scroll to position [125, 0]
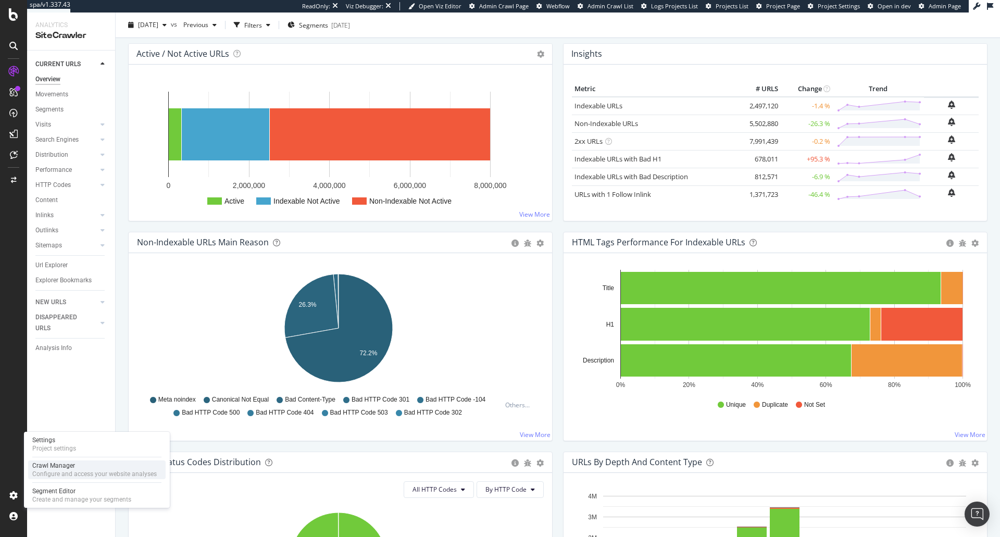
click at [60, 465] on div "Crawl Manager" at bounding box center [94, 465] width 124 height 8
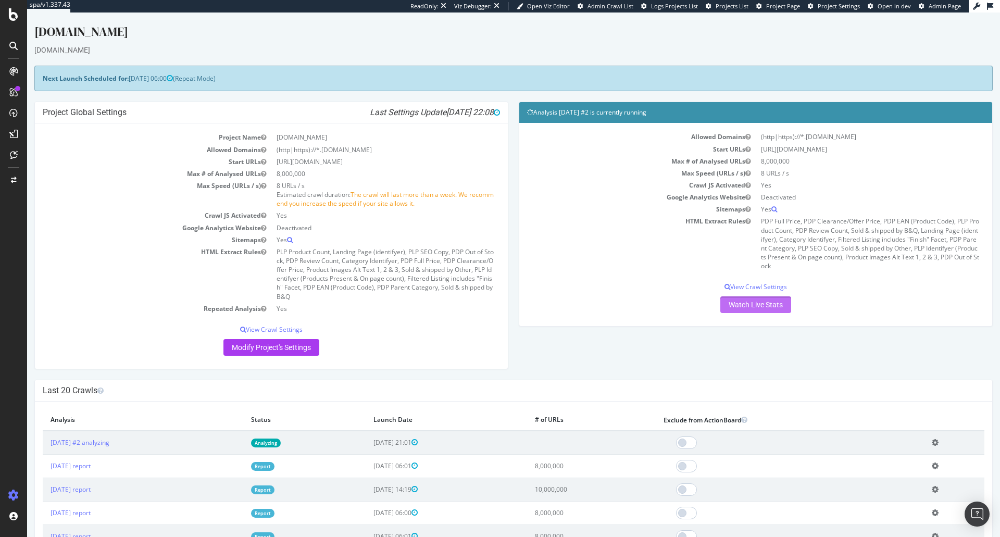
click at [751, 306] on link "Watch Live Stats" at bounding box center [755, 304] width 71 height 17
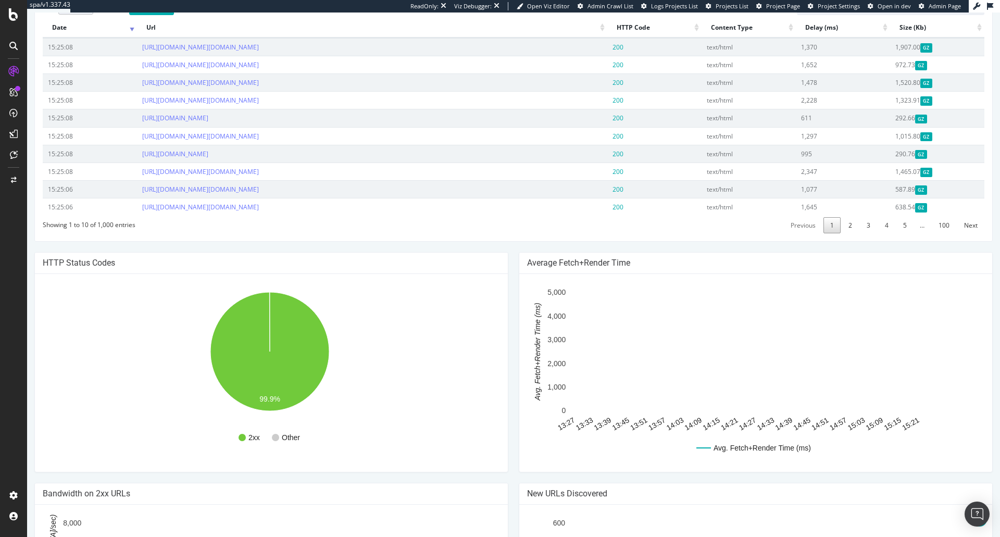
scroll to position [443, 0]
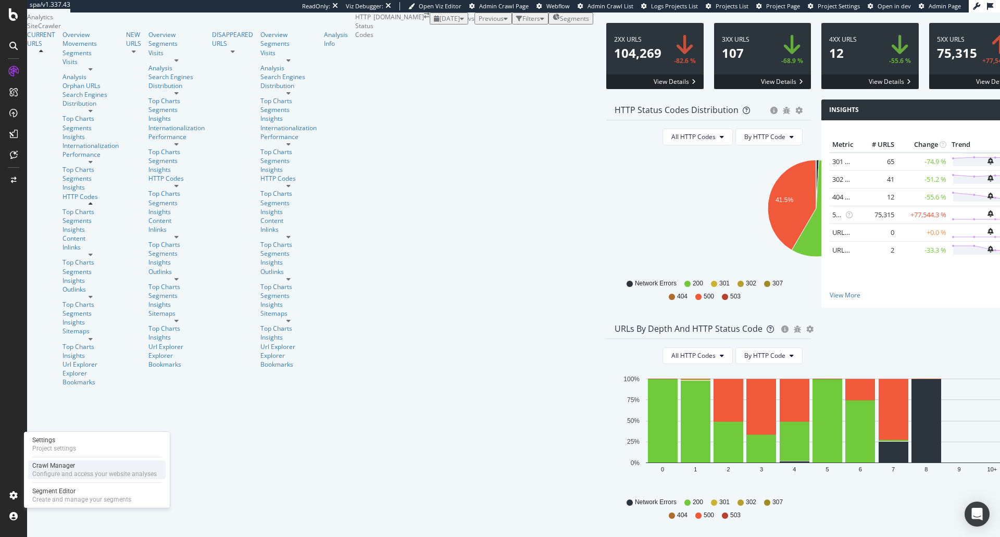
click at [57, 472] on div "Configure and access your website analyses" at bounding box center [94, 474] width 124 height 8
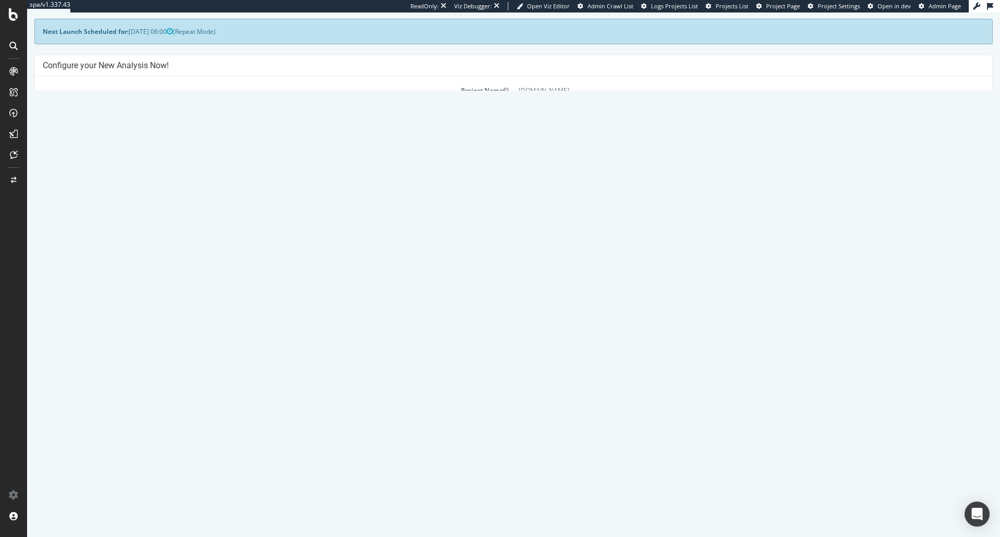
scroll to position [46, 0]
click at [486, 248] on button "Yes! Start Now" at bounding box center [500, 247] width 65 height 17
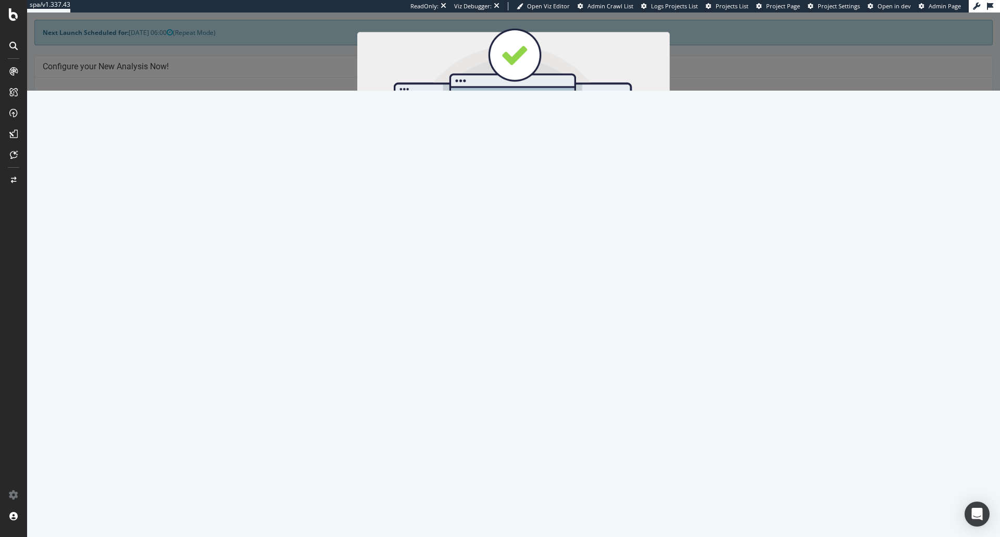
click at [534, 184] on button "Start Now" at bounding box center [533, 185] width 46 height 18
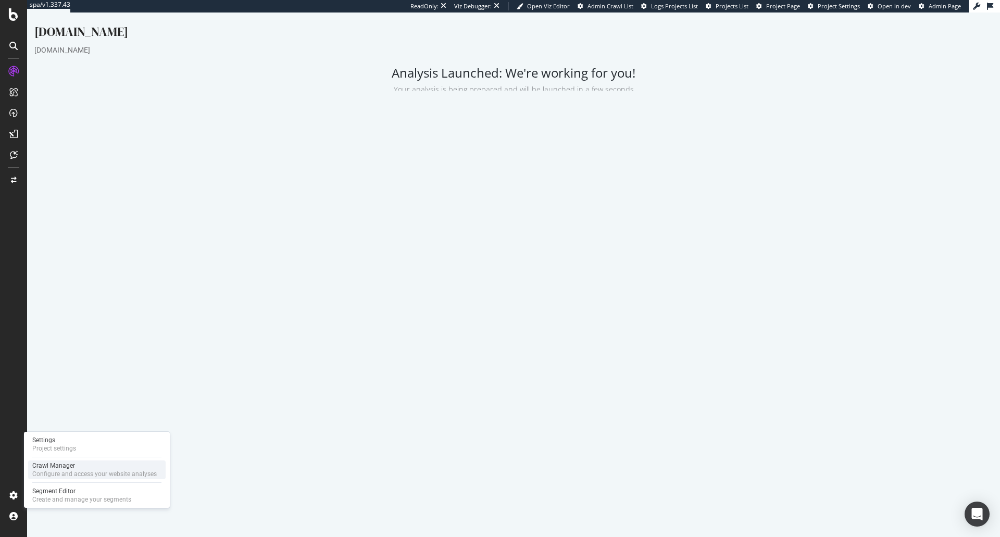
click at [59, 464] on div "Crawl Manager" at bounding box center [94, 465] width 124 height 8
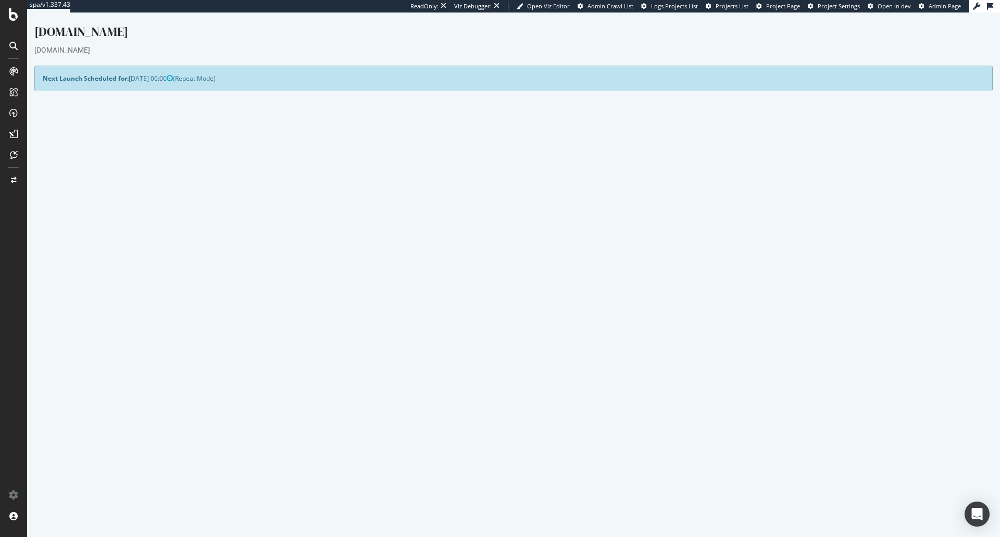
click at [932, 431] on icon at bounding box center [931, 430] width 7 height 8
click at [880, 464] on link "Delete analysis" at bounding box center [893, 460] width 83 height 14
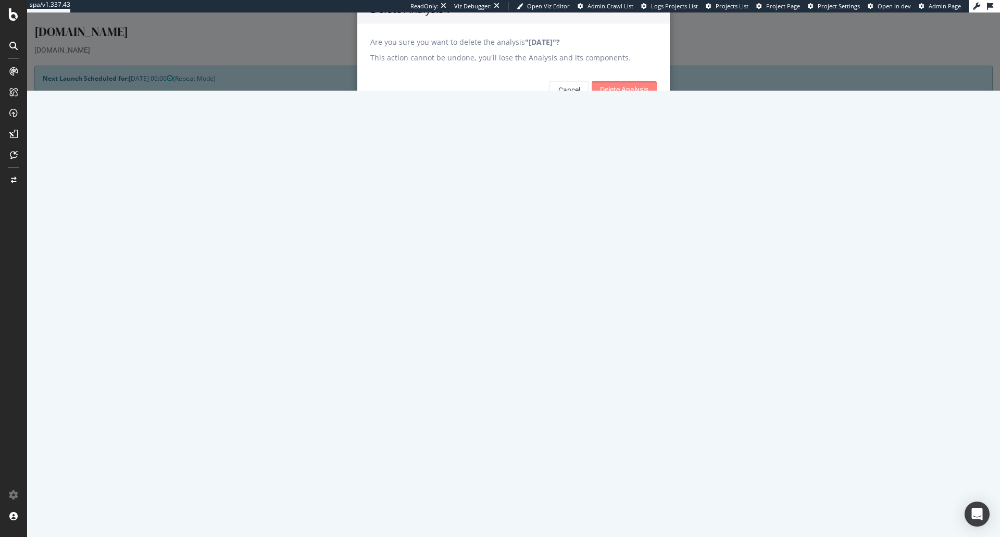
click at [621, 98] on input "Delete Analysis" at bounding box center [623, 89] width 65 height 17
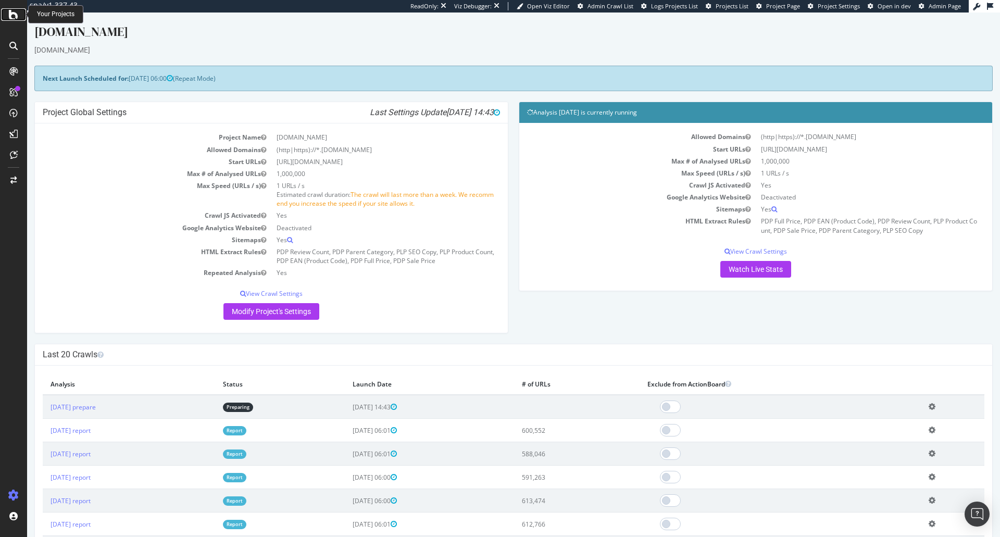
click at [11, 17] on icon at bounding box center [13, 14] width 9 height 12
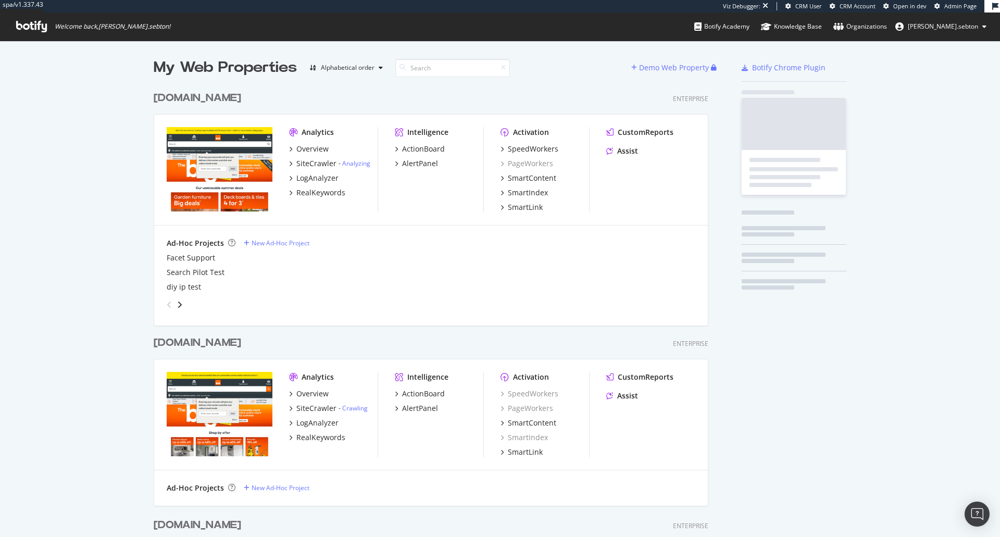
scroll to position [601, 555]
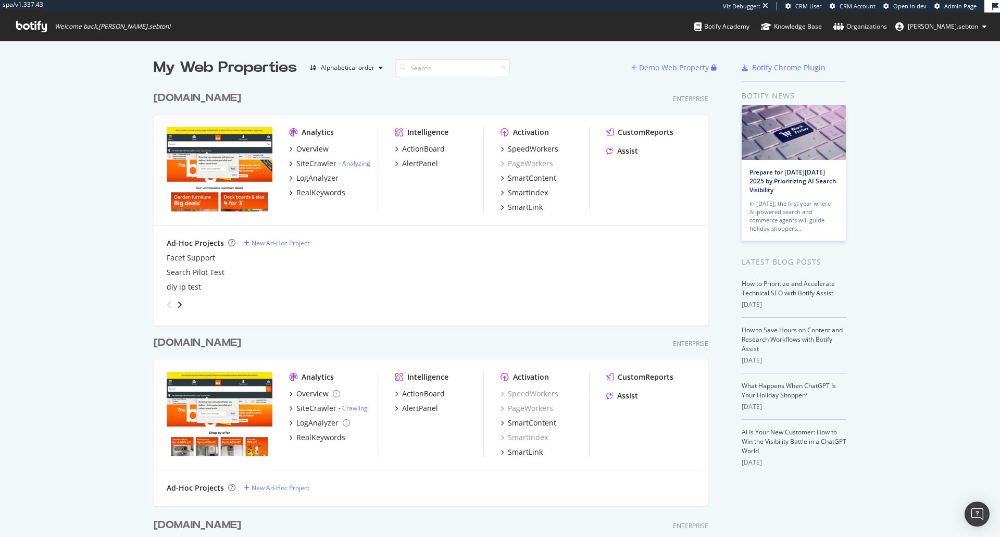
click at [200, 346] on div "[DOMAIN_NAME]" at bounding box center [197, 342] width 87 height 15
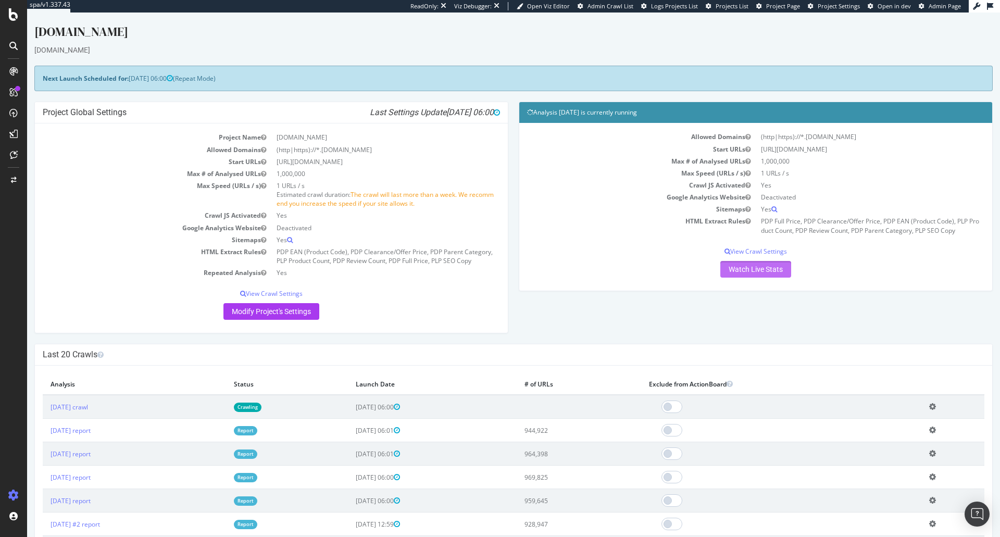
click at [755, 271] on link "Watch Live Stats" at bounding box center [755, 269] width 71 height 17
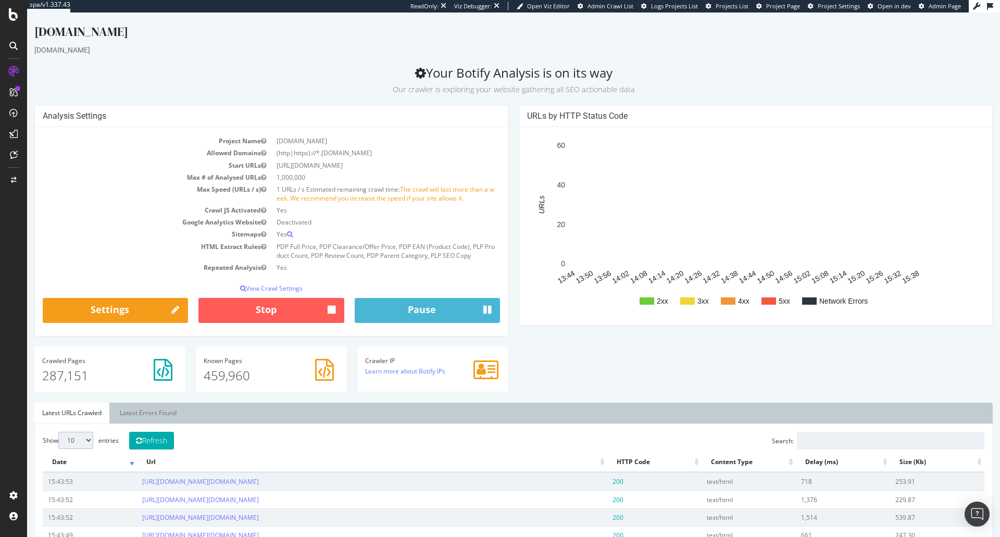
scroll to position [1, 0]
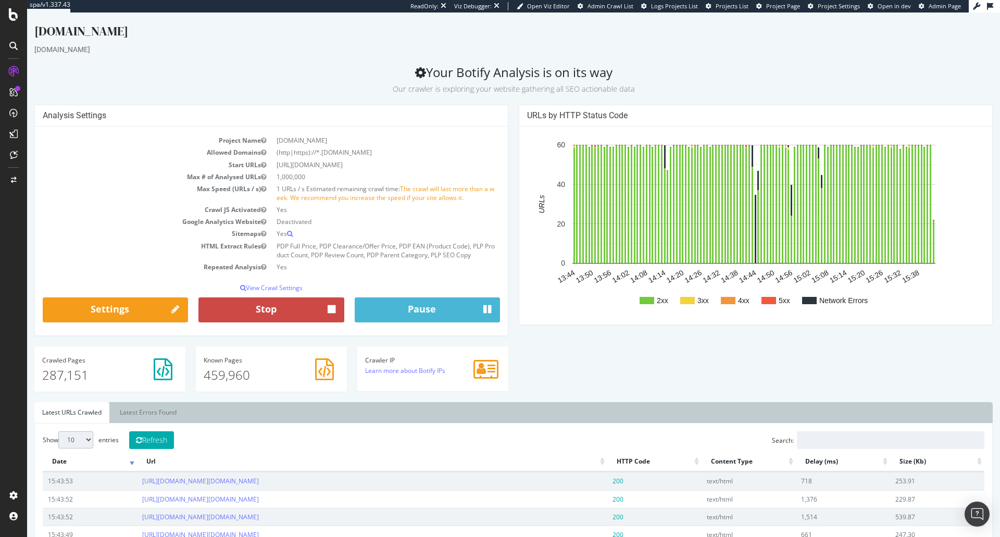
click at [279, 305] on button "Stop" at bounding box center [270, 309] width 145 height 25
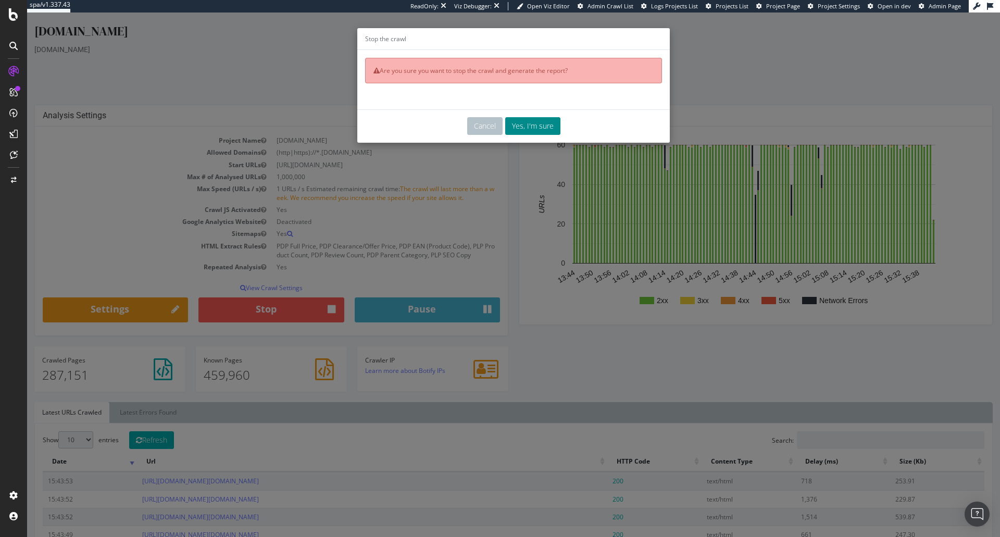
click at [537, 124] on button "Yes, I'm sure" at bounding box center [532, 126] width 55 height 18
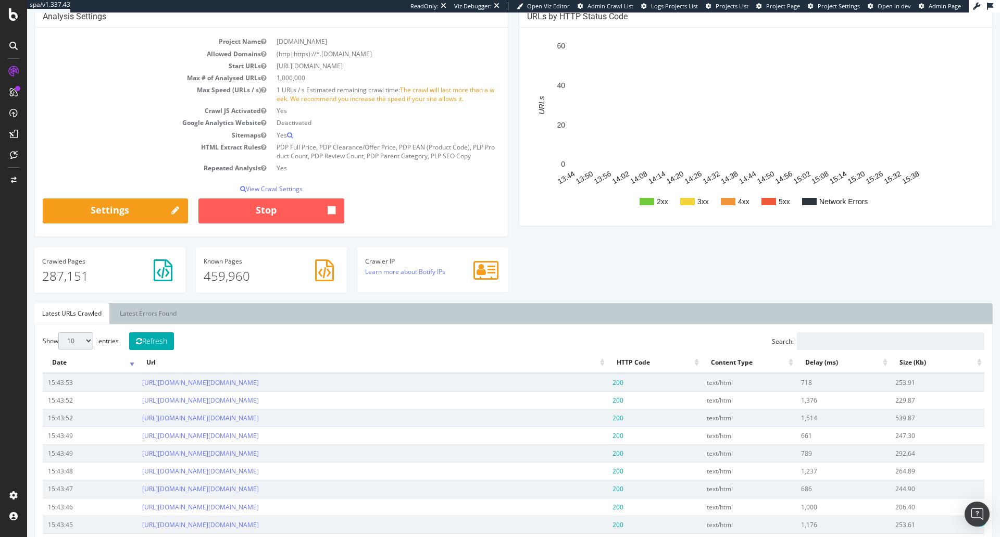
scroll to position [0, 0]
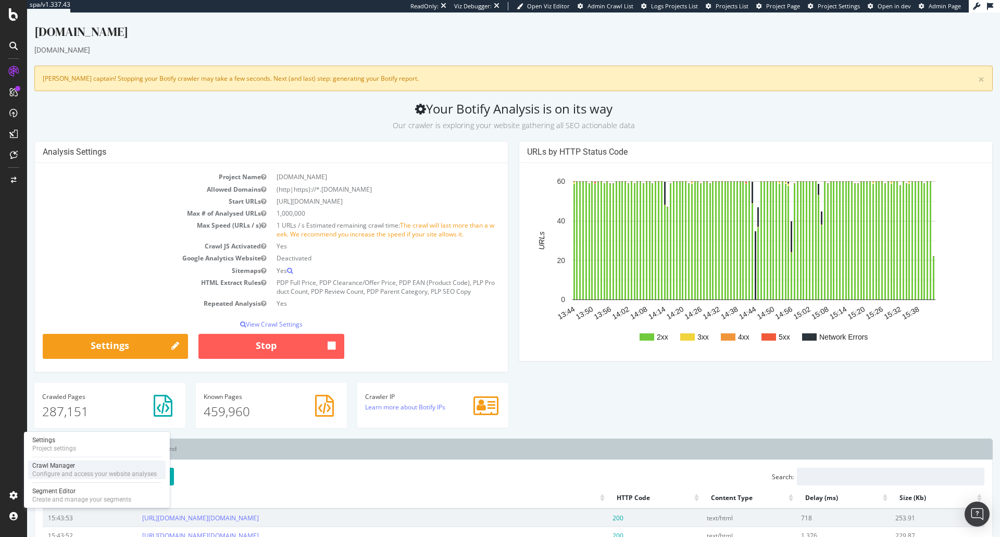
click at [60, 464] on div "Crawl Manager" at bounding box center [94, 465] width 124 height 8
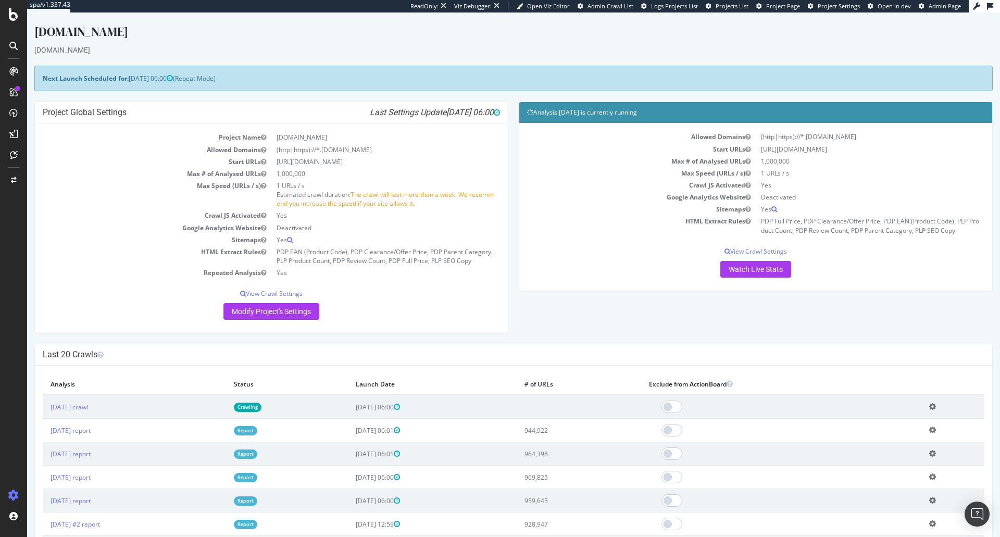
click at [936, 405] on td "Add name Delete analysis" at bounding box center [952, 407] width 63 height 24
click at [933, 406] on icon at bounding box center [932, 406] width 7 height 8
click at [901, 440] on link "Delete analysis" at bounding box center [893, 437] width 83 height 14
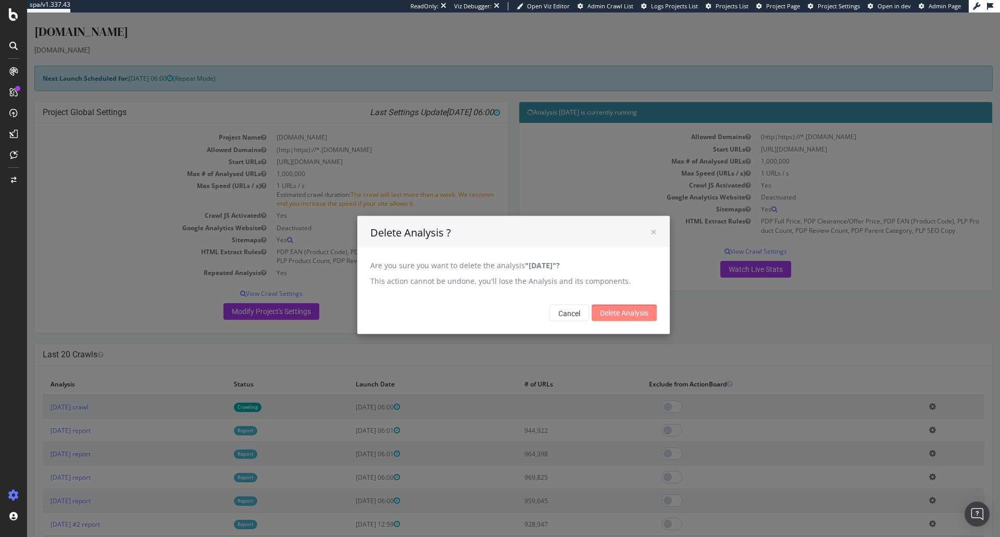
click at [616, 311] on input "Delete Analysis" at bounding box center [623, 312] width 65 height 17
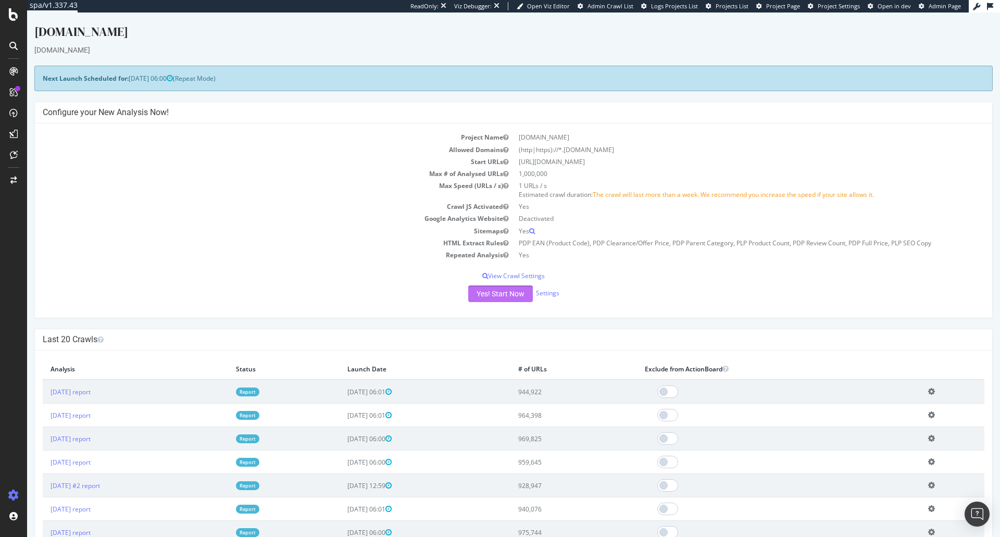
click at [503, 292] on button "Yes! Start Now" at bounding box center [500, 293] width 65 height 17
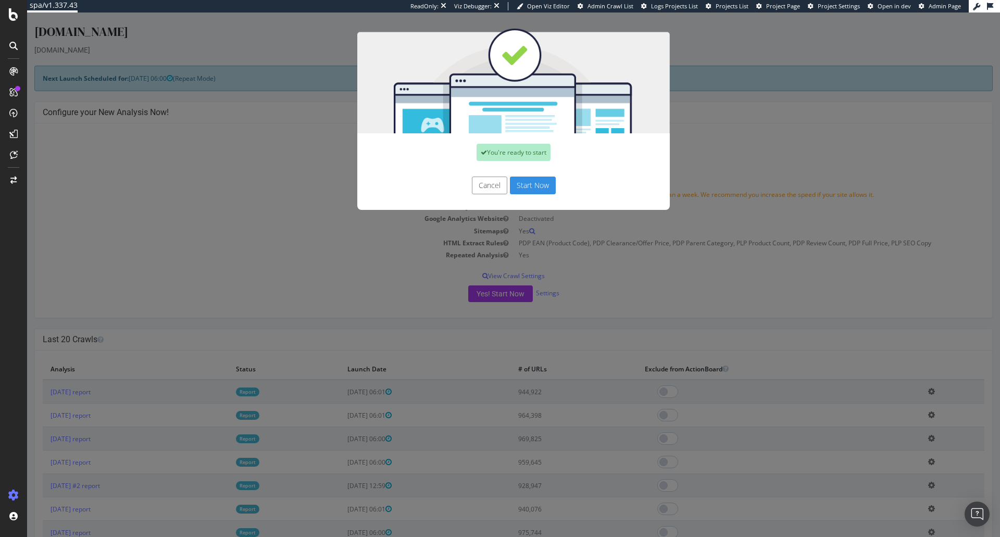
click at [529, 179] on button "Start Now" at bounding box center [533, 185] width 46 height 18
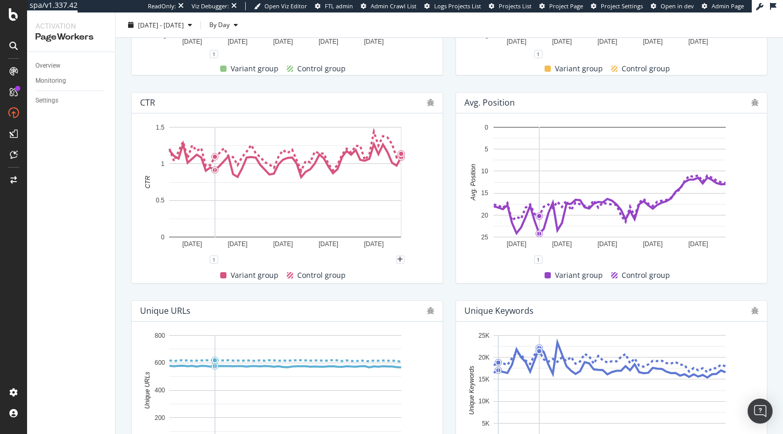
scroll to position [395, 0]
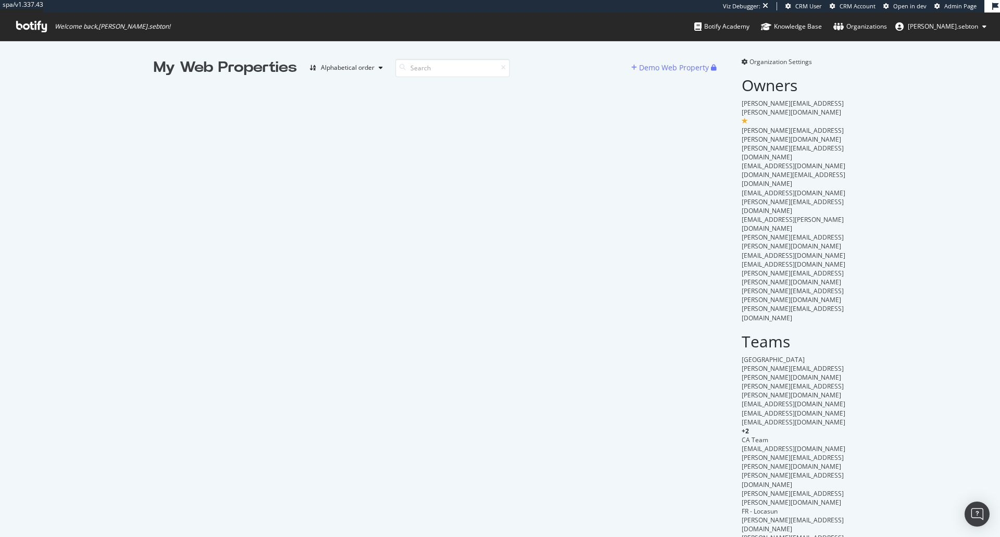
scroll to position [529, 984]
click at [421, 72] on input at bounding box center [452, 68] width 115 height 18
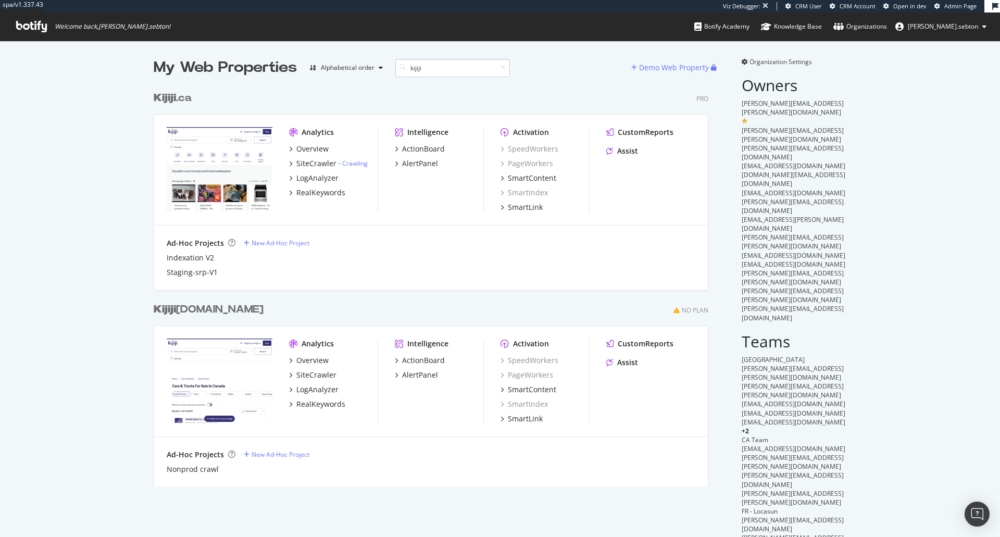
scroll to position [400, 555]
type input "kijiji"
click at [420, 165] on div "AlertPanel" at bounding box center [420, 163] width 36 height 10
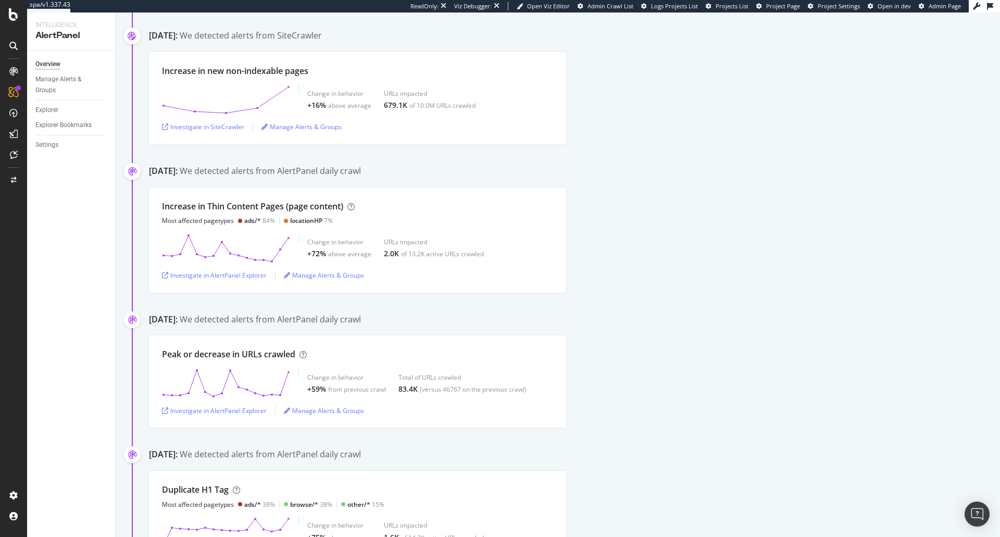
scroll to position [12036, 0]
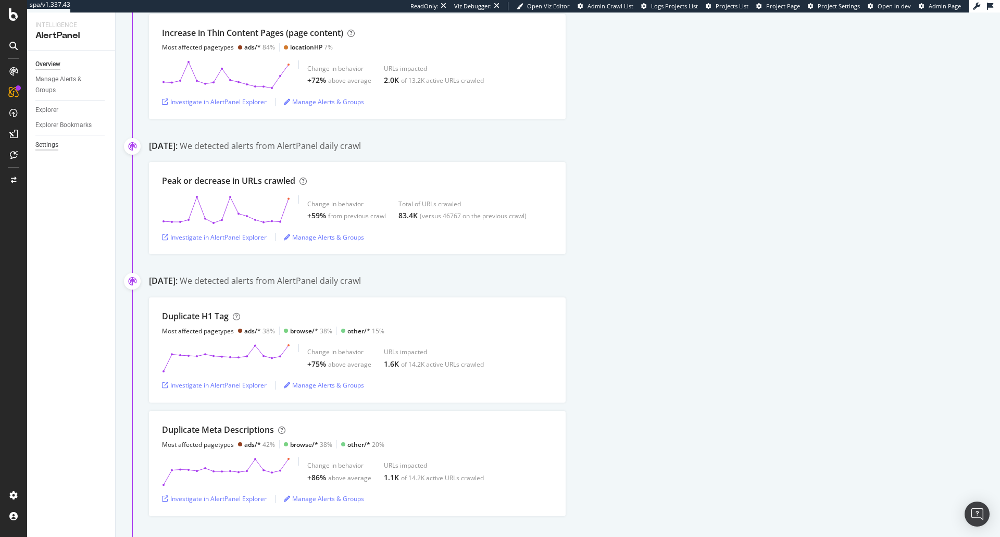
click at [46, 148] on div "Settings" at bounding box center [46, 145] width 23 height 11
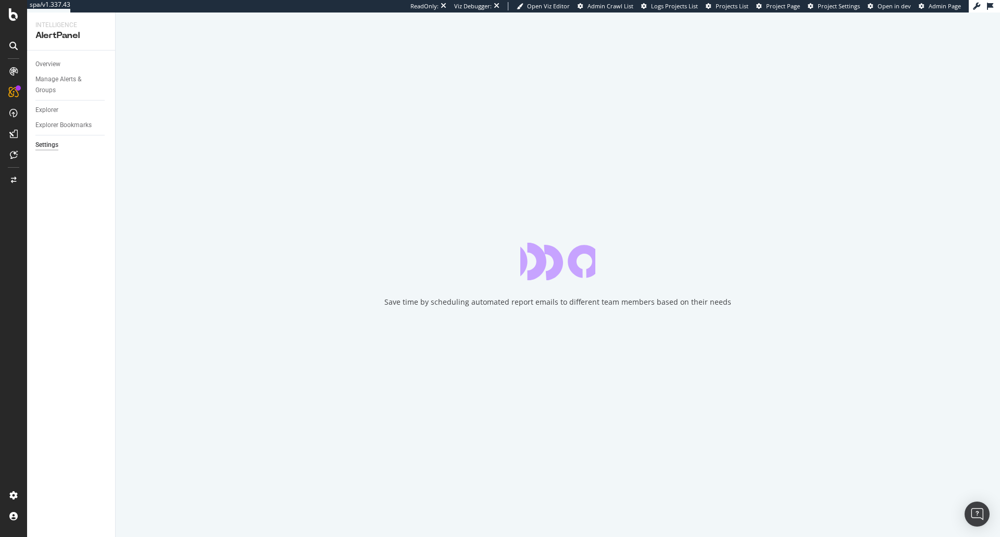
drag, startPoint x: 46, startPoint y: 148, endPoint x: 104, endPoint y: 200, distance: 77.4
click at [104, 200] on div "Overview Manage Alerts & Groups Explorer Explorer Bookmarks Settings" at bounding box center [71, 294] width 88 height 486
select select "02"
